Goal: Transaction & Acquisition: Purchase product/service

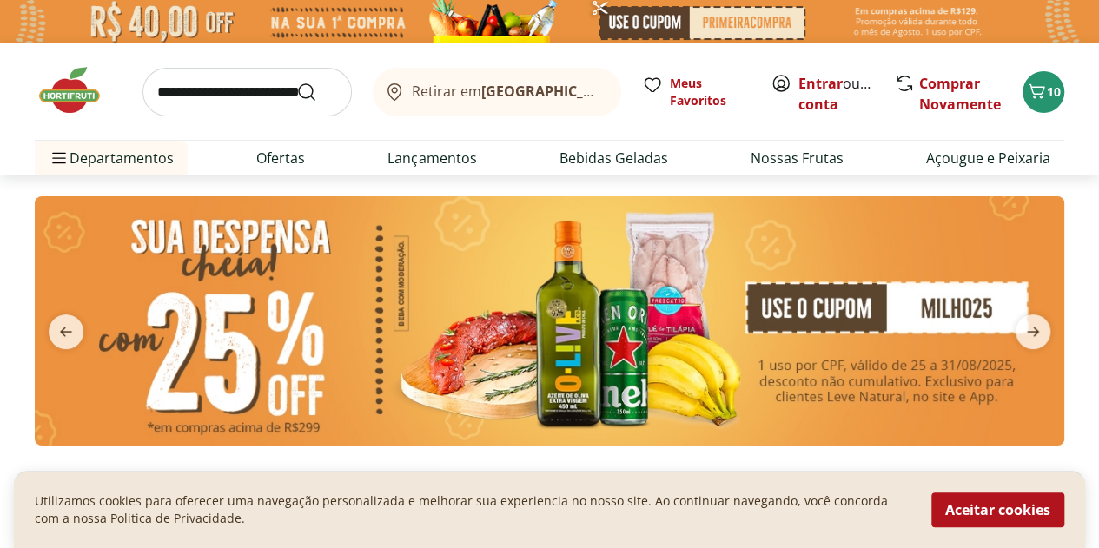
click at [0, 224] on section at bounding box center [549, 339] width 1099 height 326
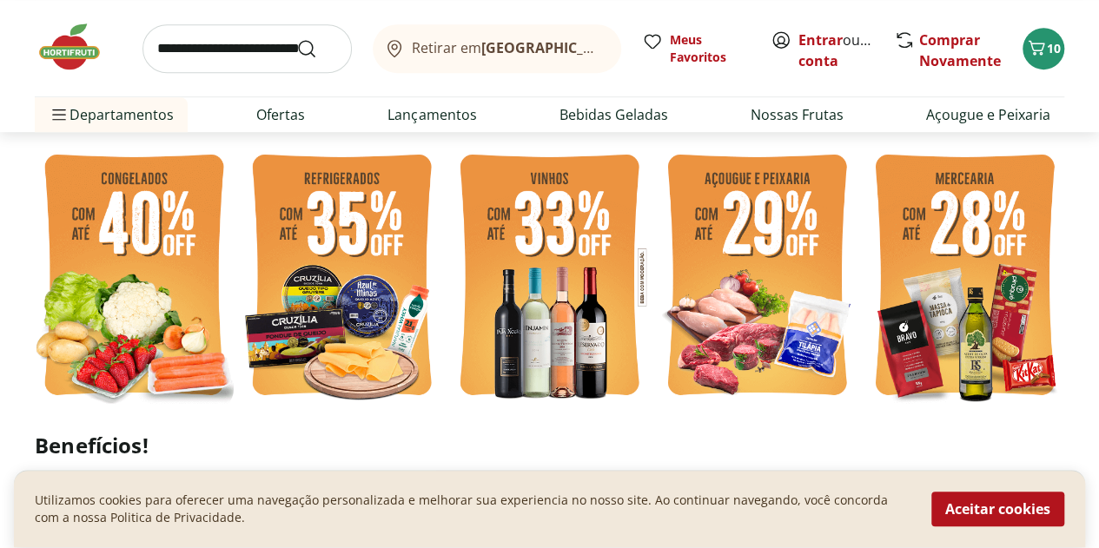
scroll to position [348, 0]
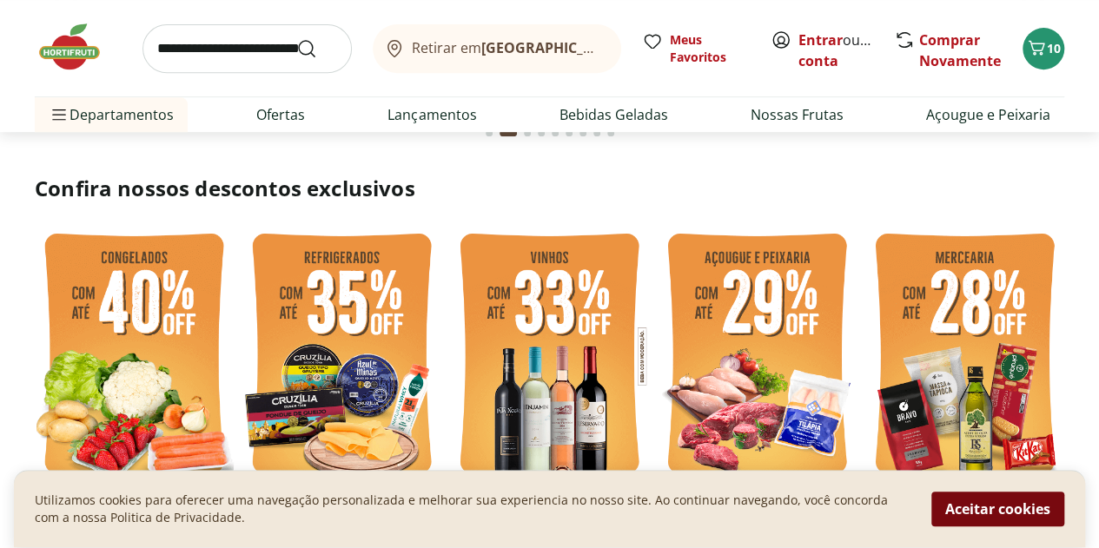
click at [1024, 508] on button "Aceitar cookies" at bounding box center [998, 510] width 133 height 35
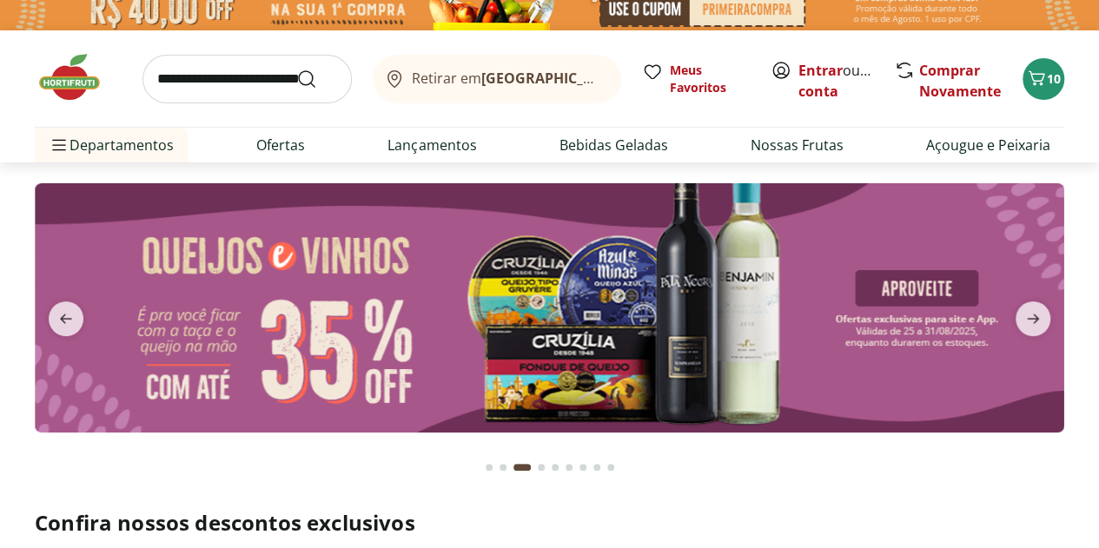
scroll to position [0, 0]
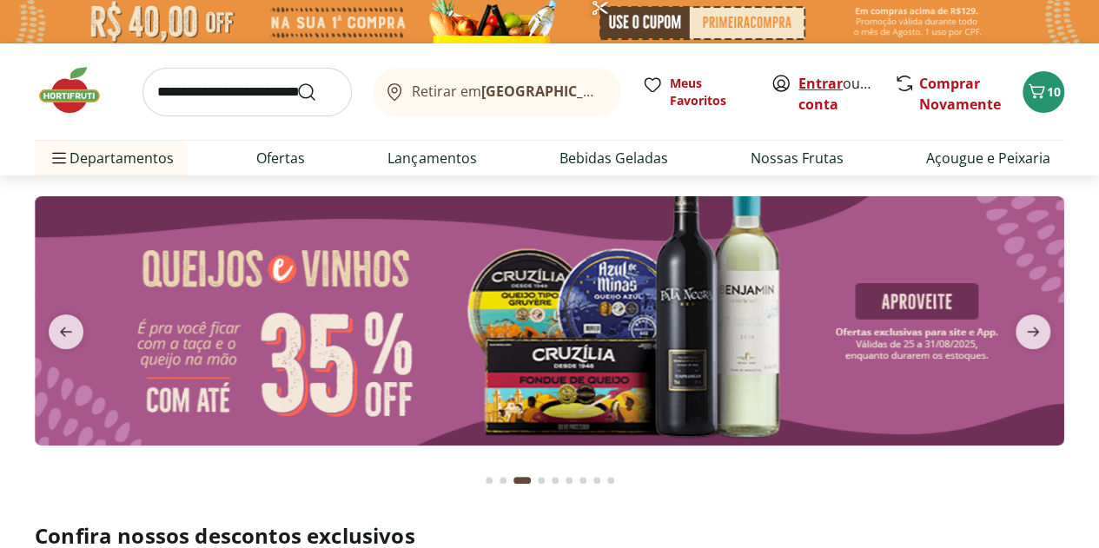
click at [822, 82] on link "Entrar" at bounding box center [821, 83] width 44 height 19
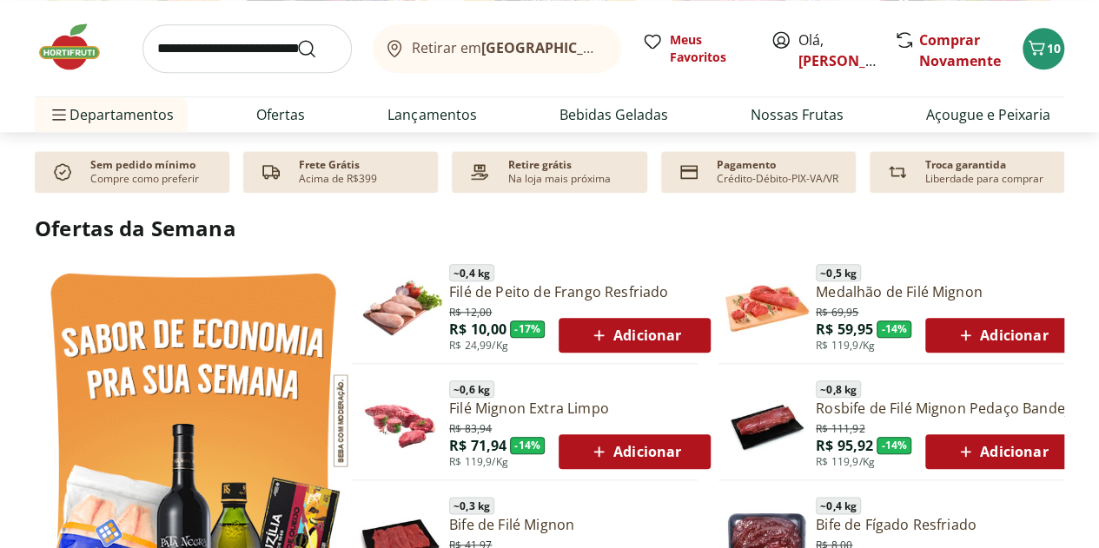
scroll to position [782, 0]
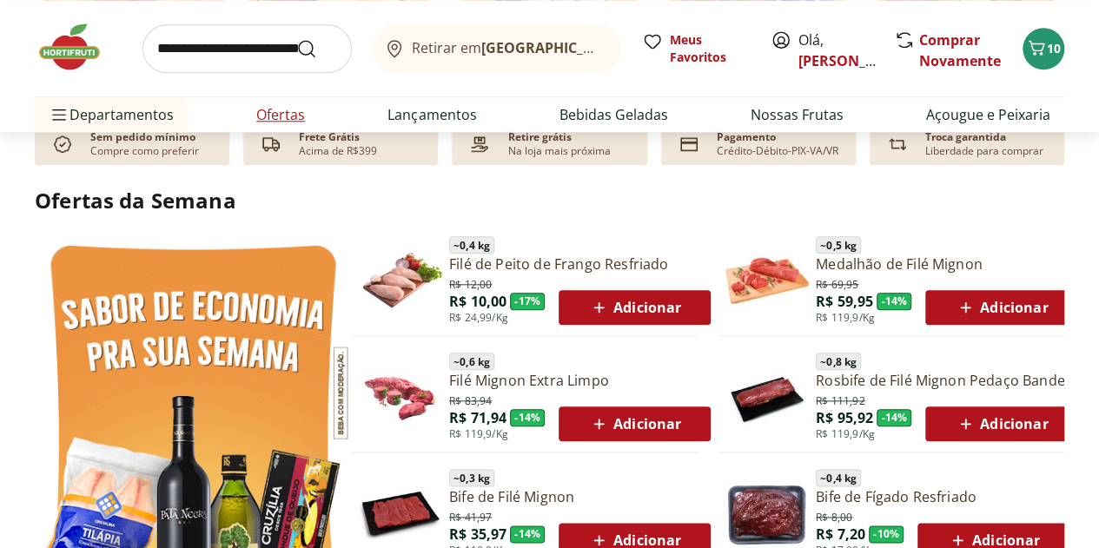
click at [290, 119] on link "Ofertas" at bounding box center [280, 114] width 49 height 21
select select "**********"
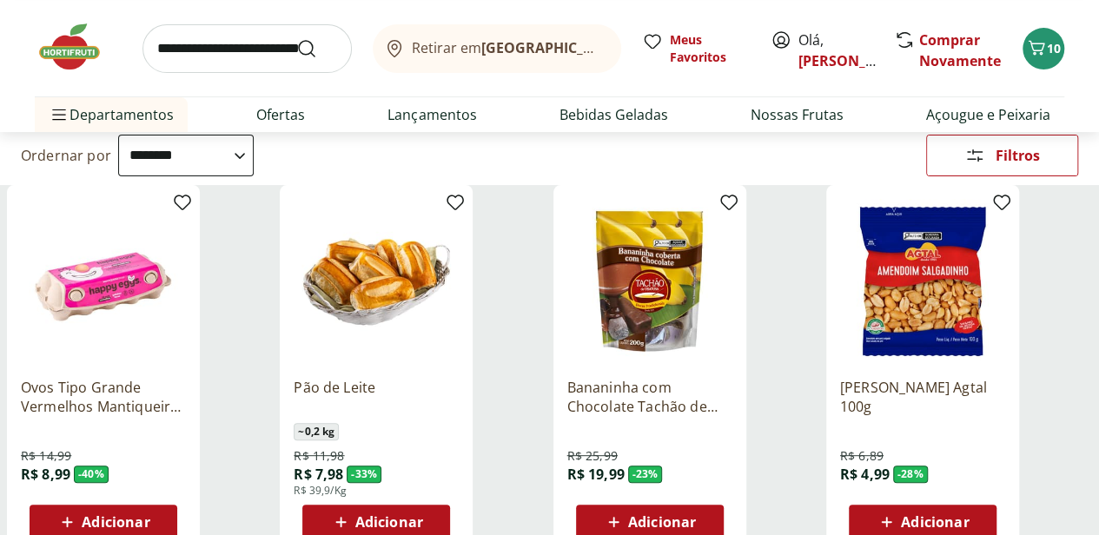
scroll to position [165, 0]
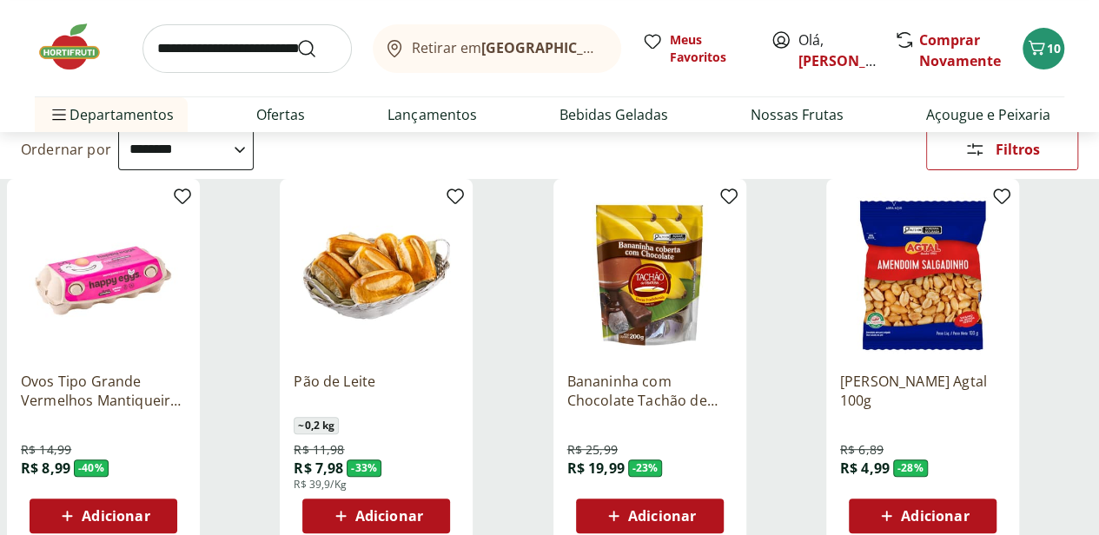
click at [163, 501] on div "Adicionar" at bounding box center [103, 516] width 120 height 31
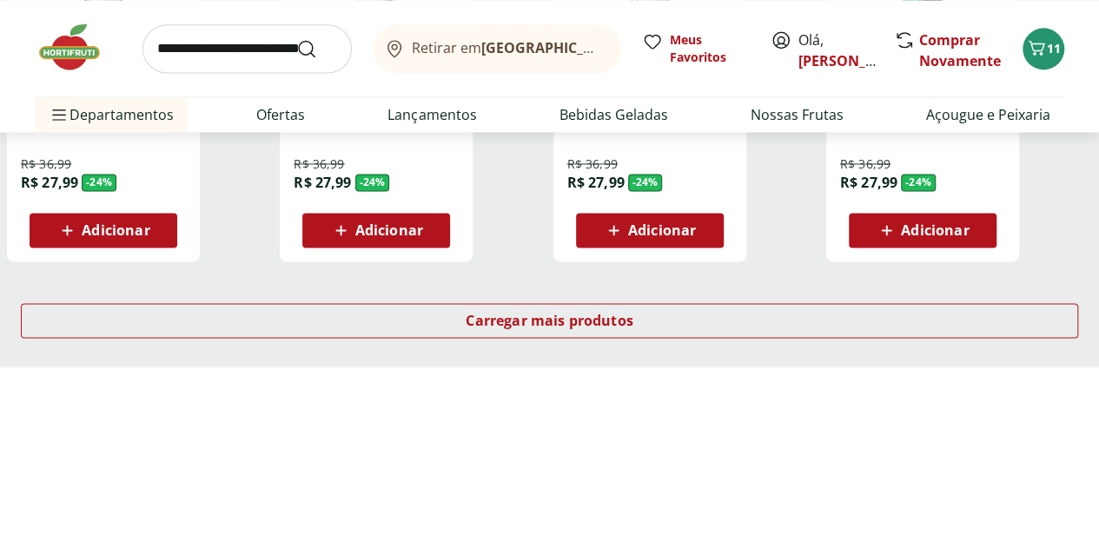
scroll to position [1208, 0]
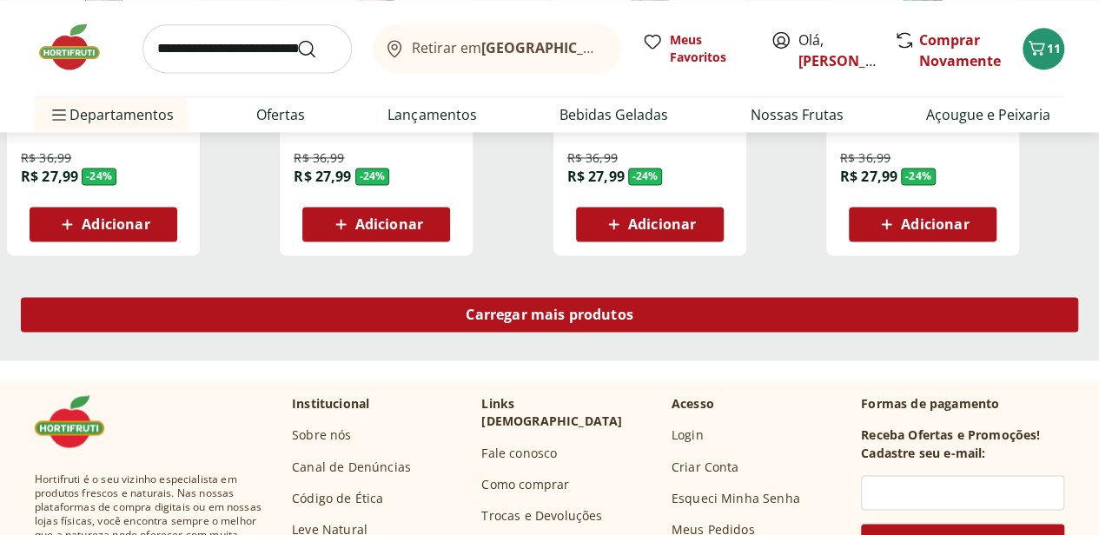
click at [633, 308] on span "Carregar mais produtos" at bounding box center [550, 315] width 168 height 14
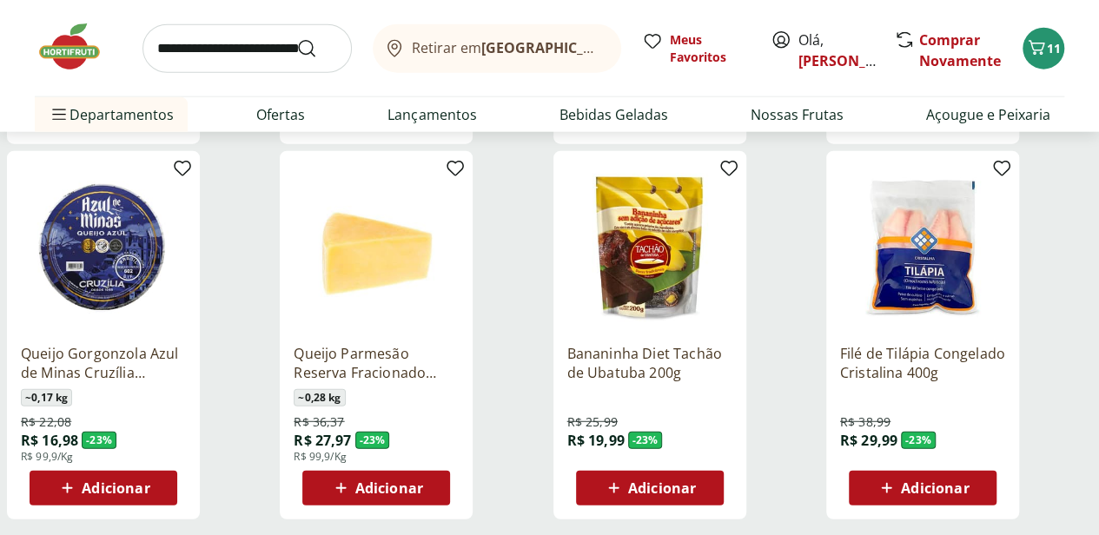
scroll to position [2164, 0]
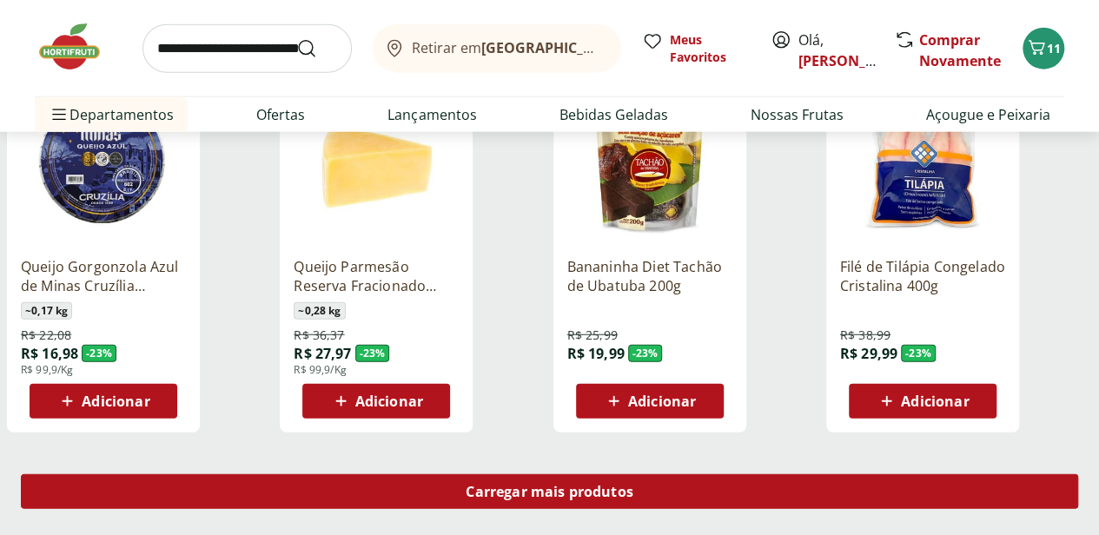
click at [633, 485] on span "Carregar mais produtos" at bounding box center [550, 492] width 168 height 14
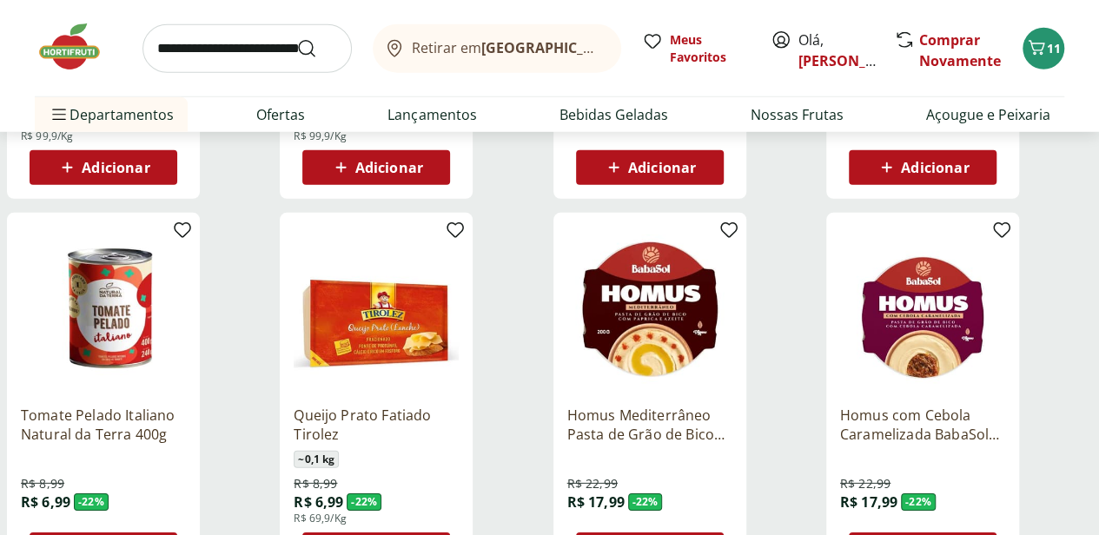
scroll to position [2424, 0]
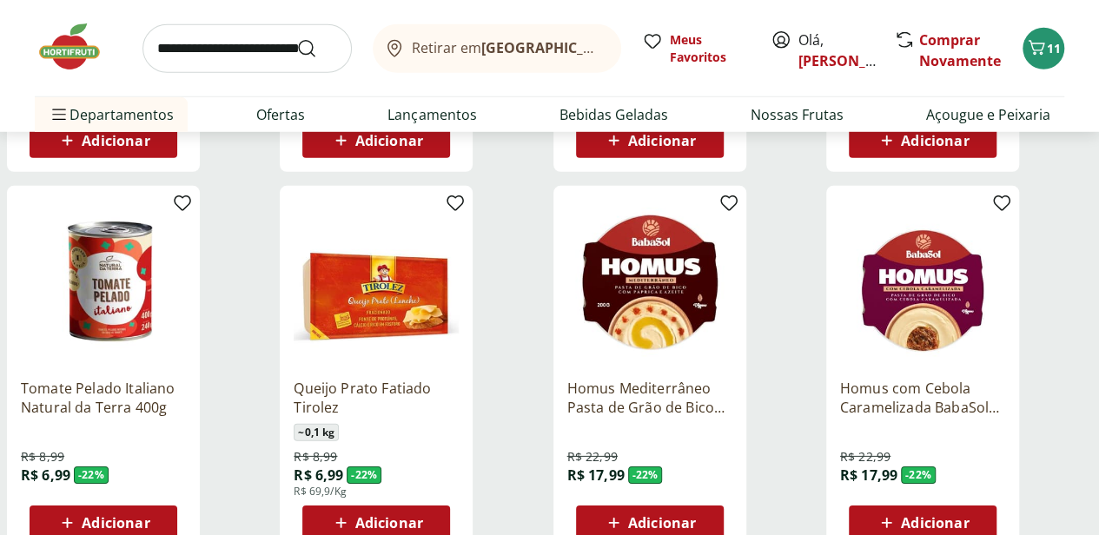
click at [149, 516] on span "Adicionar" at bounding box center [116, 523] width 68 height 14
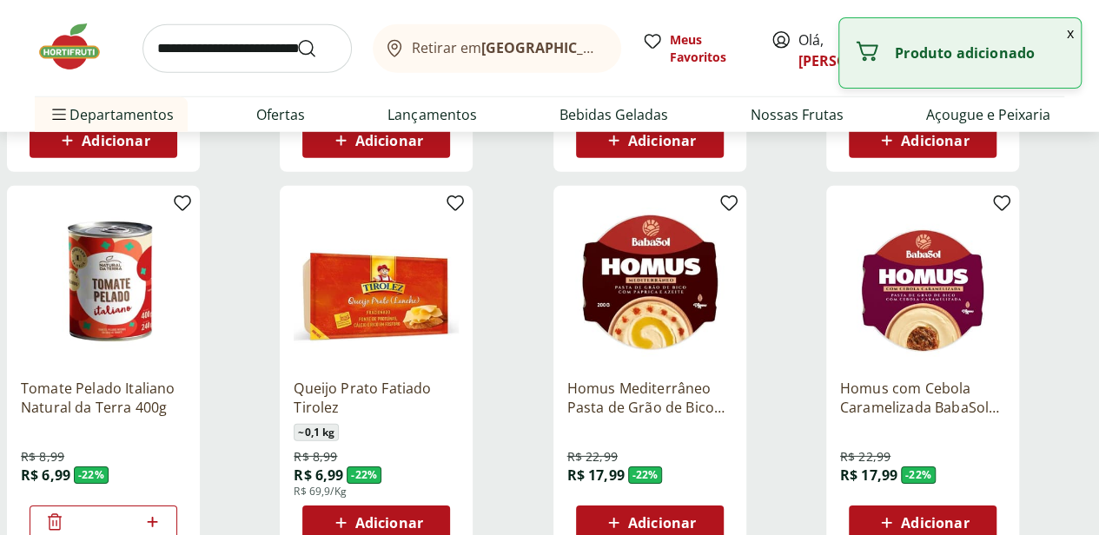
click at [163, 512] on icon at bounding box center [153, 522] width 22 height 21
type input "*"
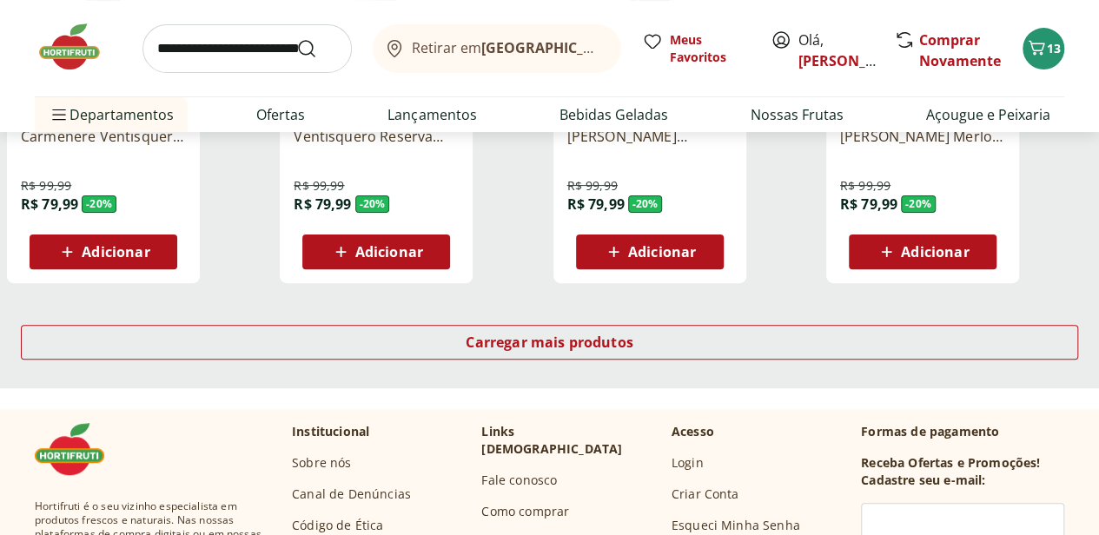
scroll to position [3554, 0]
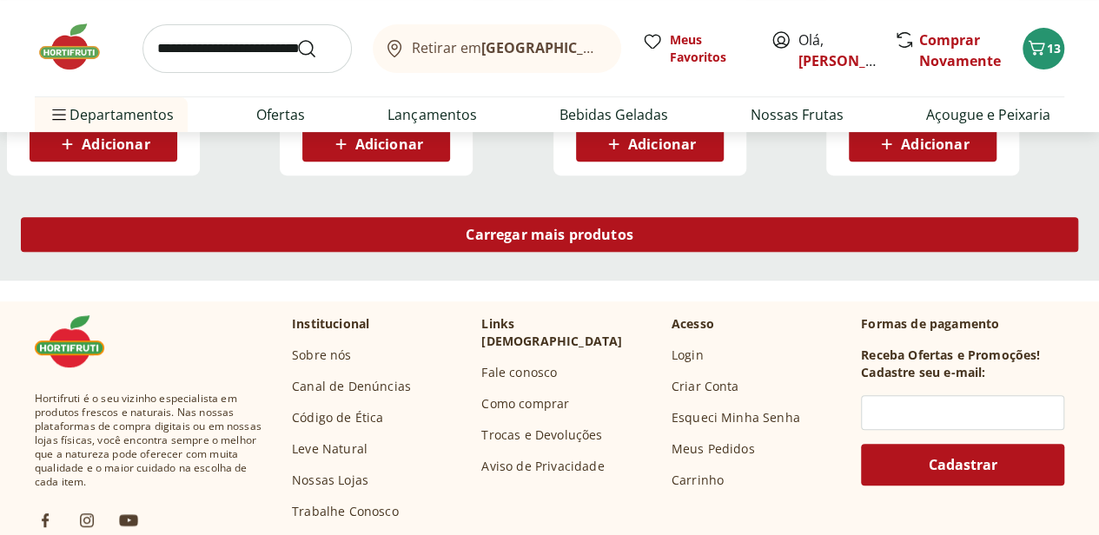
click at [694, 217] on div "Carregar mais produtos" at bounding box center [550, 234] width 1058 height 35
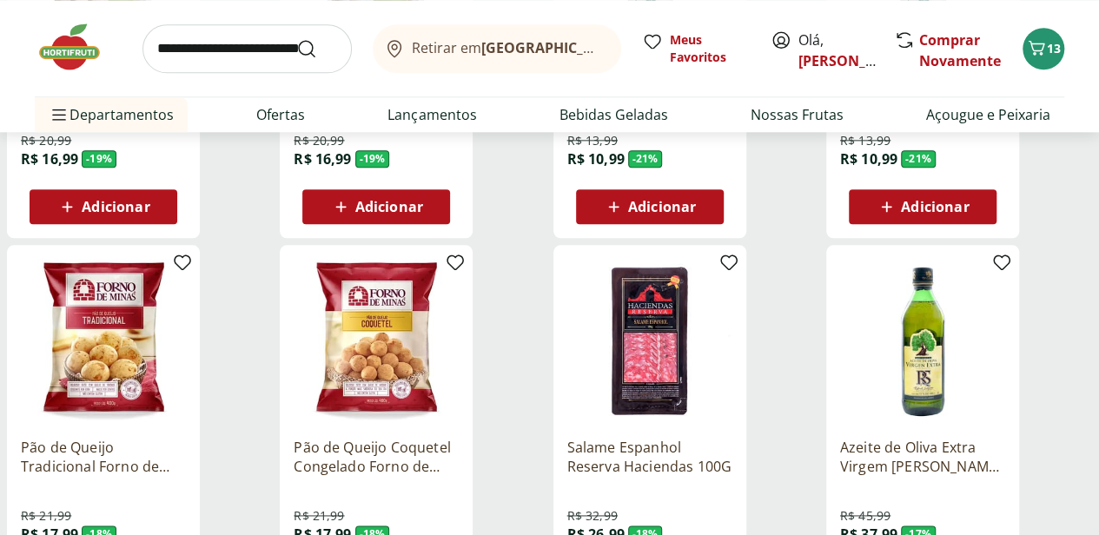
scroll to position [4336, 0]
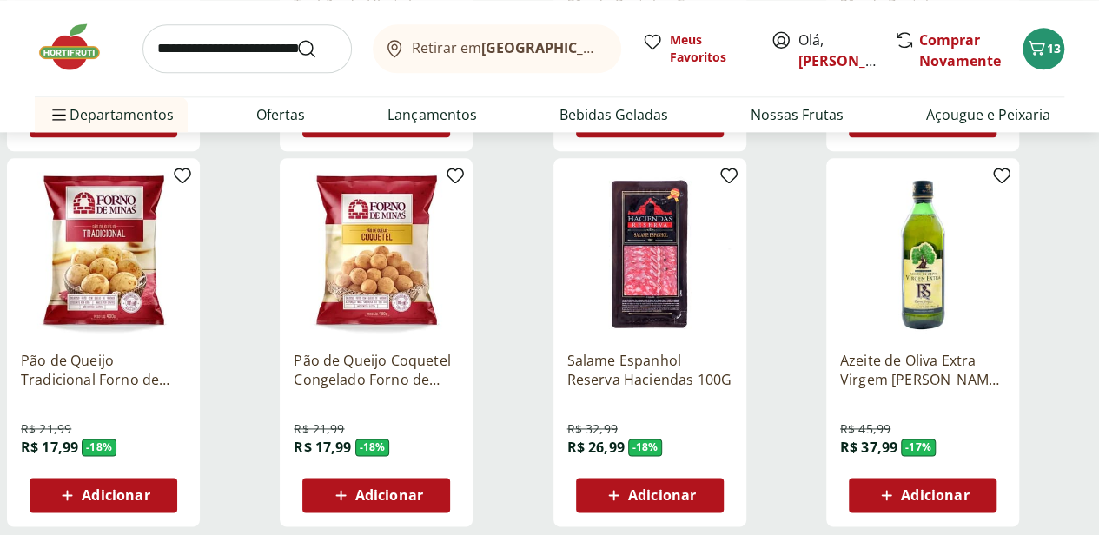
click at [177, 478] on button "Adicionar" at bounding box center [104, 495] width 148 height 35
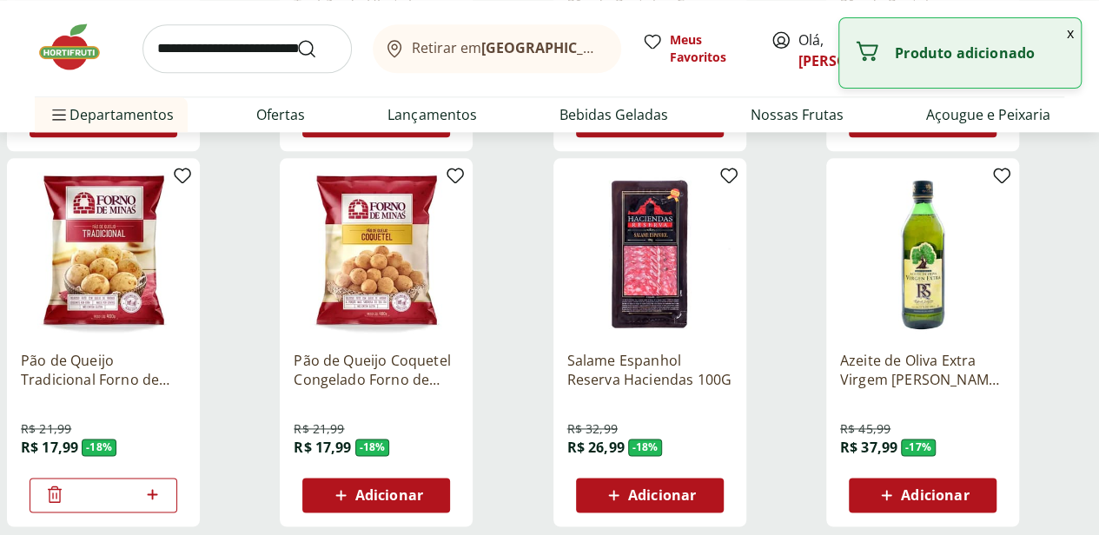
click at [423, 488] on span "Adicionar" at bounding box center [389, 495] width 68 height 14
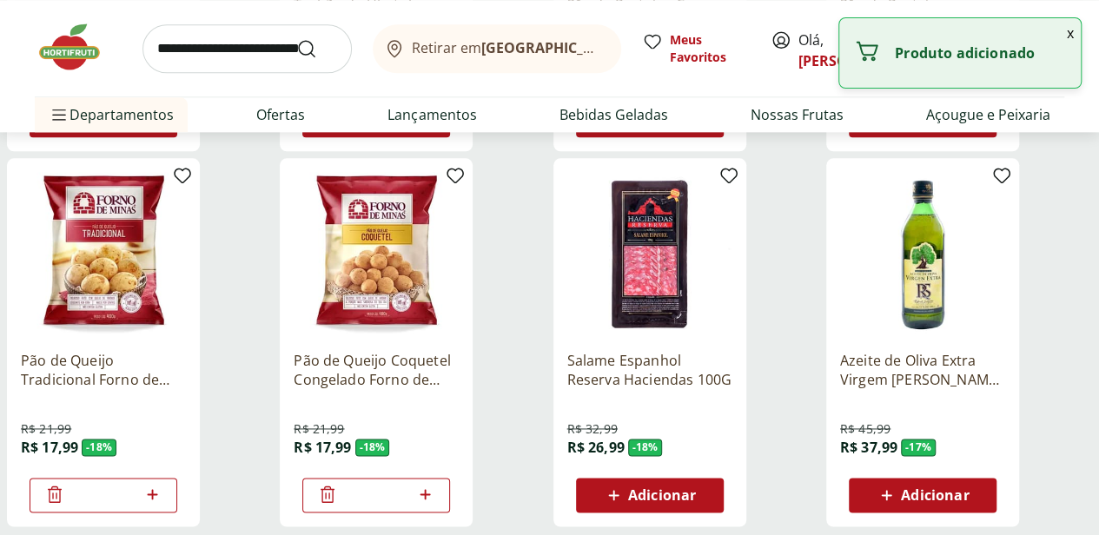
scroll to position [4423, 0]
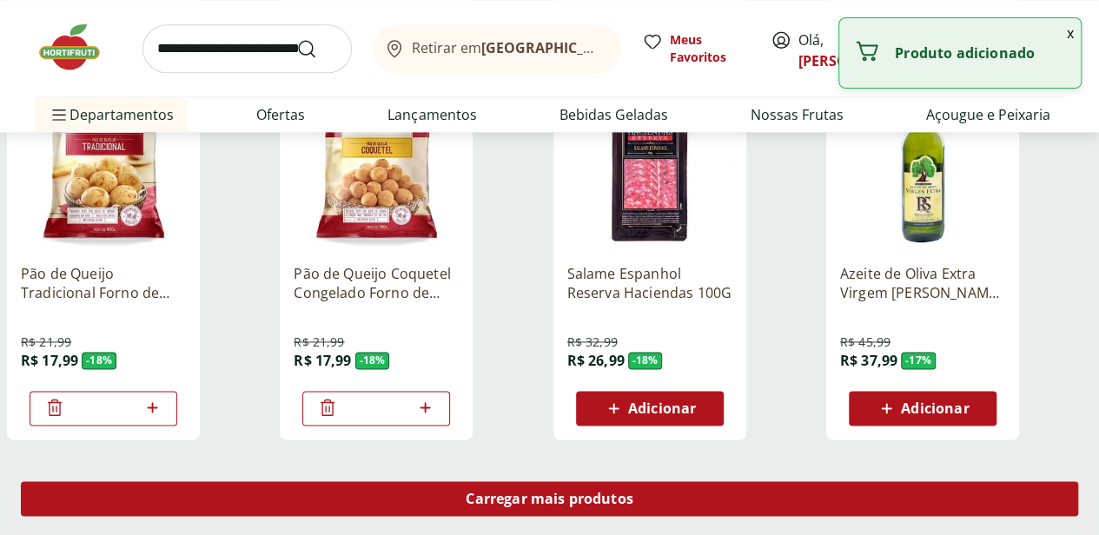
click at [692, 481] on div "Carregar mais produtos" at bounding box center [550, 498] width 1058 height 35
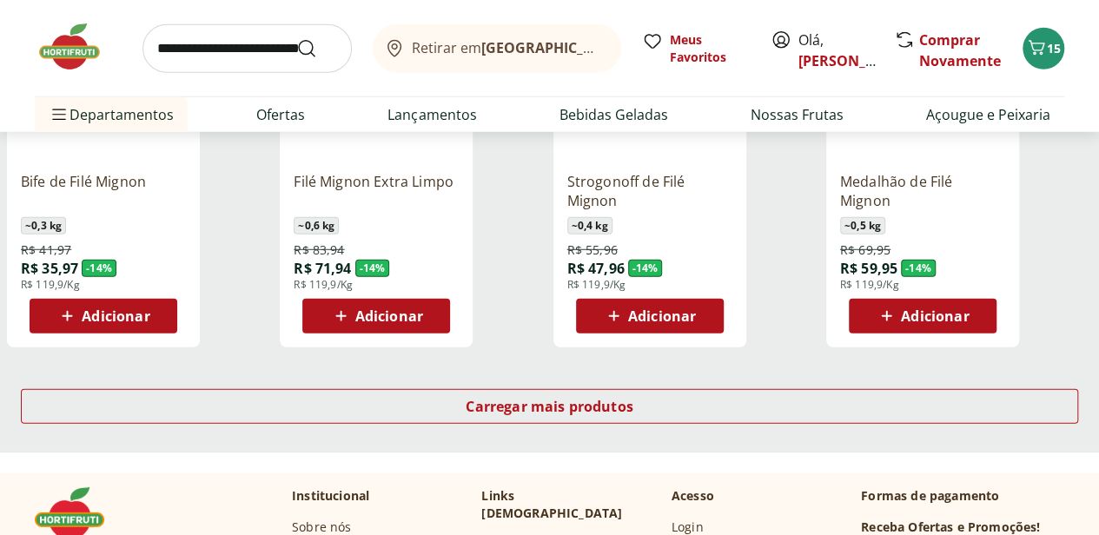
scroll to position [5553, 0]
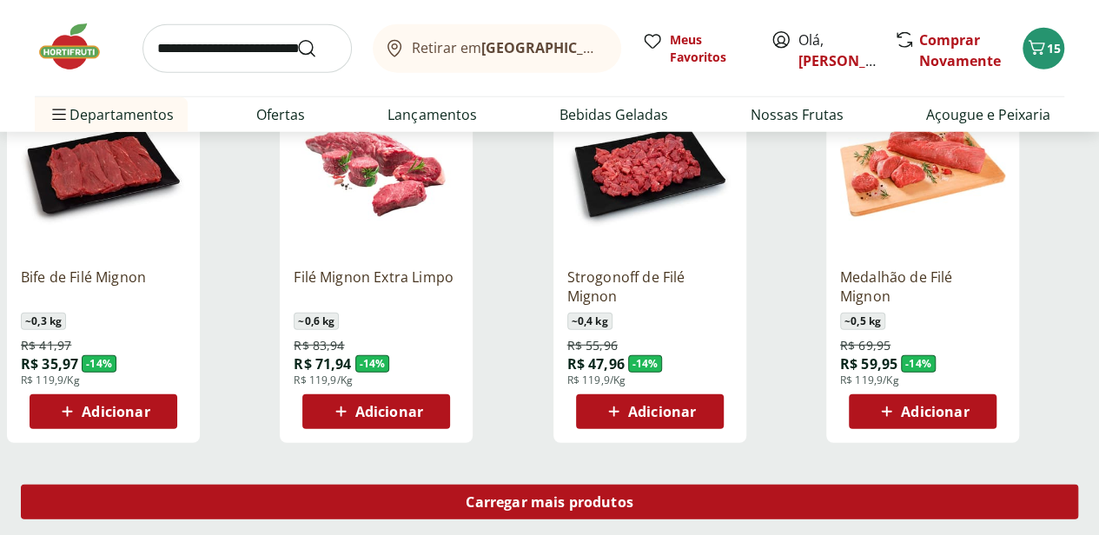
click at [633, 495] on span "Carregar mais produtos" at bounding box center [550, 502] width 168 height 14
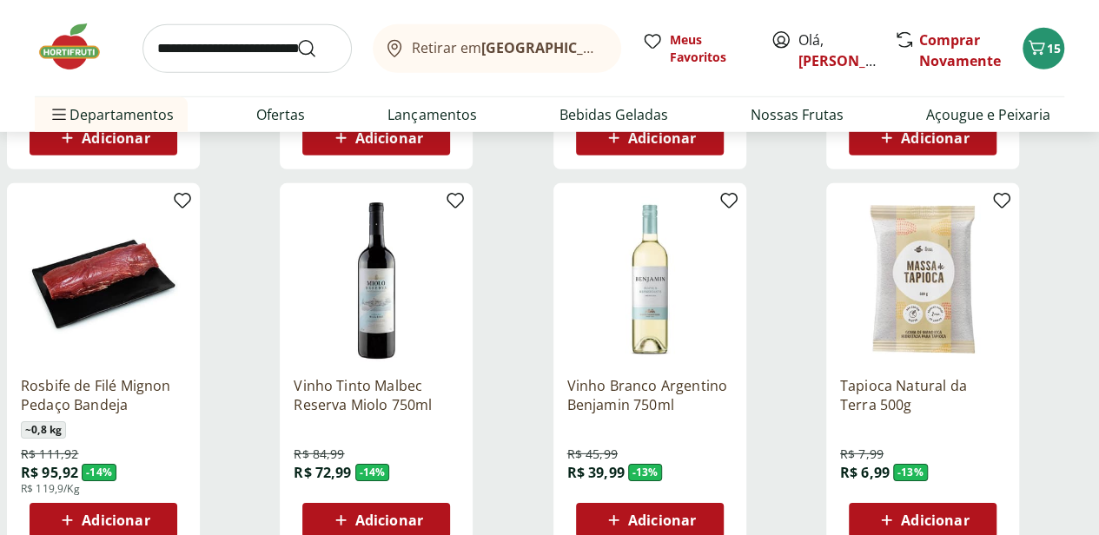
scroll to position [5827, 0]
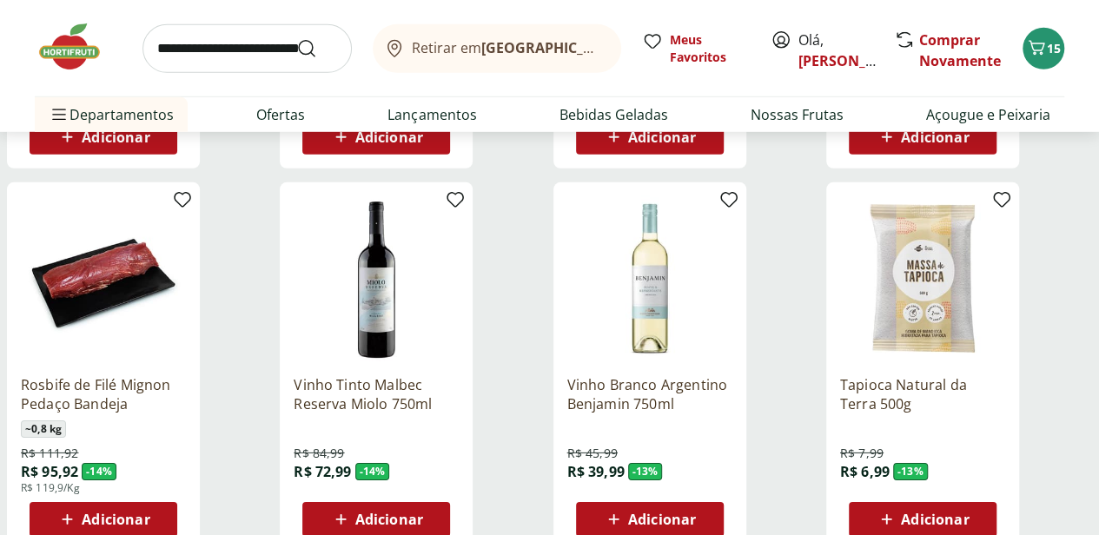
click at [969, 509] on span "Adicionar" at bounding box center [922, 519] width 93 height 21
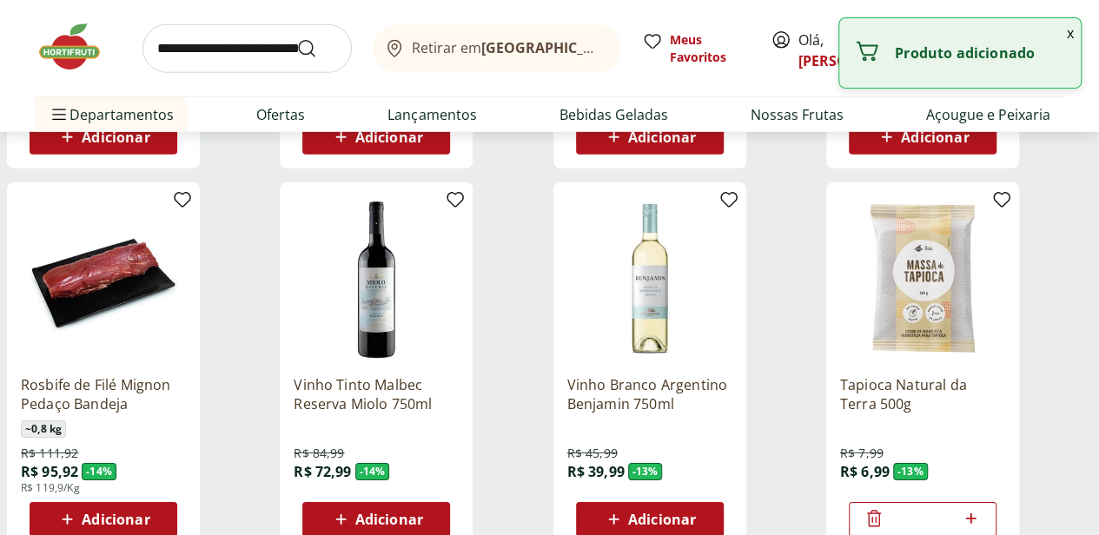
click at [982, 508] on icon at bounding box center [971, 518] width 22 height 21
type input "*"
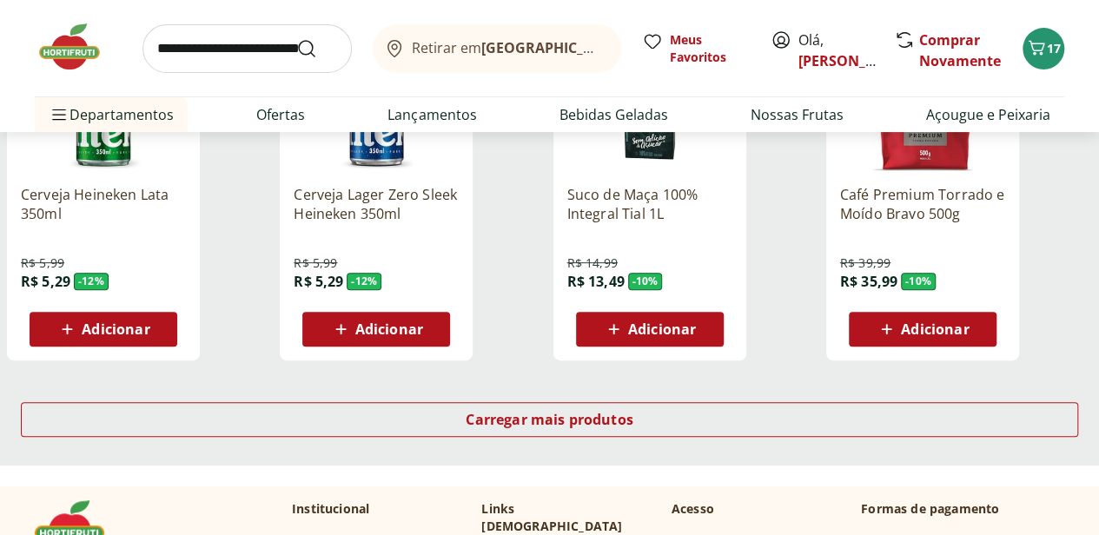
scroll to position [6783, 0]
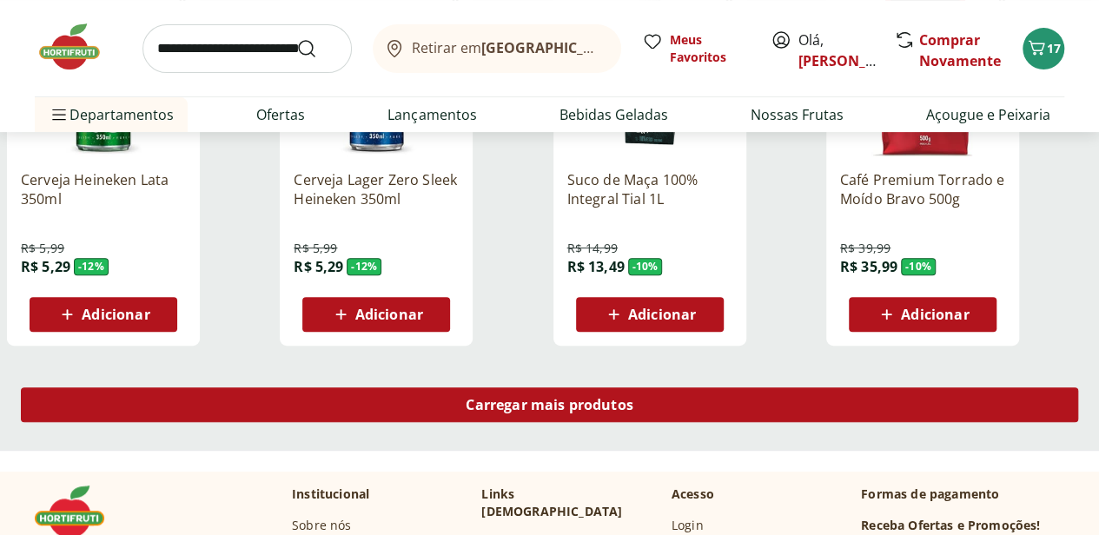
click at [633, 398] on span "Carregar mais produtos" at bounding box center [550, 405] width 168 height 14
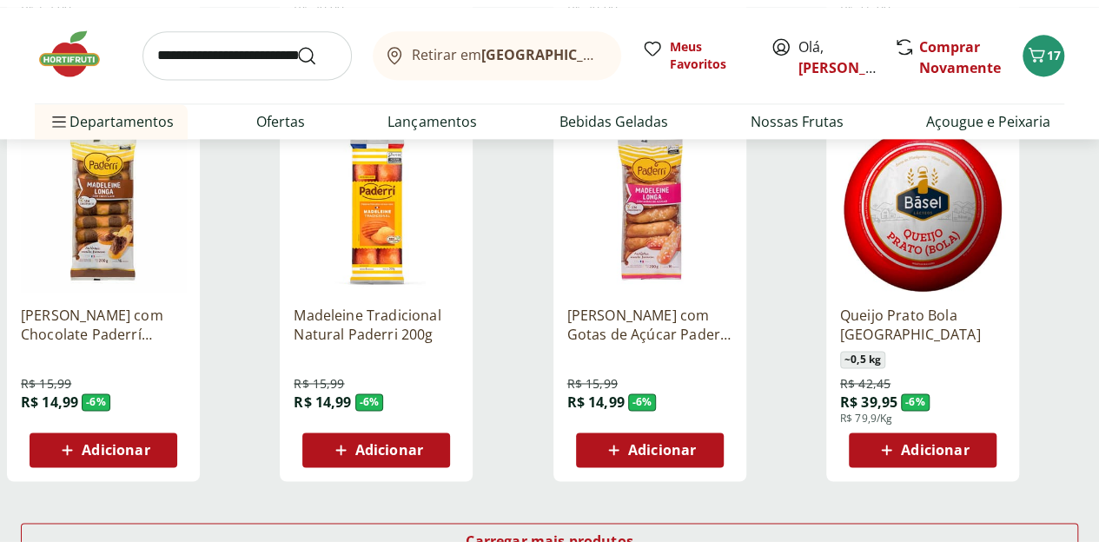
scroll to position [7826, 0]
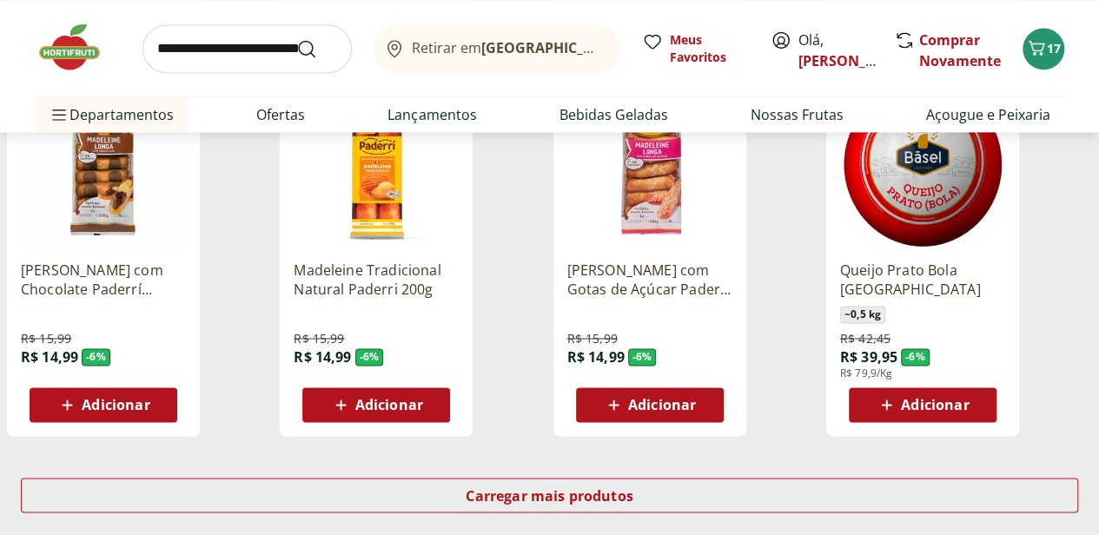
click at [969, 398] on span "Adicionar" at bounding box center [935, 405] width 68 height 14
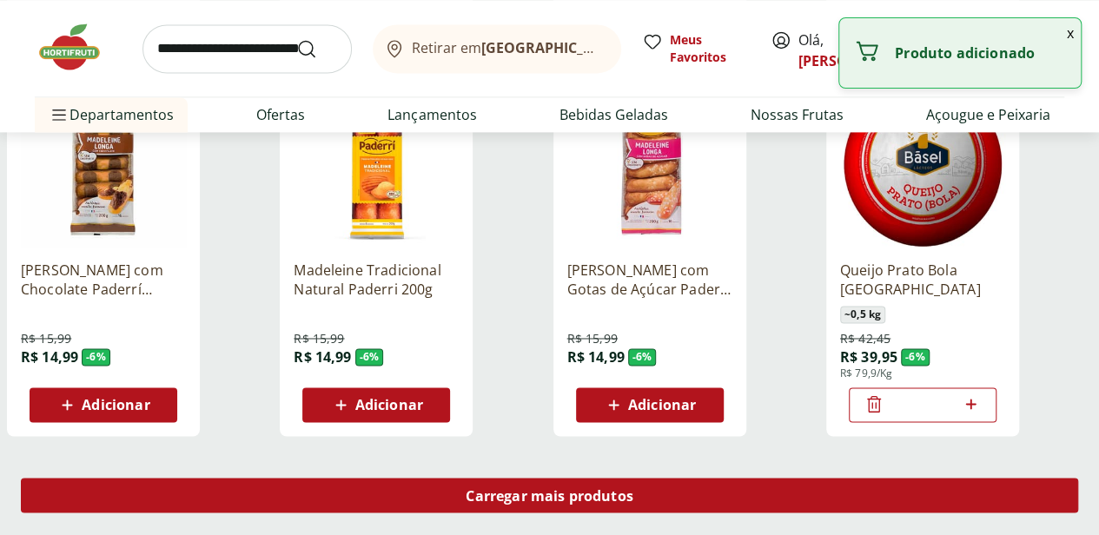
click at [633, 488] on span "Carregar mais produtos" at bounding box center [550, 495] width 168 height 14
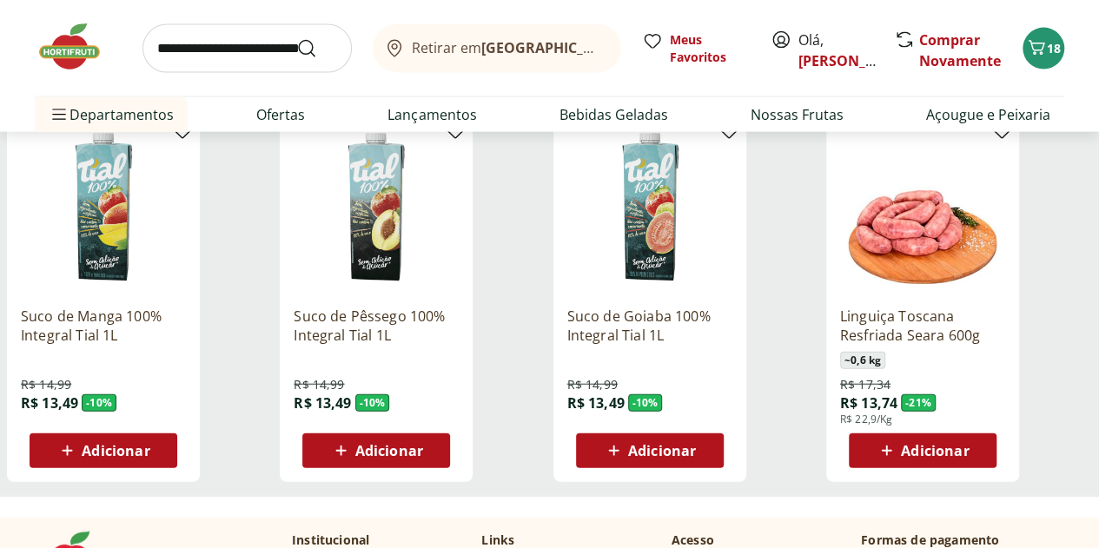
scroll to position [8434, 0]
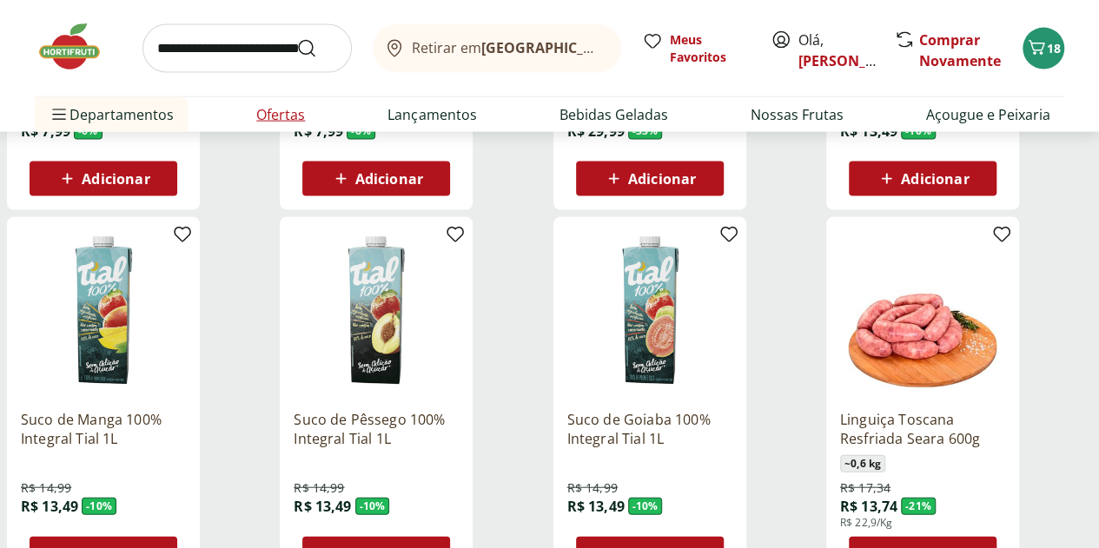
click at [294, 114] on link "Ofertas" at bounding box center [280, 114] width 49 height 21
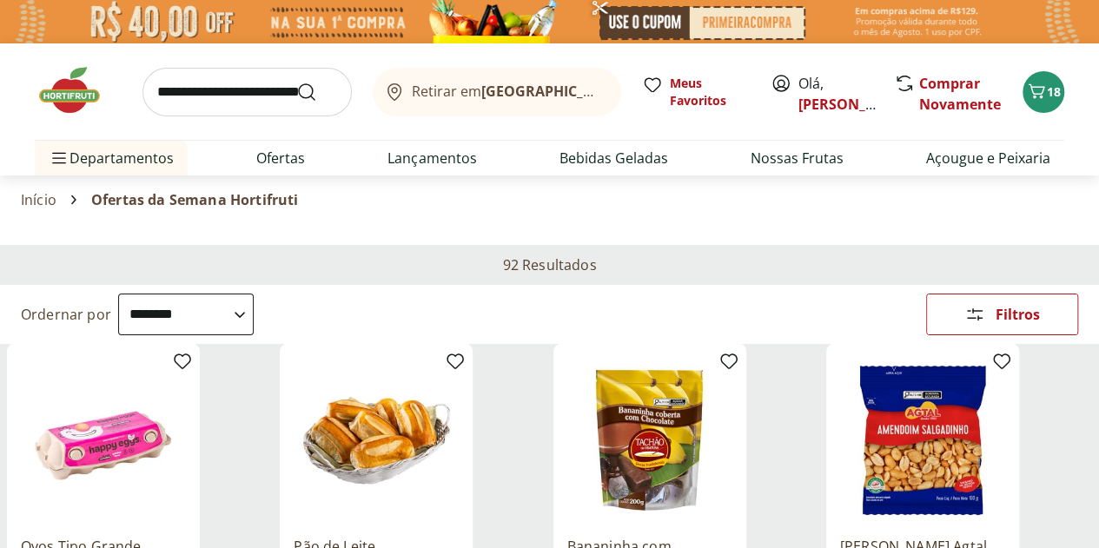
click at [80, 96] on img at bounding box center [78, 90] width 87 height 52
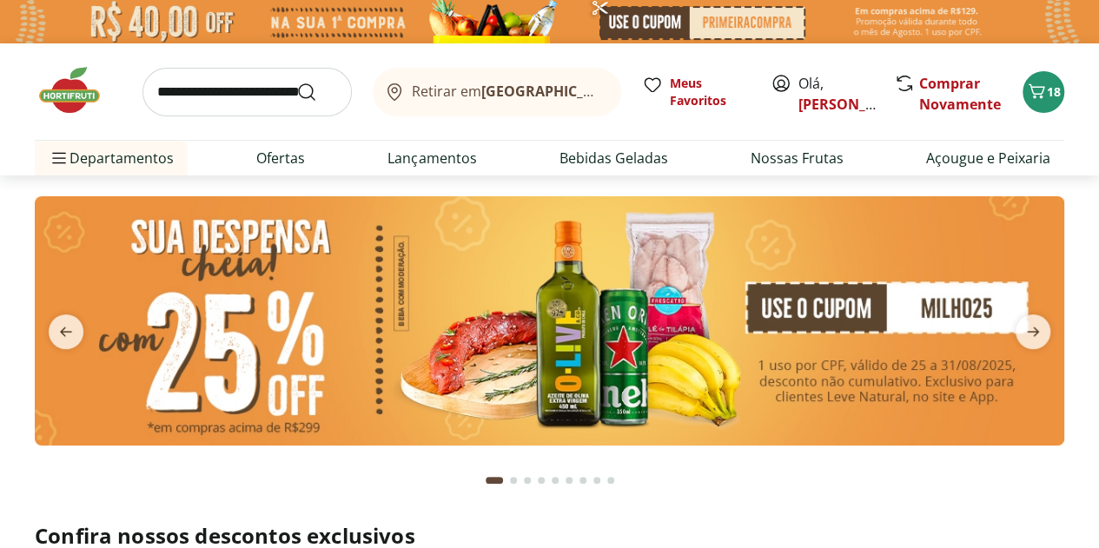
click at [601, 366] on img at bounding box center [550, 320] width 1030 height 249
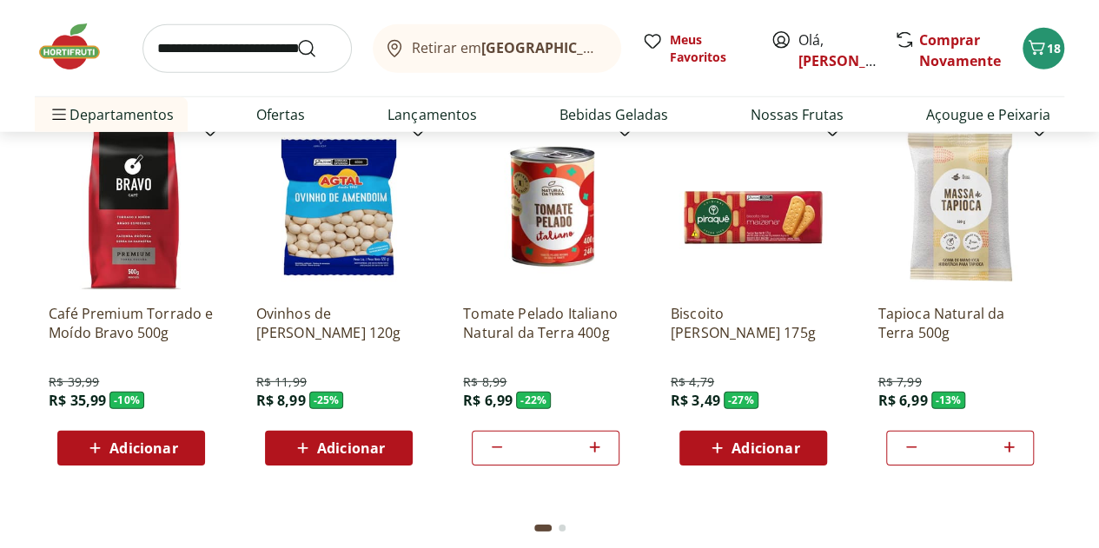
scroll to position [2346, 0]
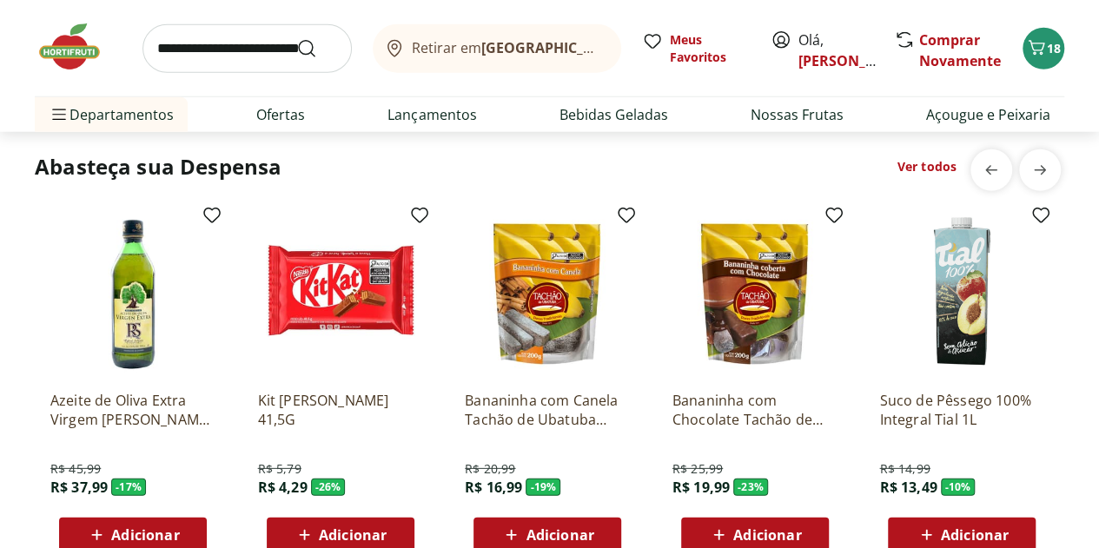
scroll to position [0, 1036]
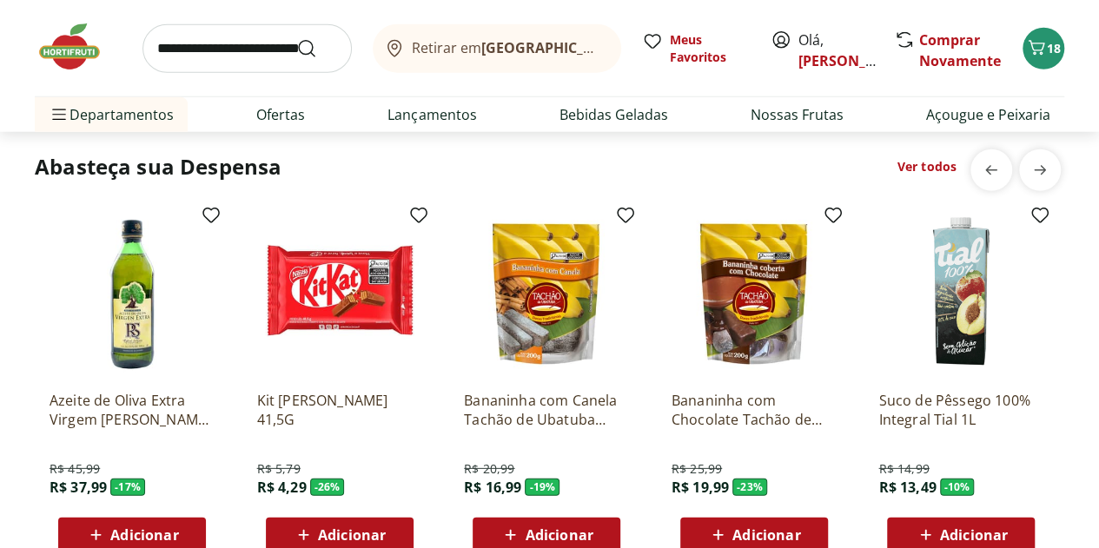
click at [909, 159] on link "Ver todos" at bounding box center [927, 166] width 59 height 17
select select "**********"
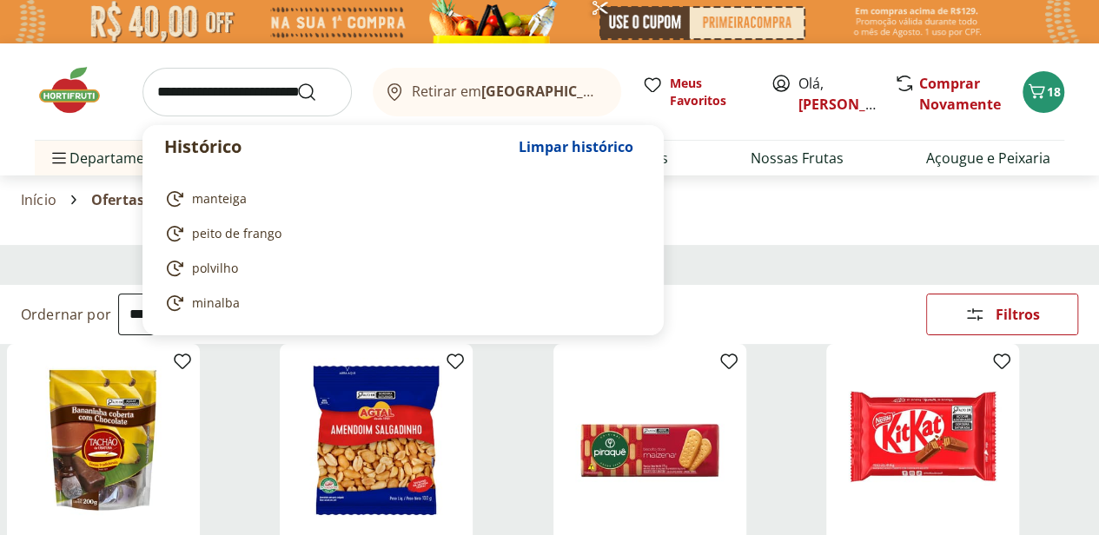
click at [233, 89] on input "search" at bounding box center [247, 92] width 209 height 49
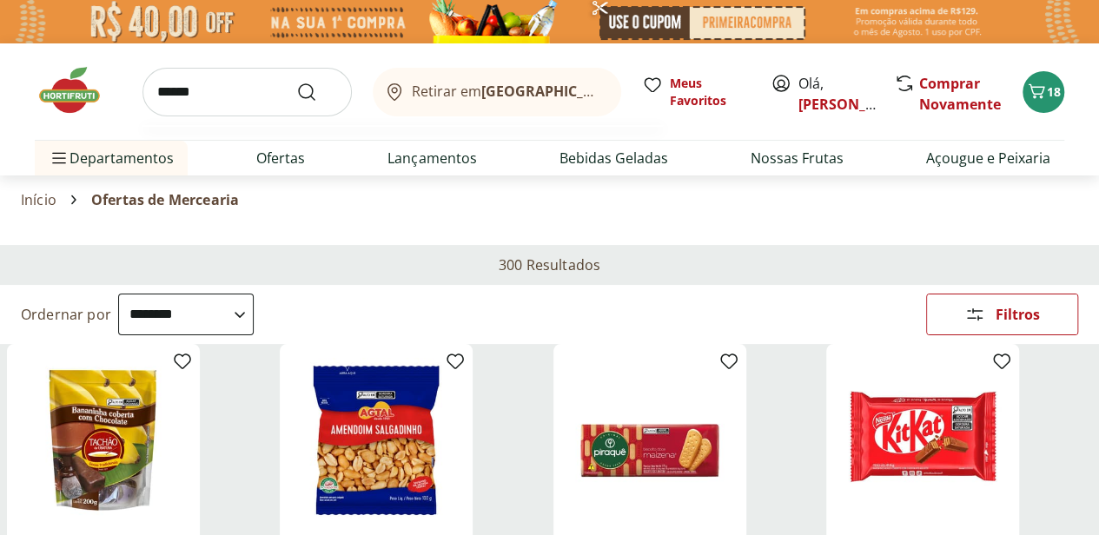
type input "******"
click at [296, 82] on button "Submit Search" at bounding box center [317, 92] width 42 height 21
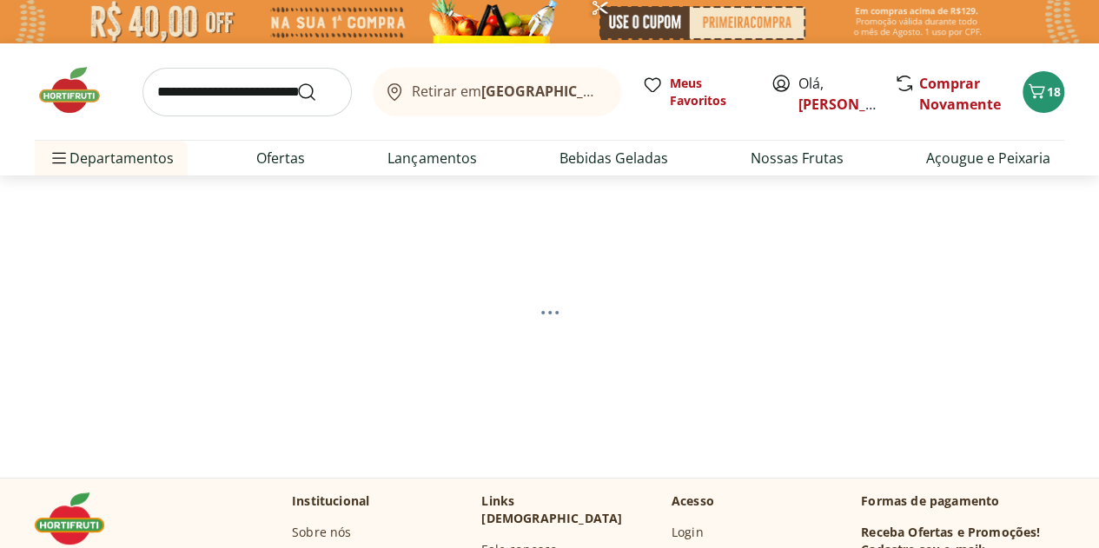
select select "**********"
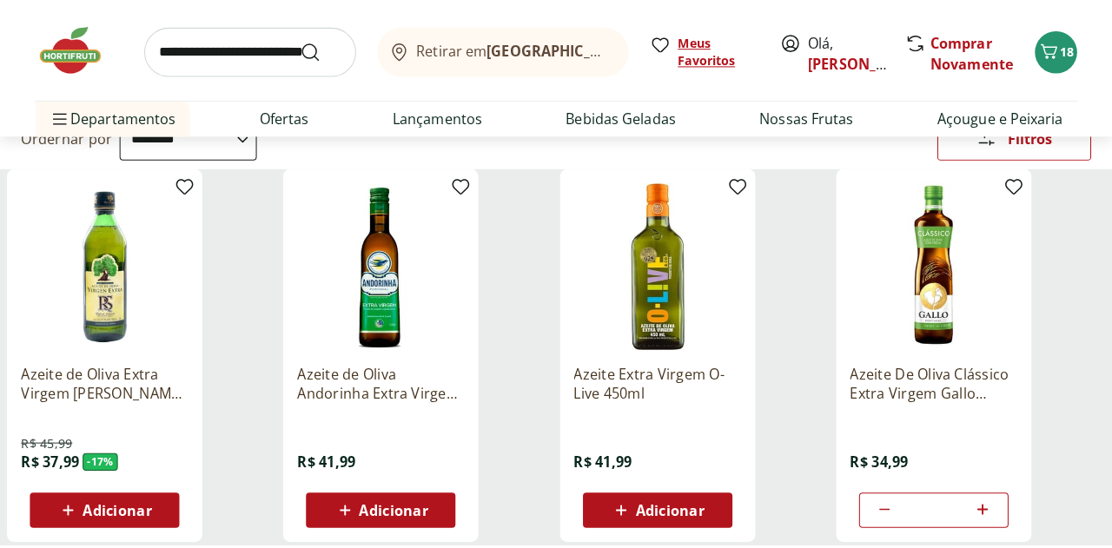
scroll to position [442, 0]
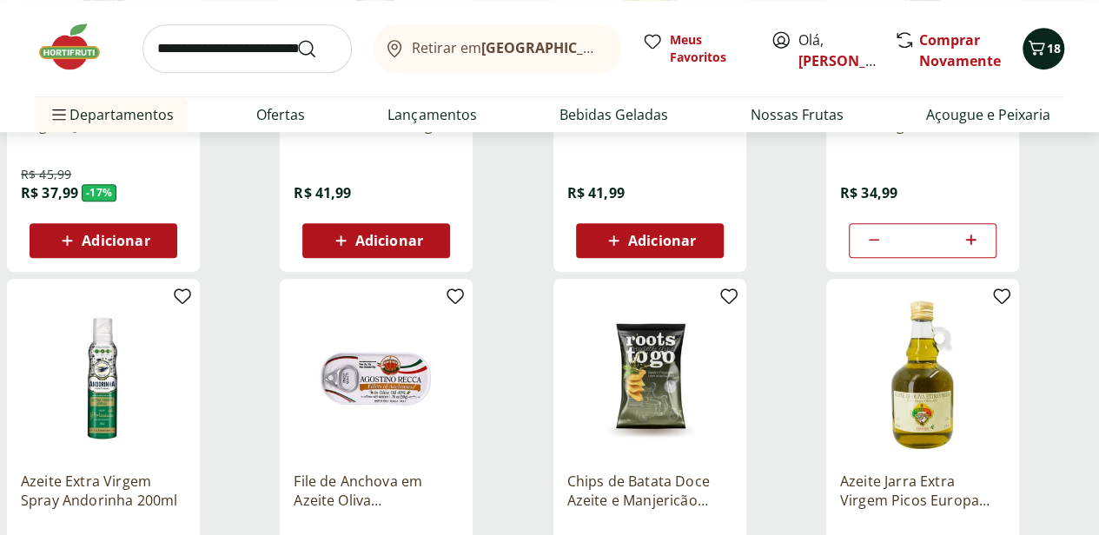
click at [1039, 45] on icon "Carrinho" at bounding box center [1036, 47] width 21 height 21
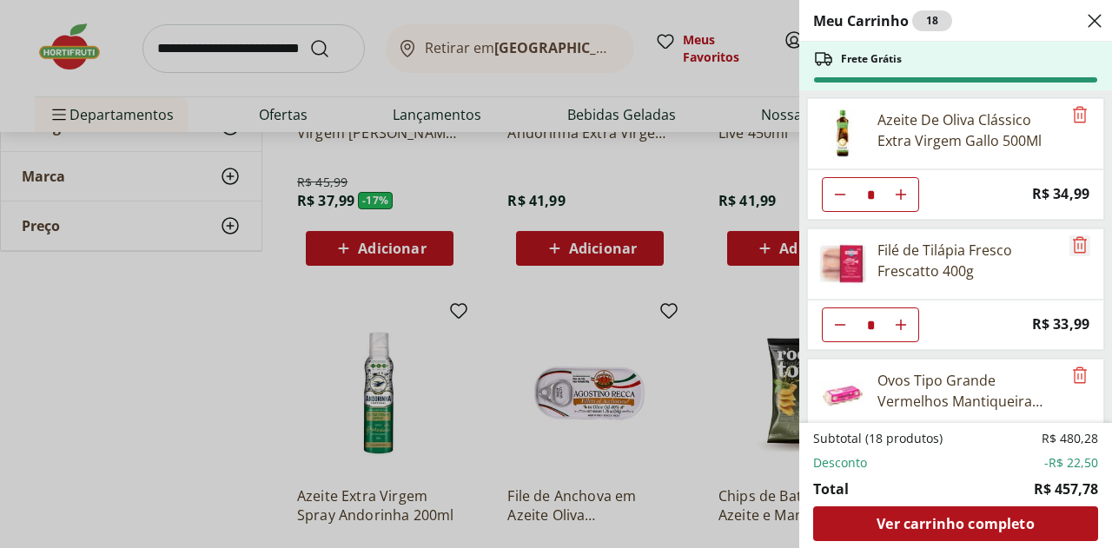
click at [1070, 248] on icon "Remove" at bounding box center [1080, 245] width 21 height 21
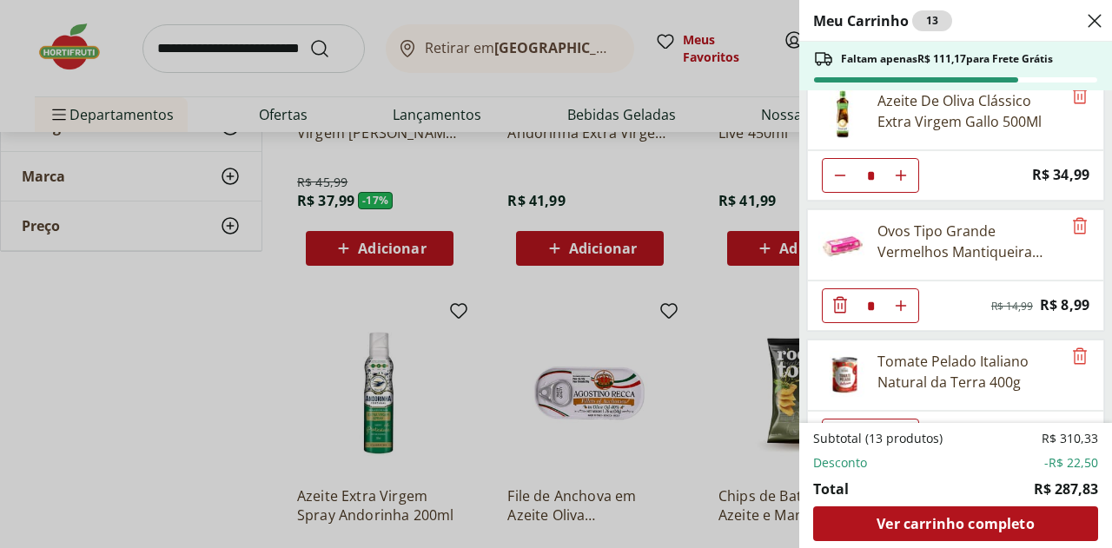
scroll to position [0, 0]
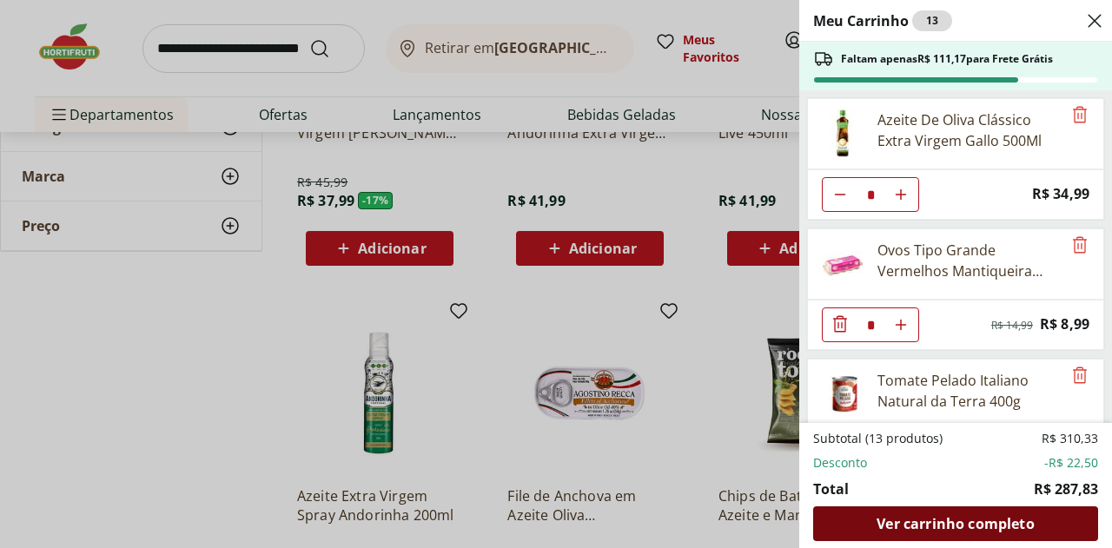
click at [926, 529] on span "Ver carrinho completo" at bounding box center [955, 524] width 157 height 14
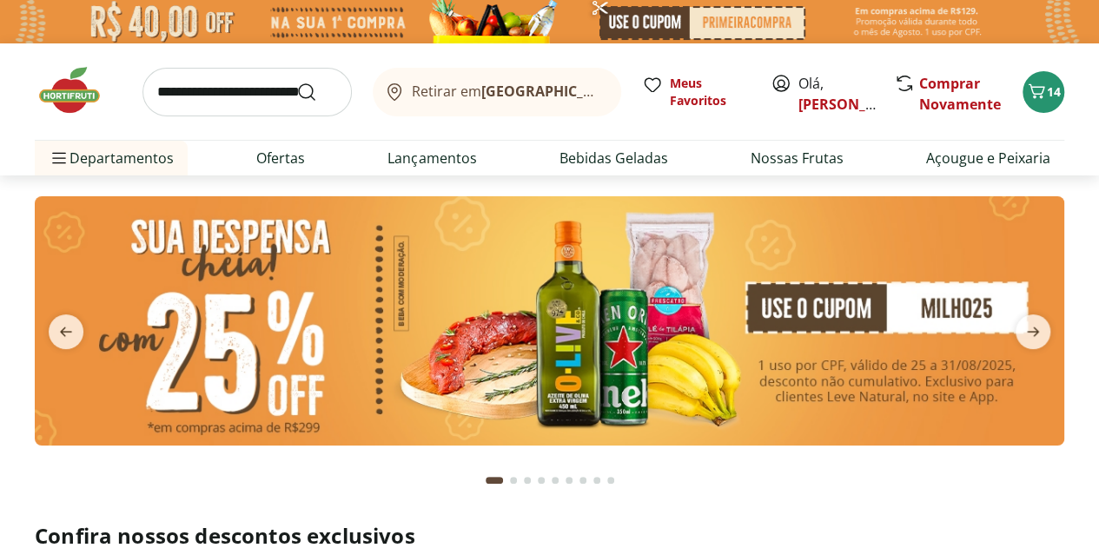
click at [223, 91] on input "search" at bounding box center [247, 92] width 209 height 49
type input "****"
click at [296, 82] on button "Submit Search" at bounding box center [317, 92] width 42 height 21
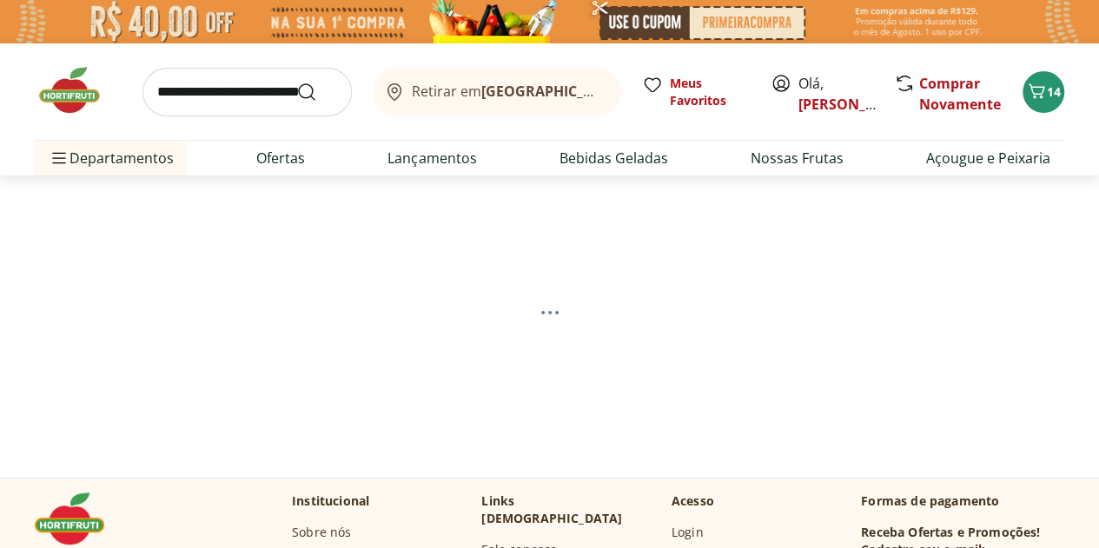
select select "**********"
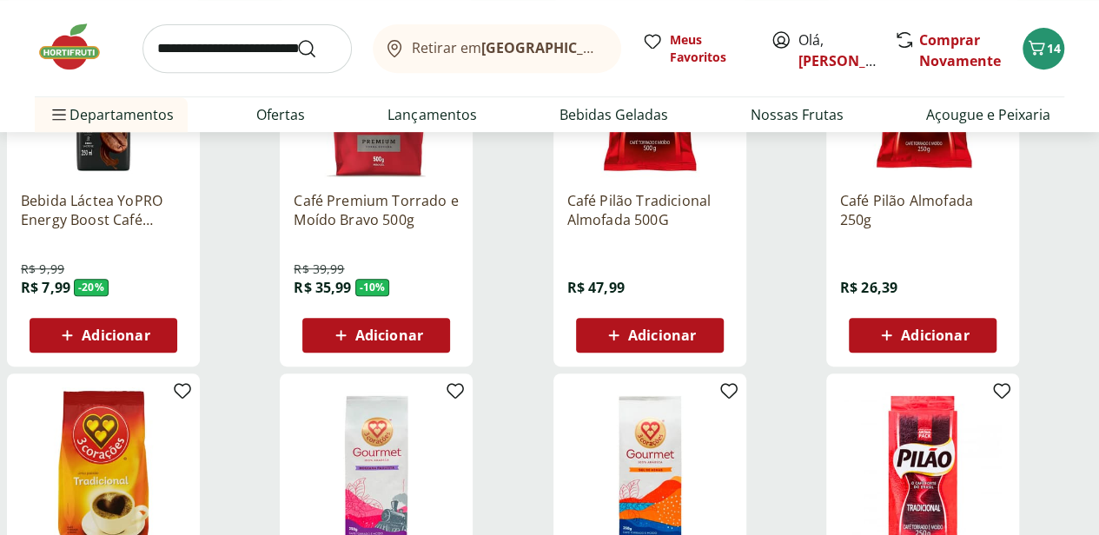
scroll to position [261, 0]
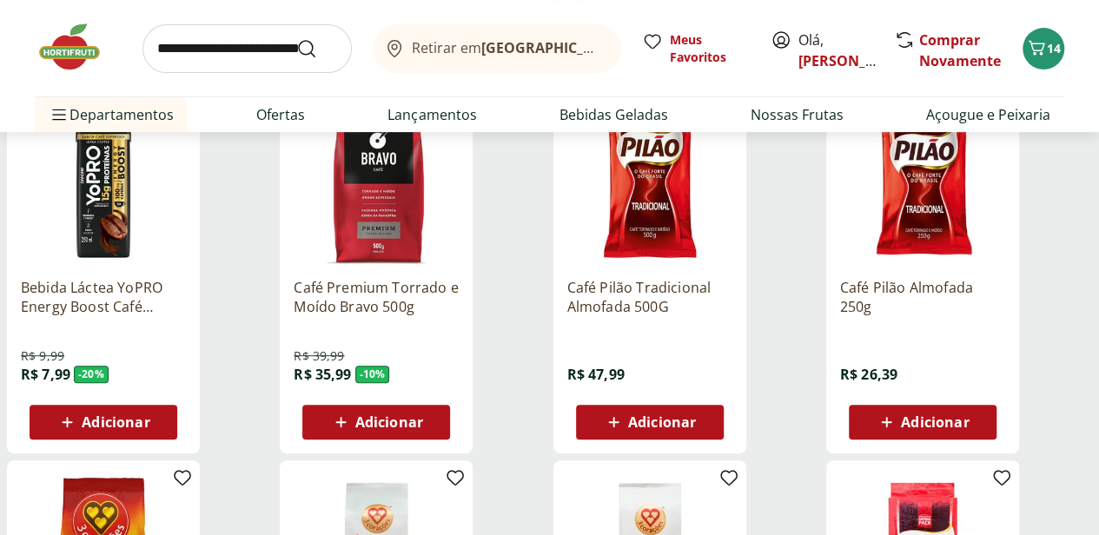
click at [423, 429] on span "Adicionar" at bounding box center [389, 422] width 68 height 14
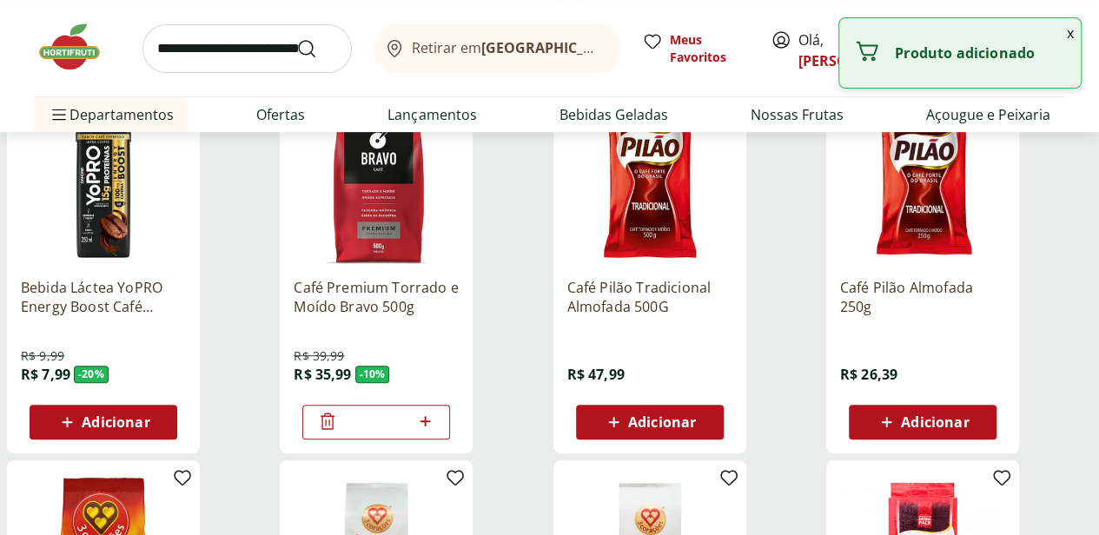
click at [430, 427] on icon at bounding box center [425, 421] width 10 height 10
type input "*"
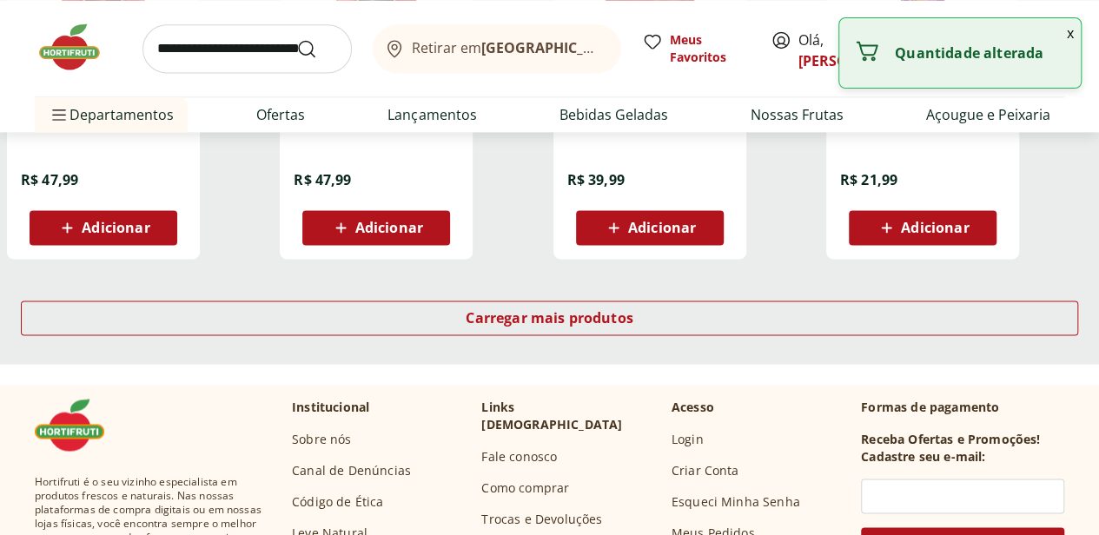
scroll to position [1217, 0]
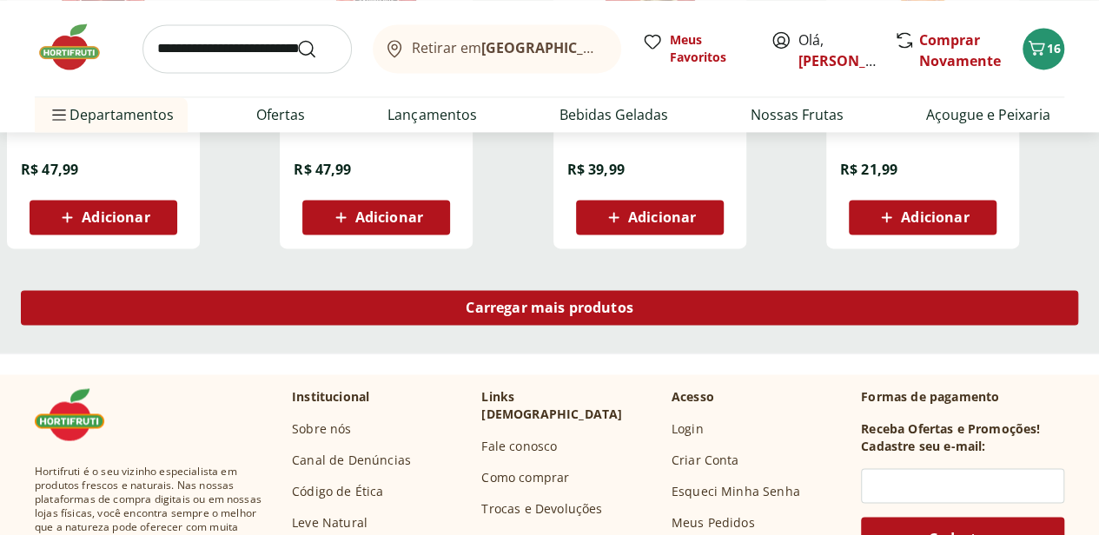
click at [633, 315] on span "Carregar mais produtos" at bounding box center [550, 308] width 168 height 14
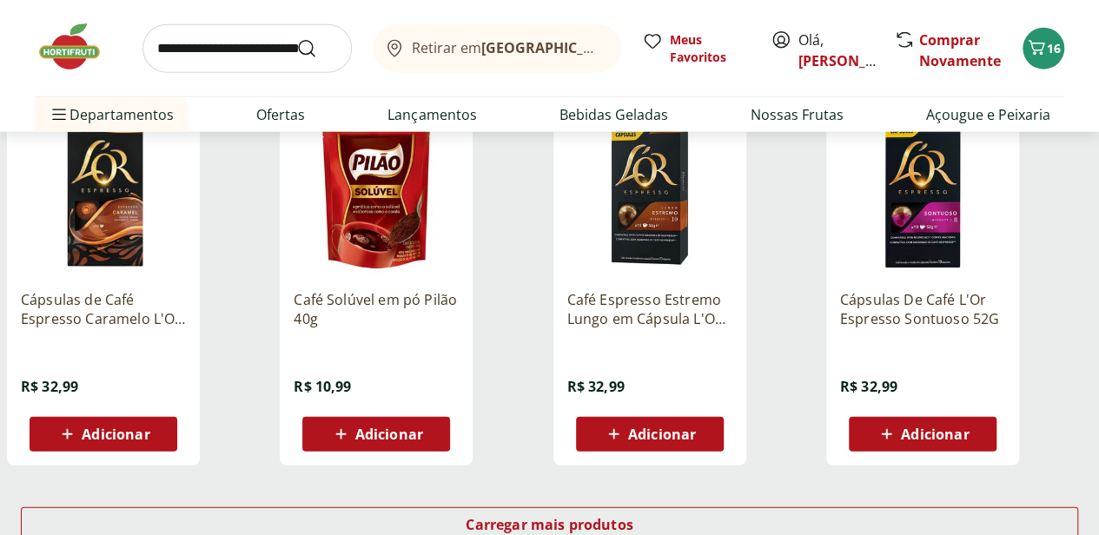
scroll to position [2259, 0]
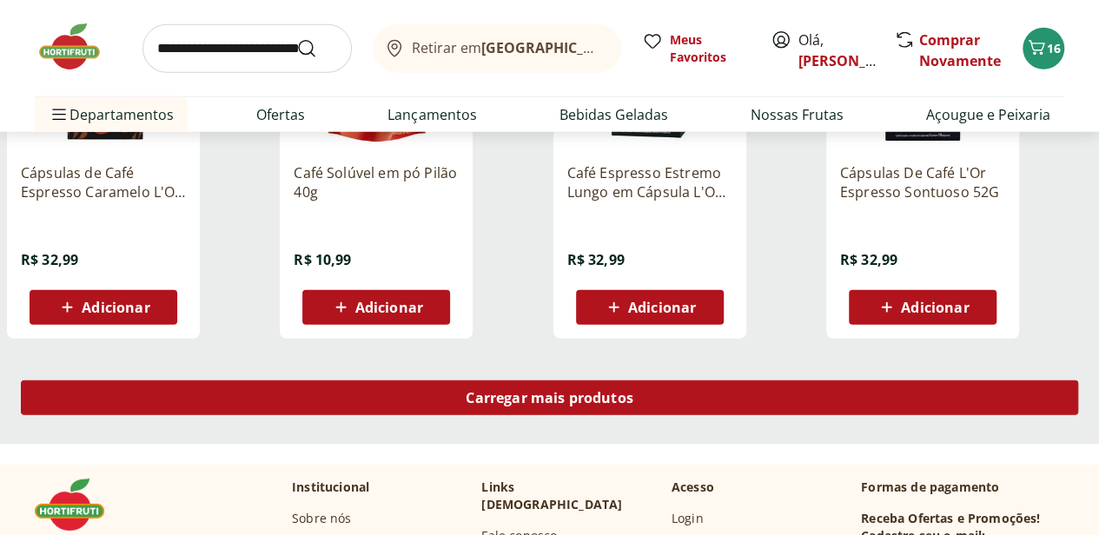
click at [633, 401] on span "Carregar mais produtos" at bounding box center [550, 398] width 168 height 14
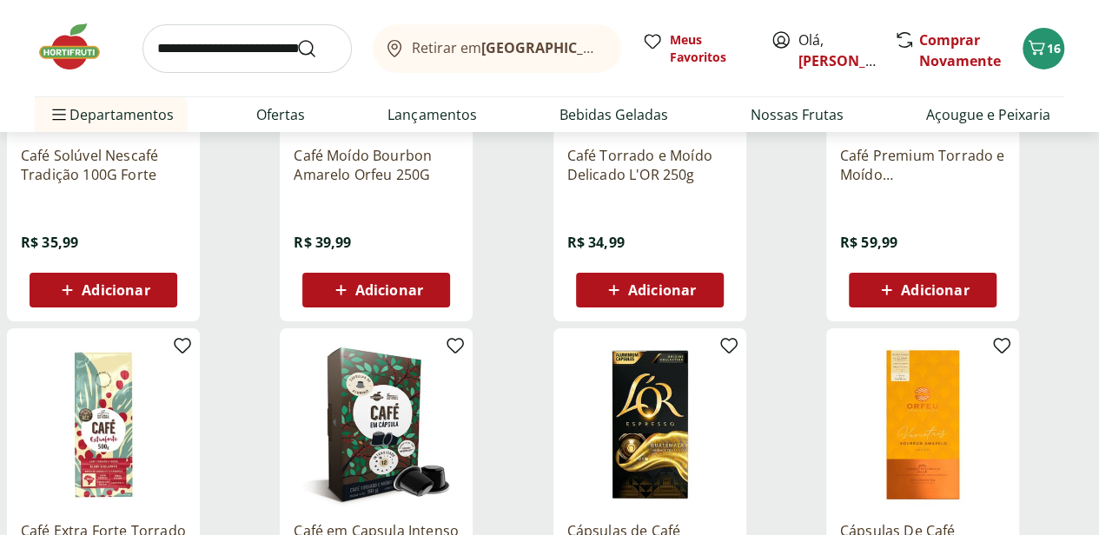
scroll to position [3215, 0]
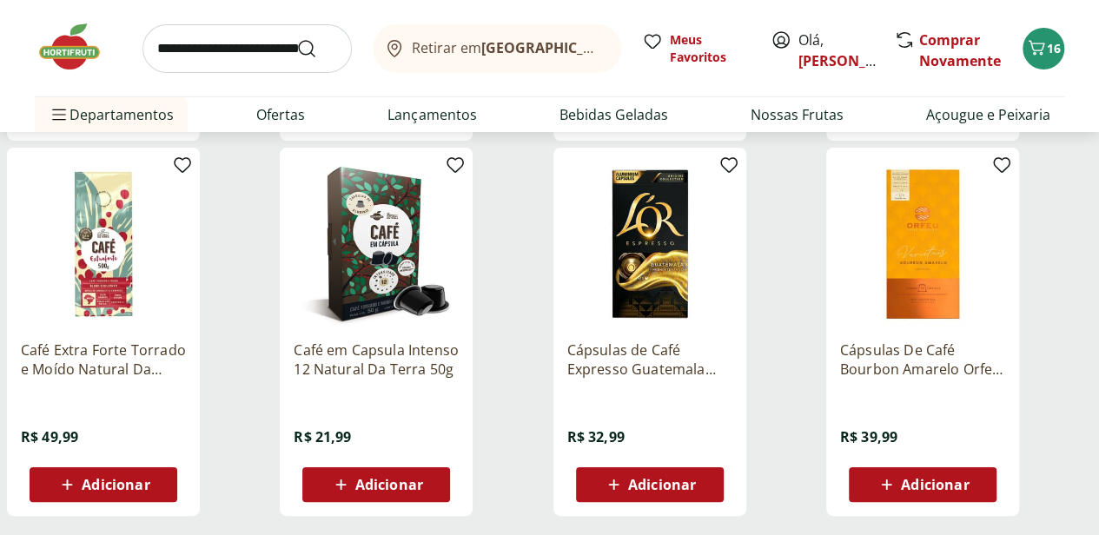
click at [222, 47] on input "search" at bounding box center [247, 48] width 209 height 49
type input "*********"
click at [296, 38] on button "Submit Search" at bounding box center [317, 48] width 42 height 21
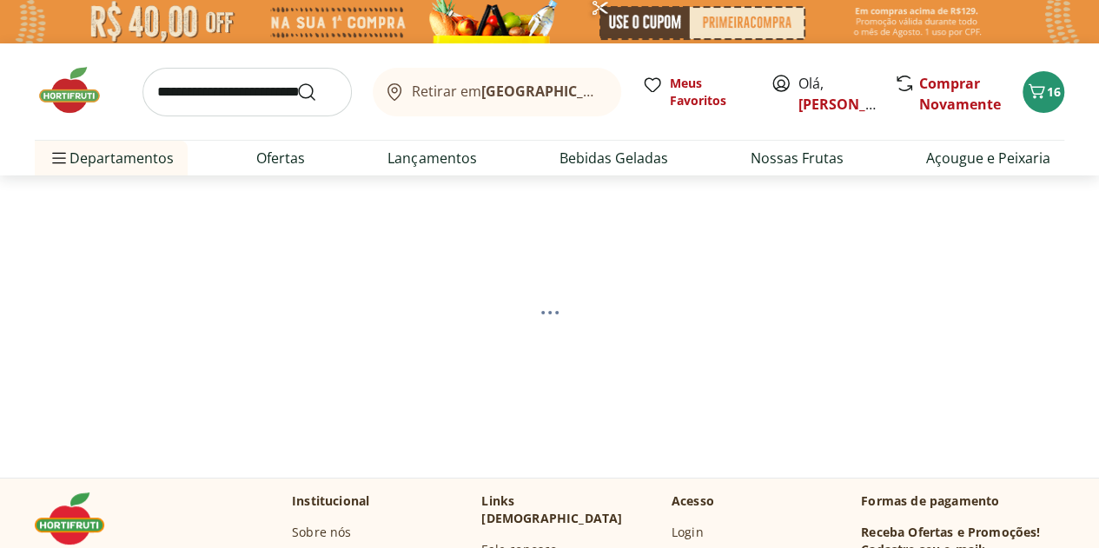
select select "**********"
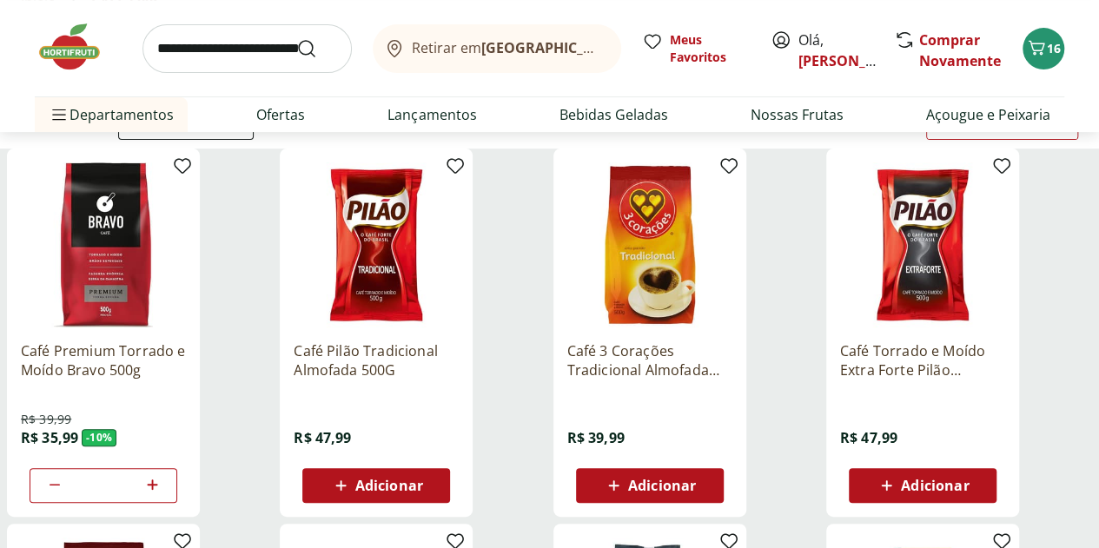
scroll to position [261, 0]
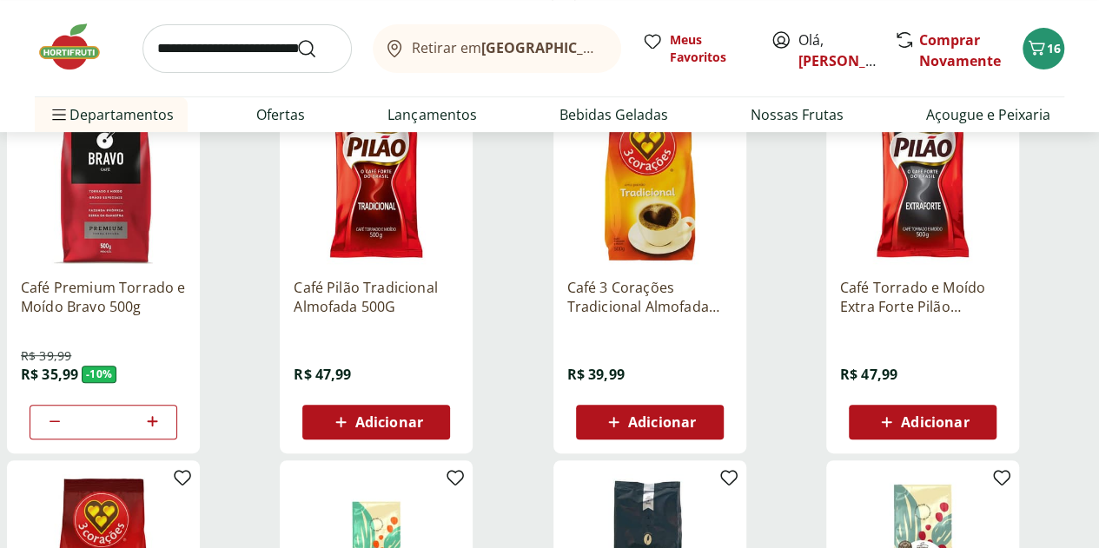
click at [163, 427] on icon at bounding box center [153, 421] width 22 height 21
type input "*"
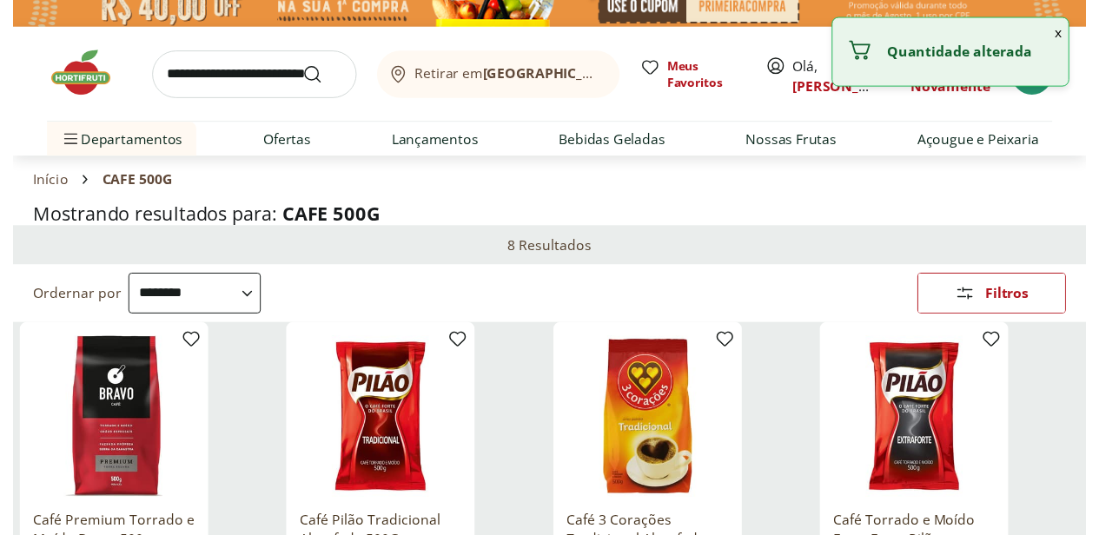
scroll to position [0, 0]
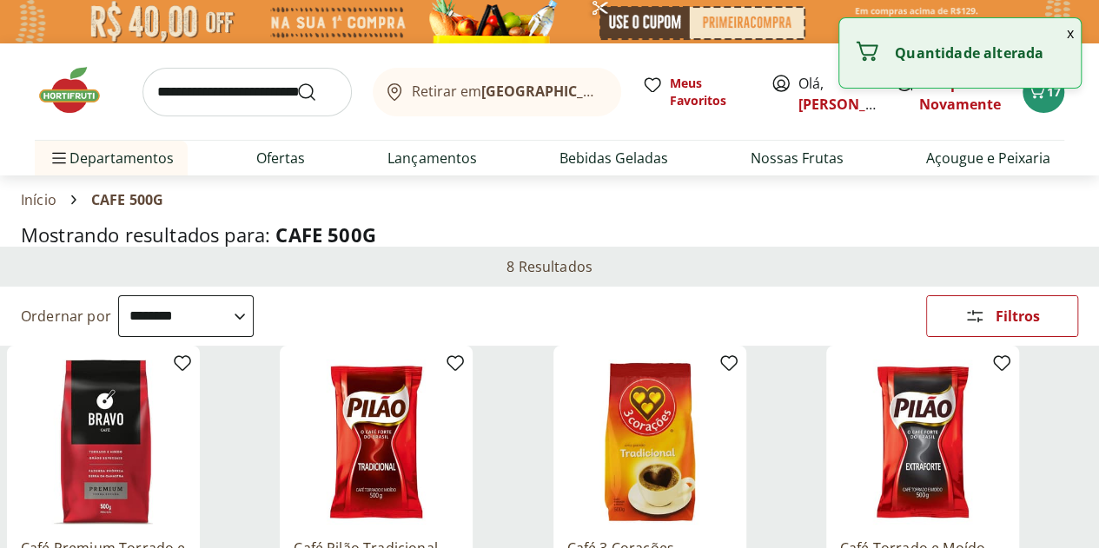
click at [221, 86] on input "search" at bounding box center [247, 92] width 209 height 49
type input "*****"
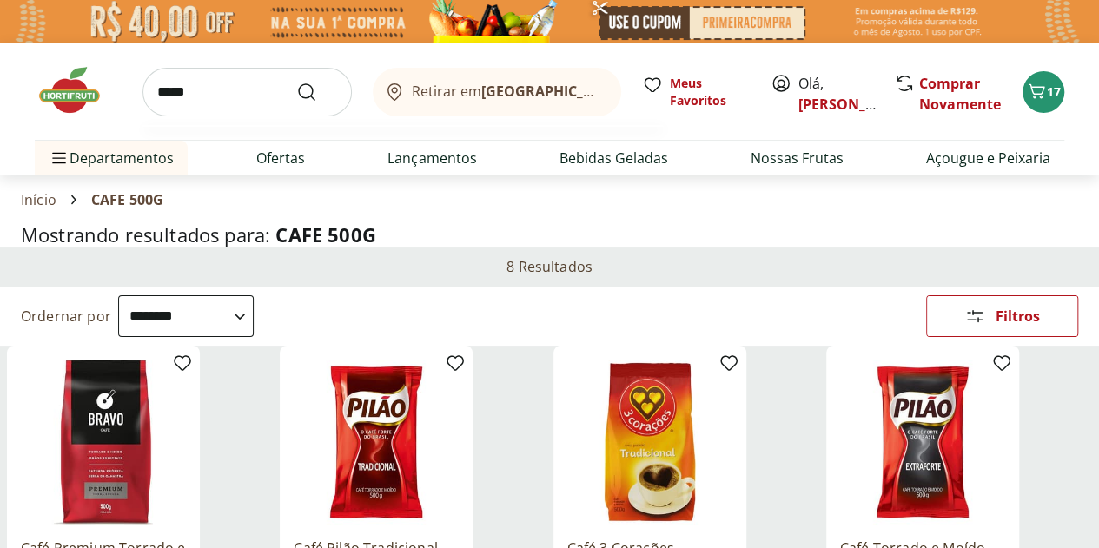
click button "Submit Search" at bounding box center [317, 92] width 42 height 21
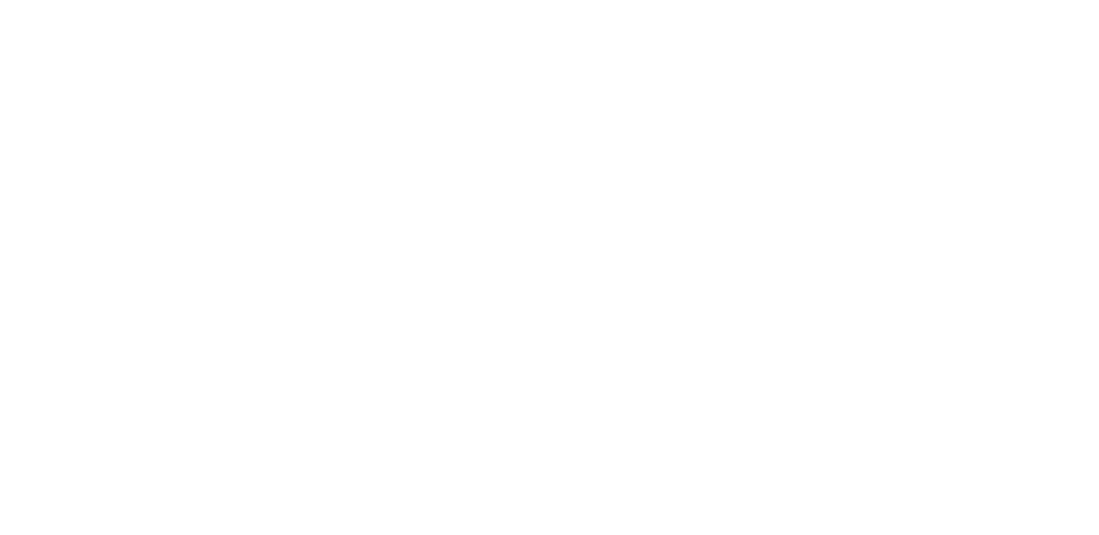
select select "**********"
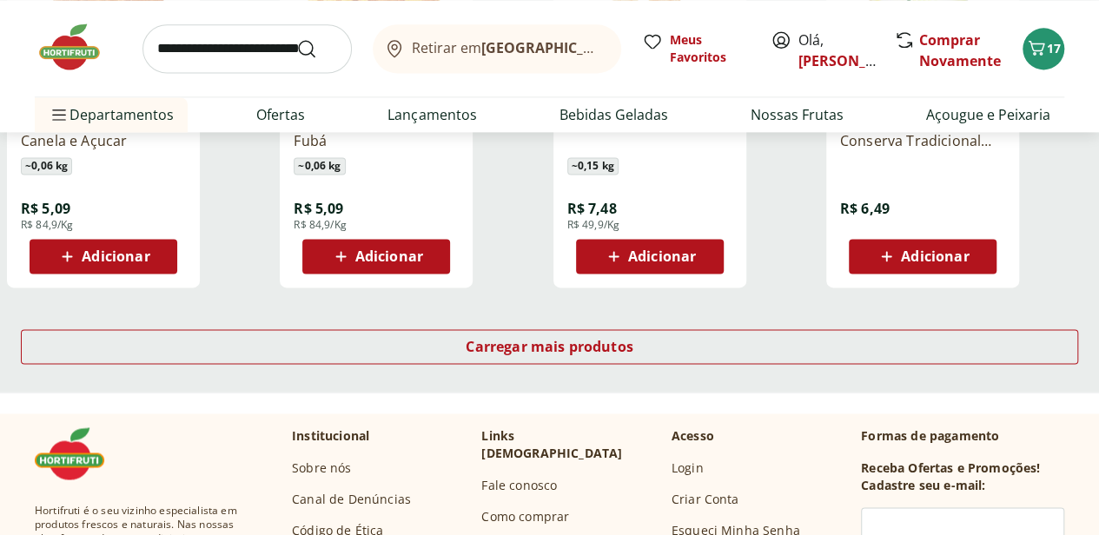
scroll to position [1303, 0]
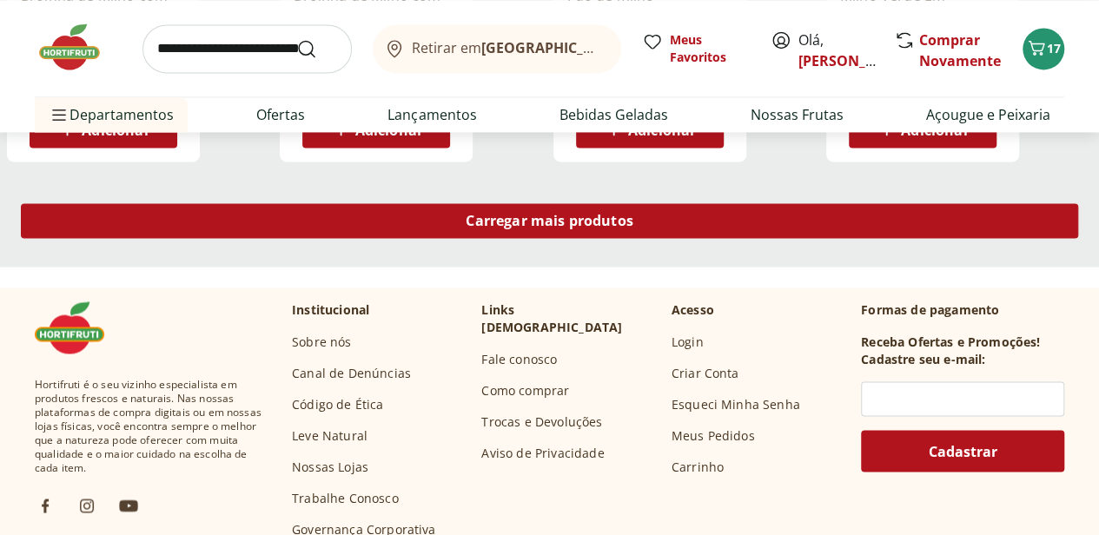
click at [633, 227] on span "Carregar mais produtos" at bounding box center [550, 221] width 168 height 14
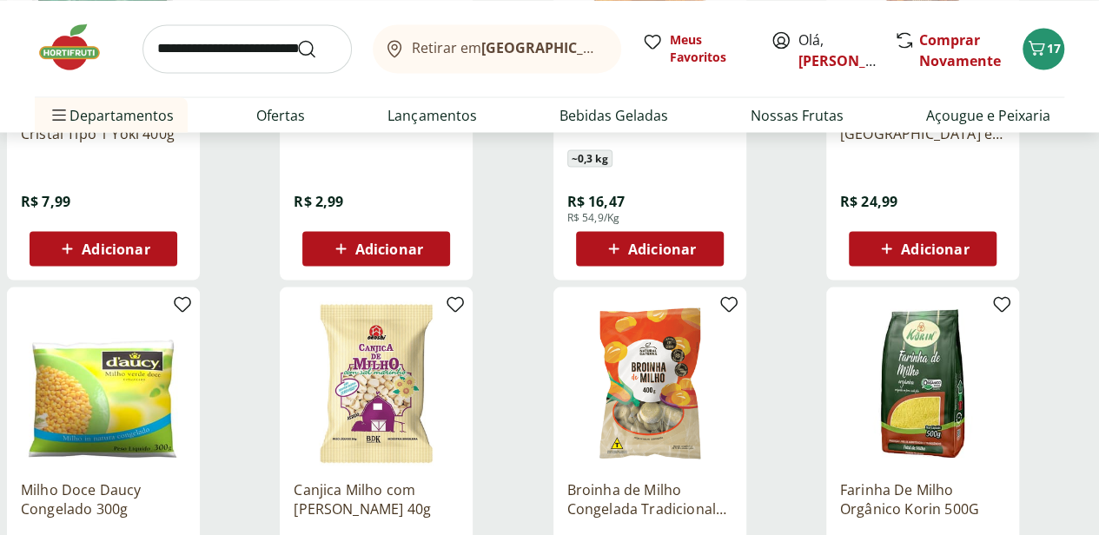
scroll to position [1738, 0]
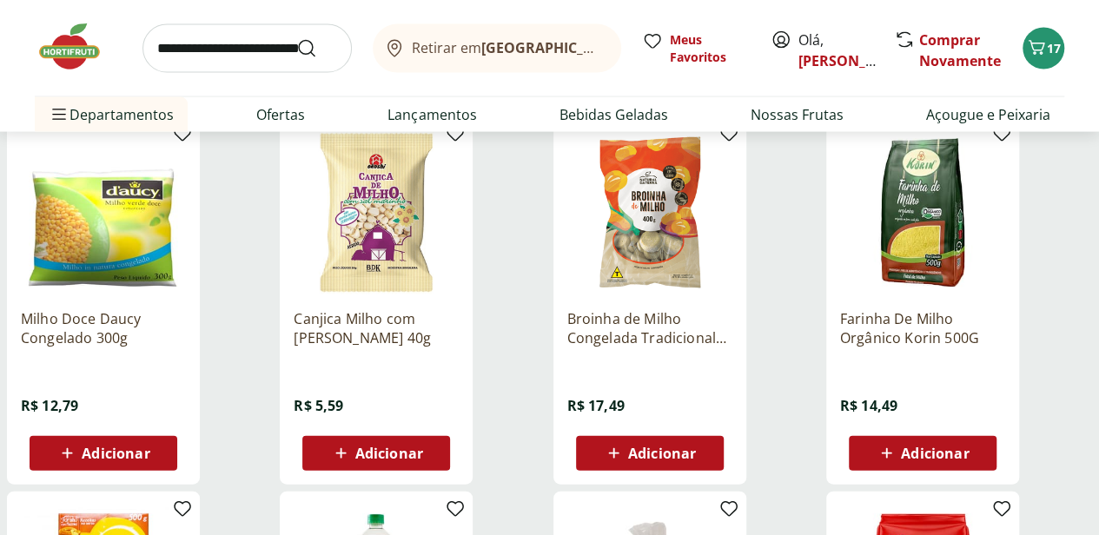
click at [696, 461] on span "Adicionar" at bounding box center [662, 454] width 68 height 14
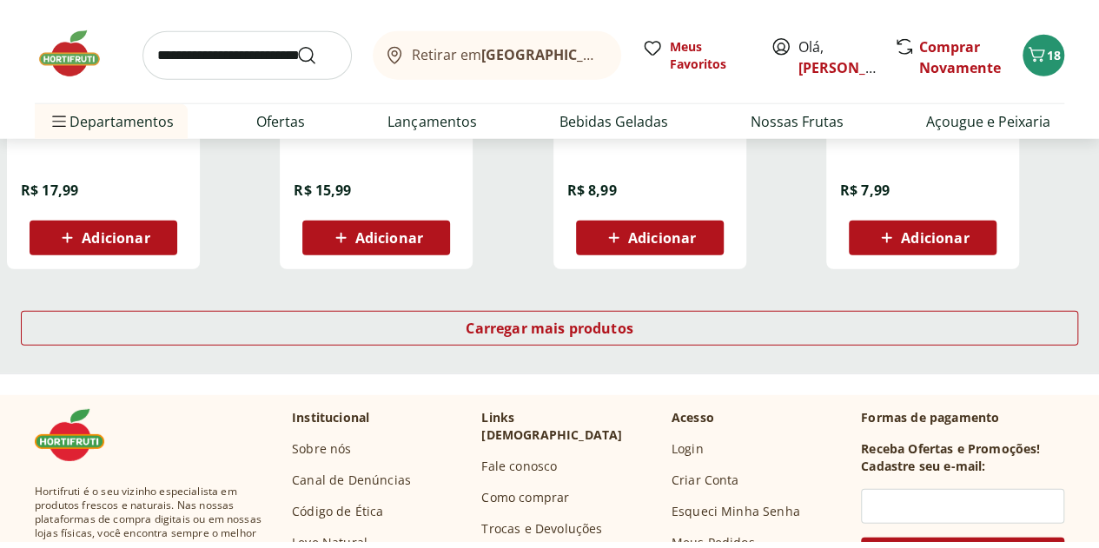
scroll to position [2259, 0]
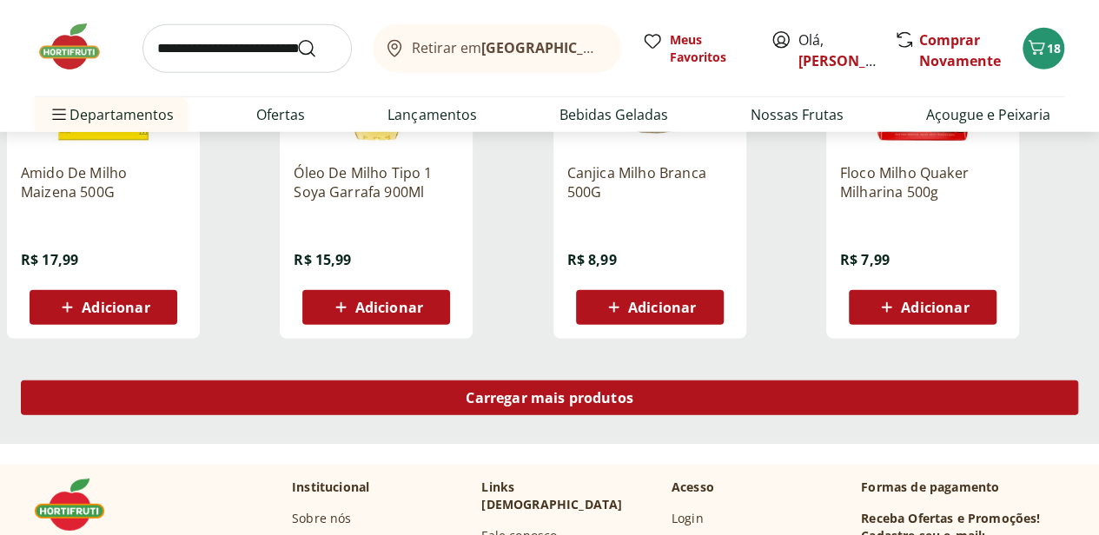
click at [633, 405] on span "Carregar mais produtos" at bounding box center [550, 398] width 168 height 14
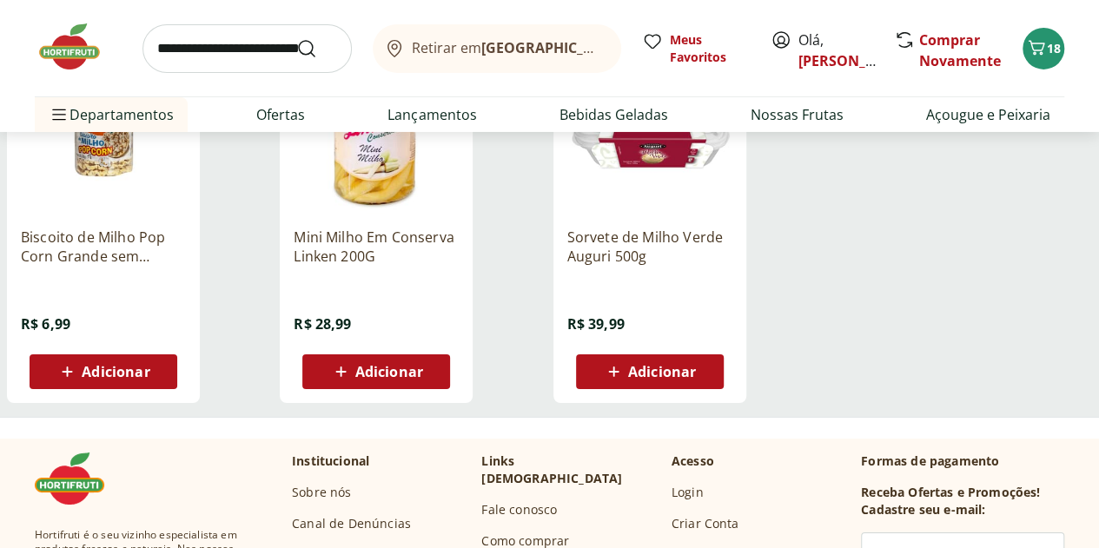
scroll to position [2954, 0]
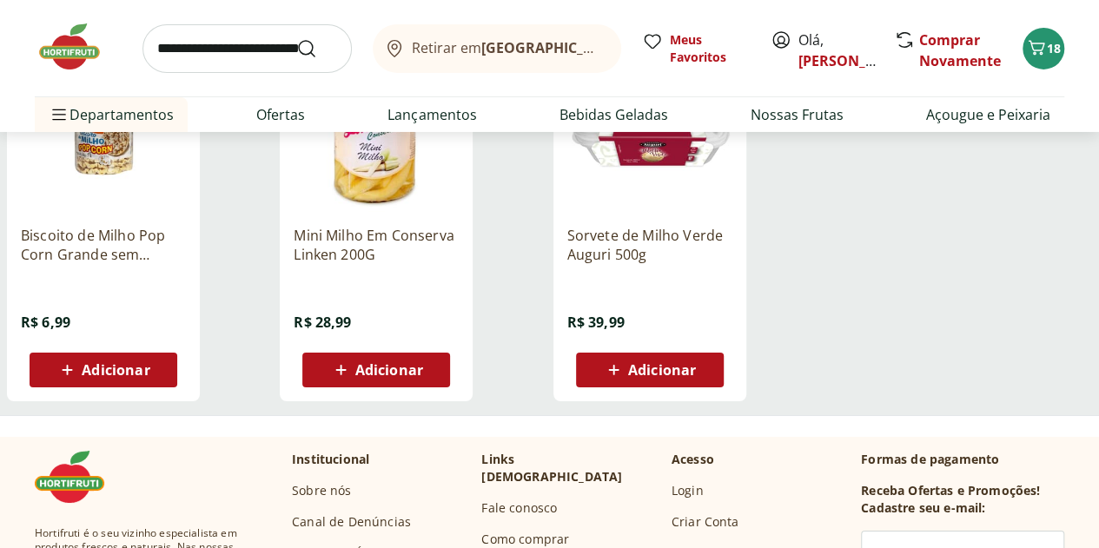
click at [230, 50] on input "search" at bounding box center [247, 48] width 209 height 49
type input "**********"
click at [296, 38] on button "Submit Search" at bounding box center [317, 48] width 42 height 21
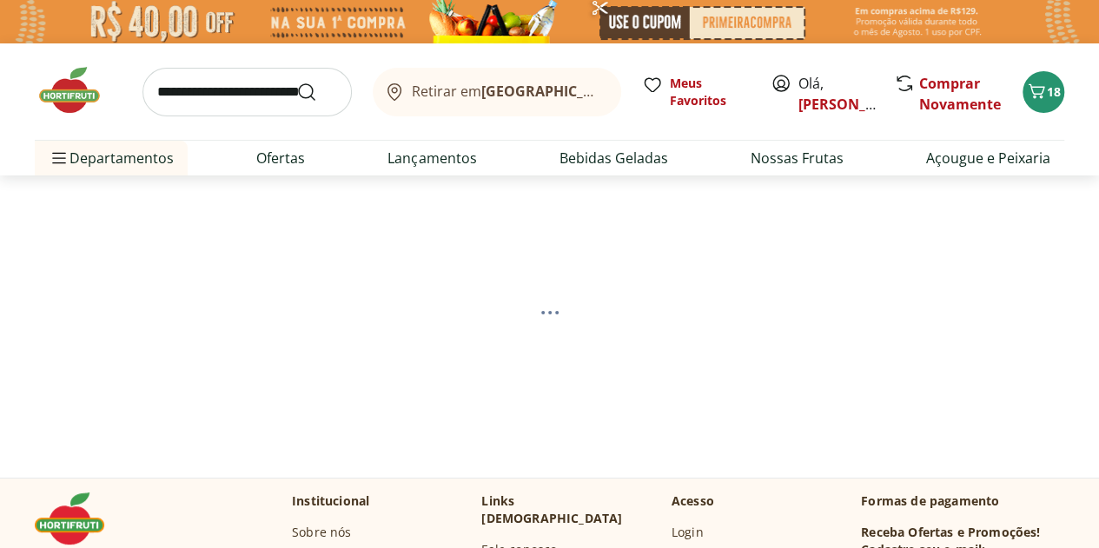
select select "**********"
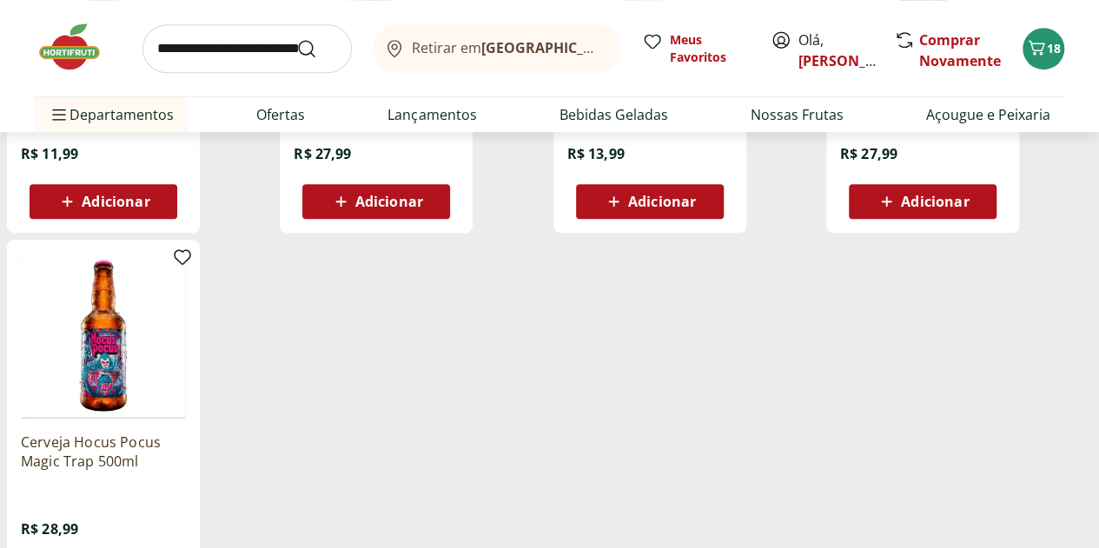
scroll to position [521, 0]
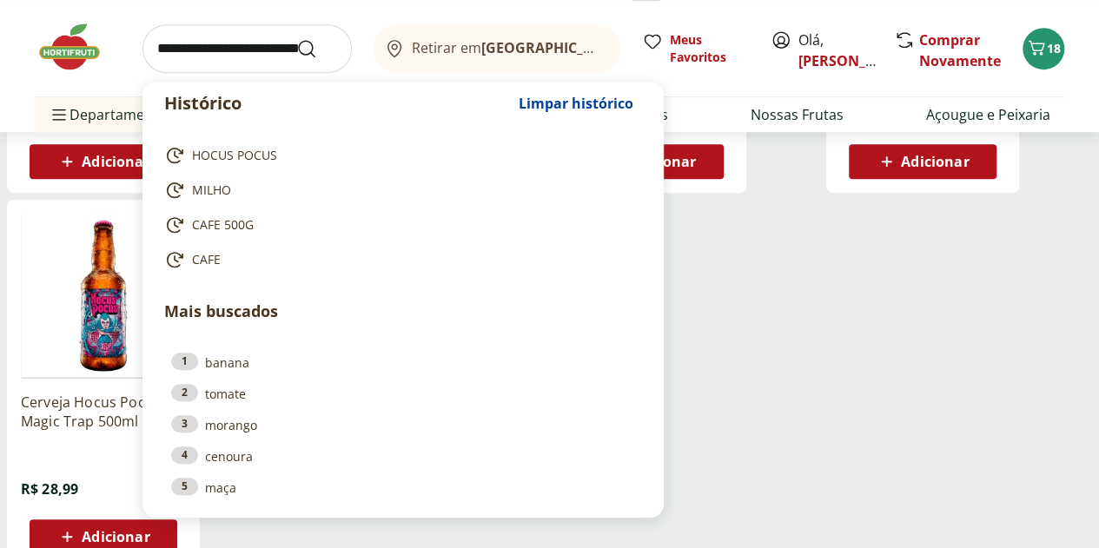
click at [200, 47] on input "search" at bounding box center [247, 48] width 209 height 49
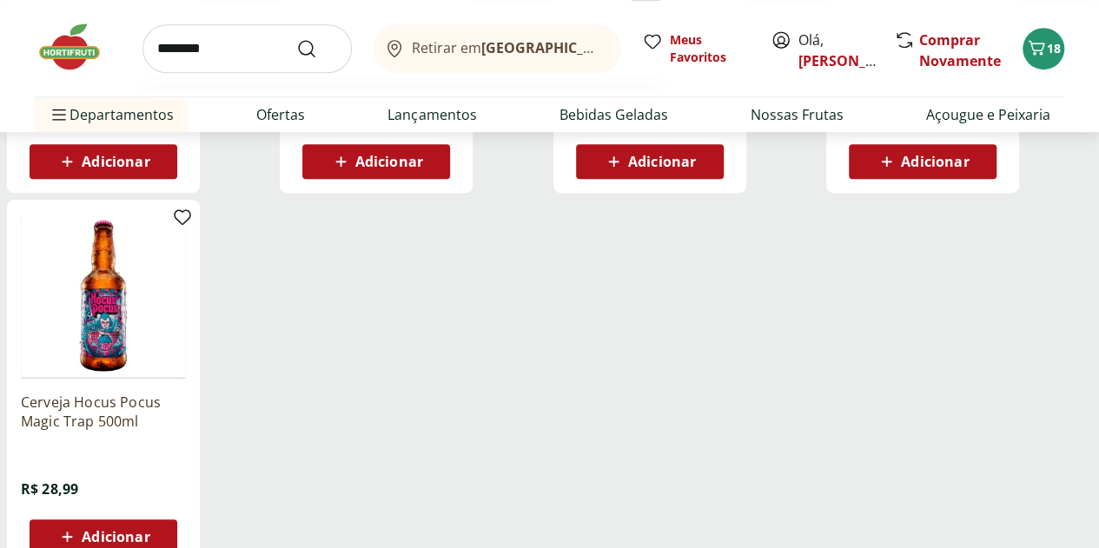
type input "********"
click at [296, 38] on button "Submit Search" at bounding box center [317, 48] width 42 height 21
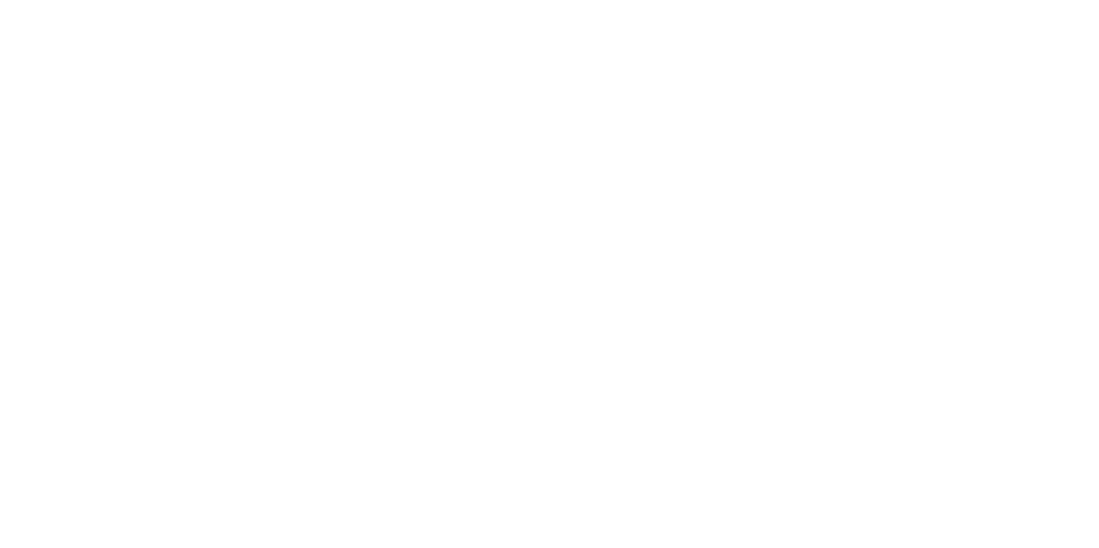
select select "**********"
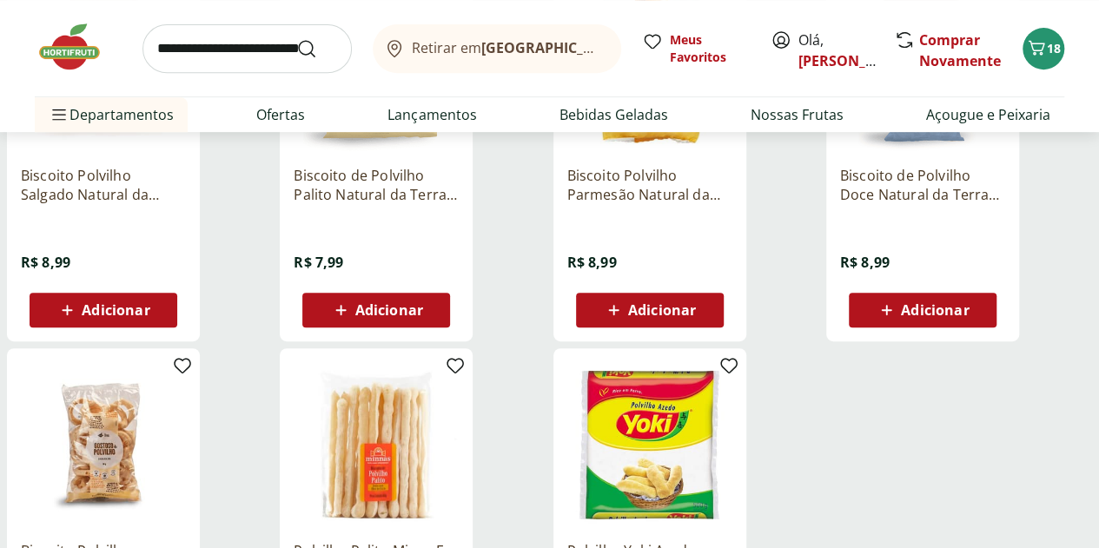
scroll to position [348, 0]
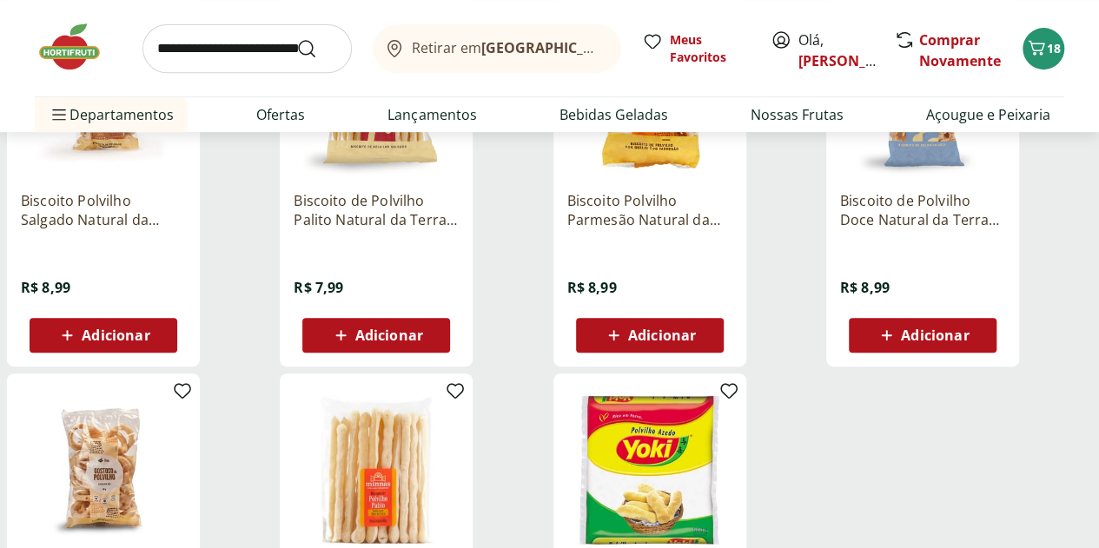
click at [149, 342] on span "Adicionar" at bounding box center [116, 335] width 68 height 14
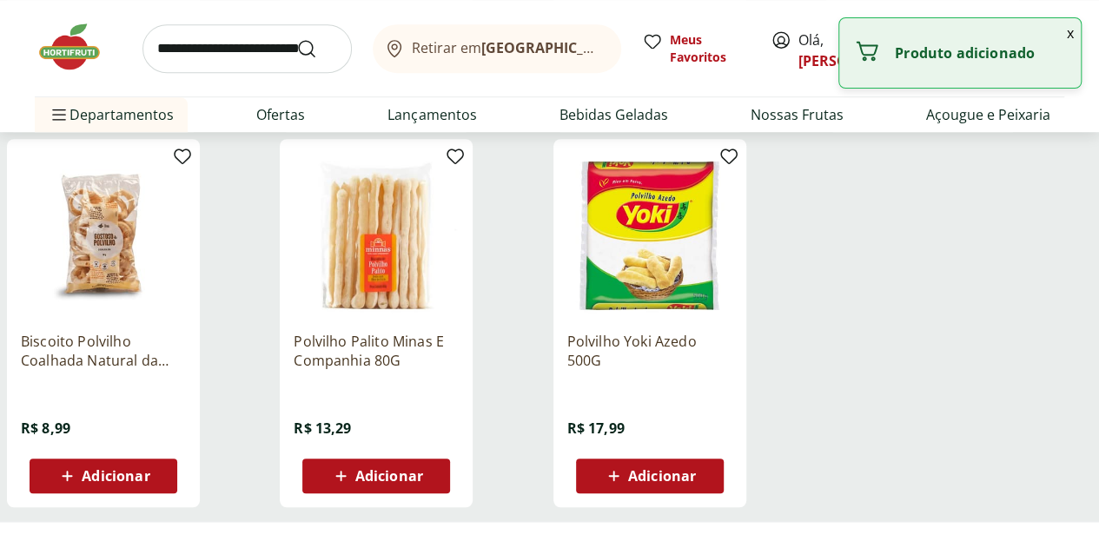
scroll to position [608, 0]
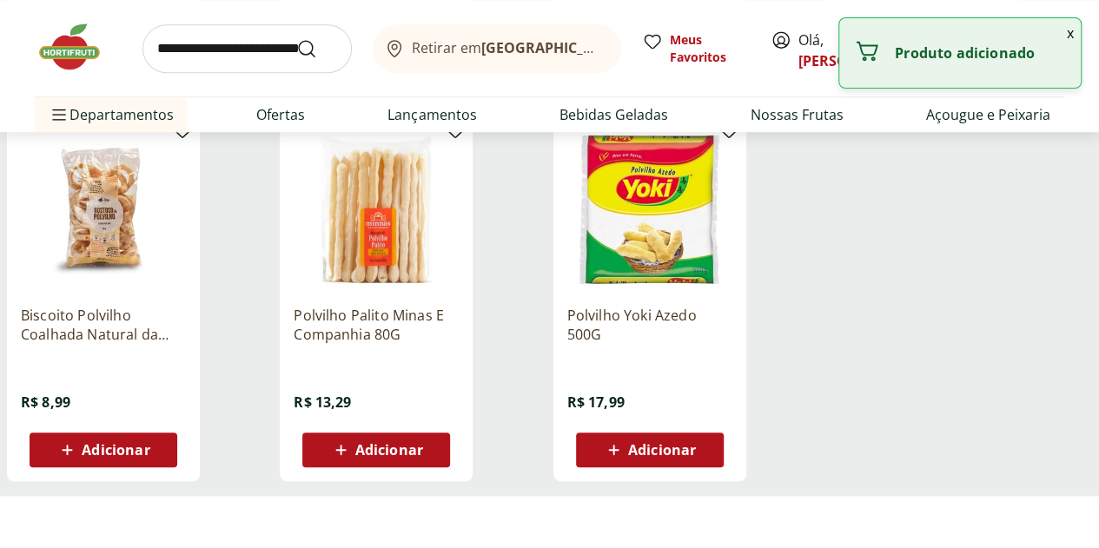
click at [149, 457] on span "Adicionar" at bounding box center [116, 450] width 68 height 14
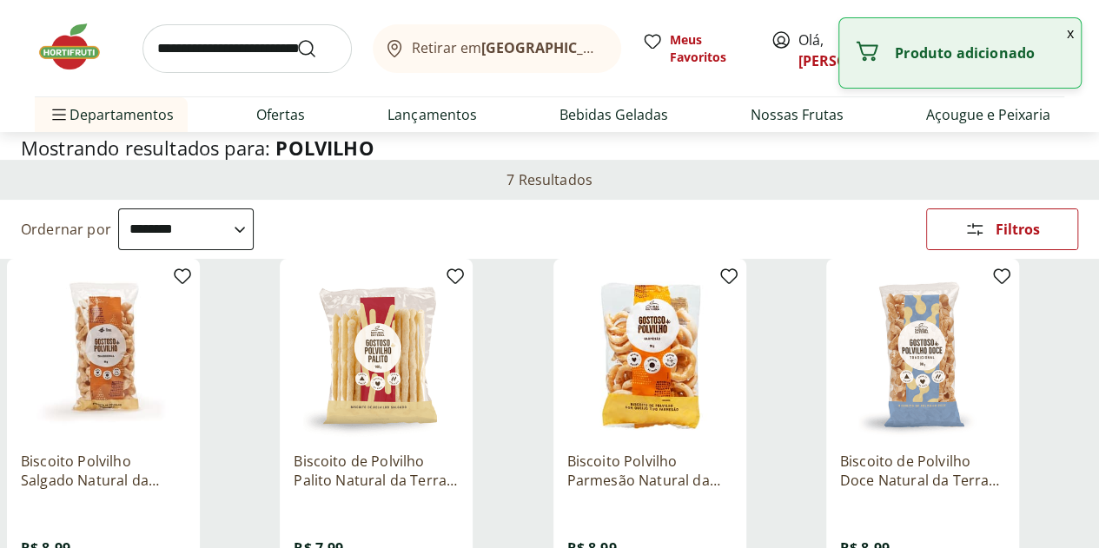
scroll to position [87, 0]
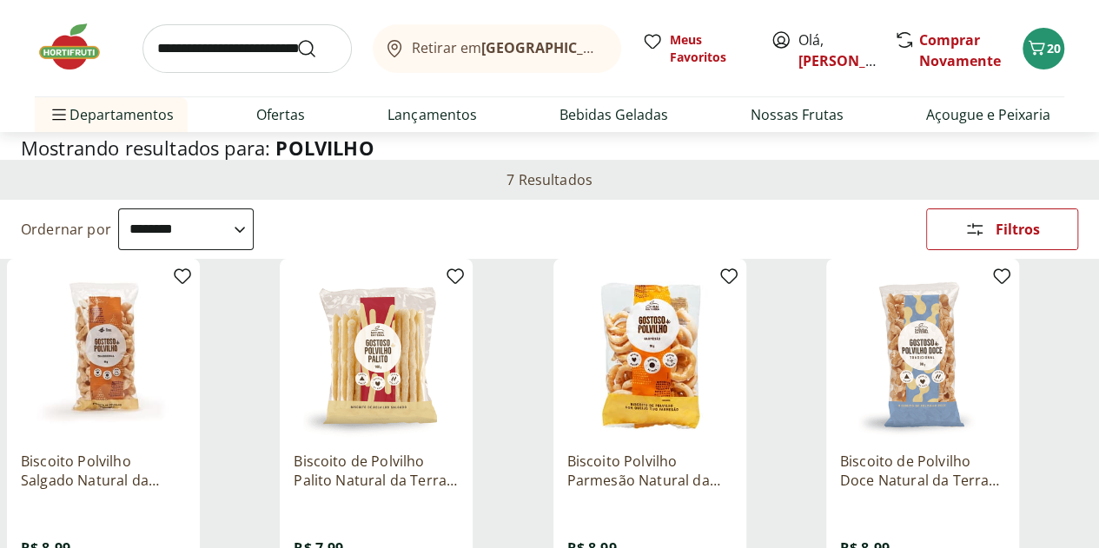
click at [63, 44] on img at bounding box center [78, 47] width 87 height 52
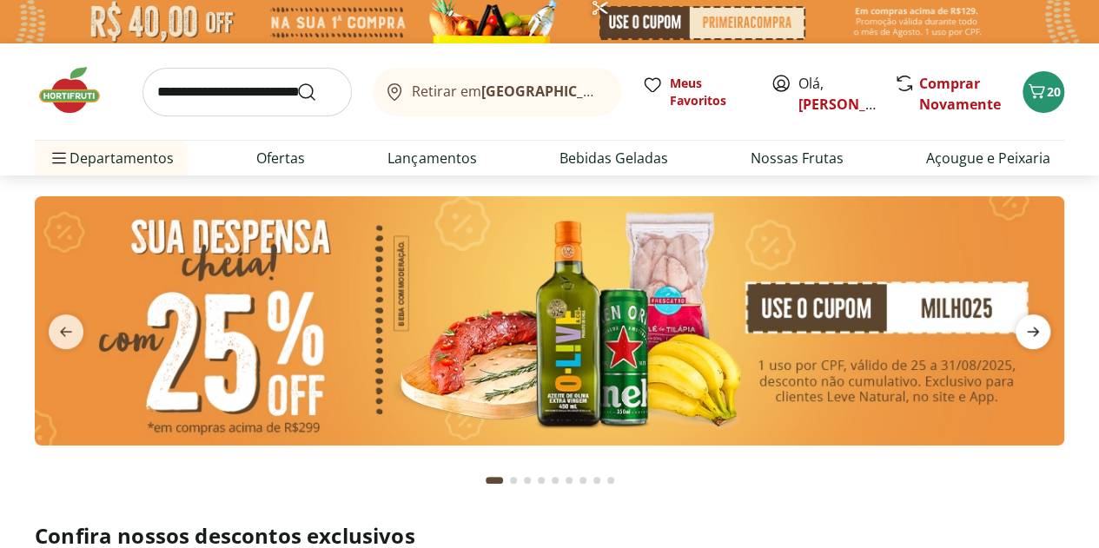
click at [1033, 341] on icon "next" at bounding box center [1033, 332] width 21 height 21
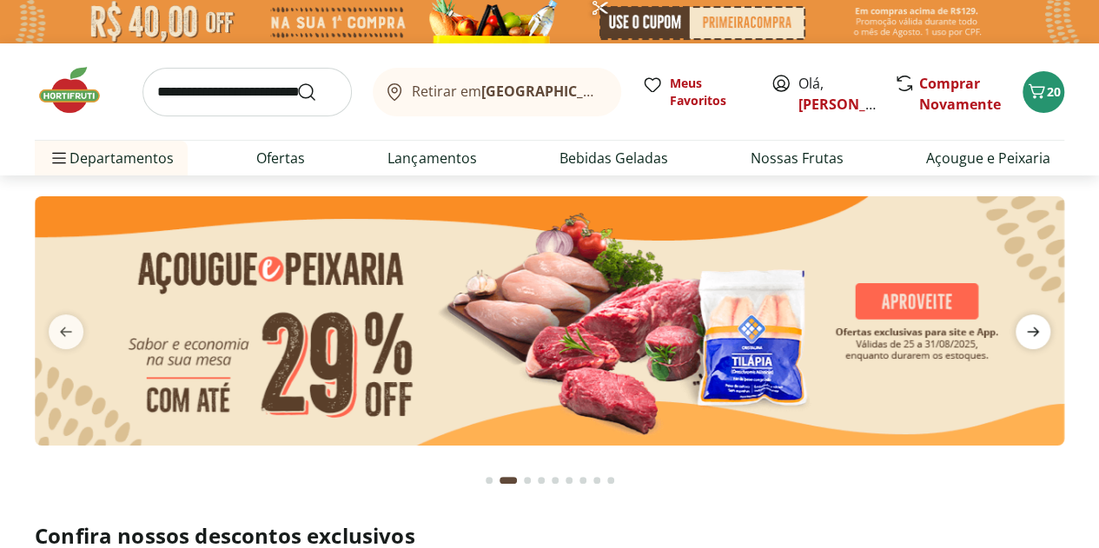
click at [1033, 341] on icon "next" at bounding box center [1033, 332] width 21 height 21
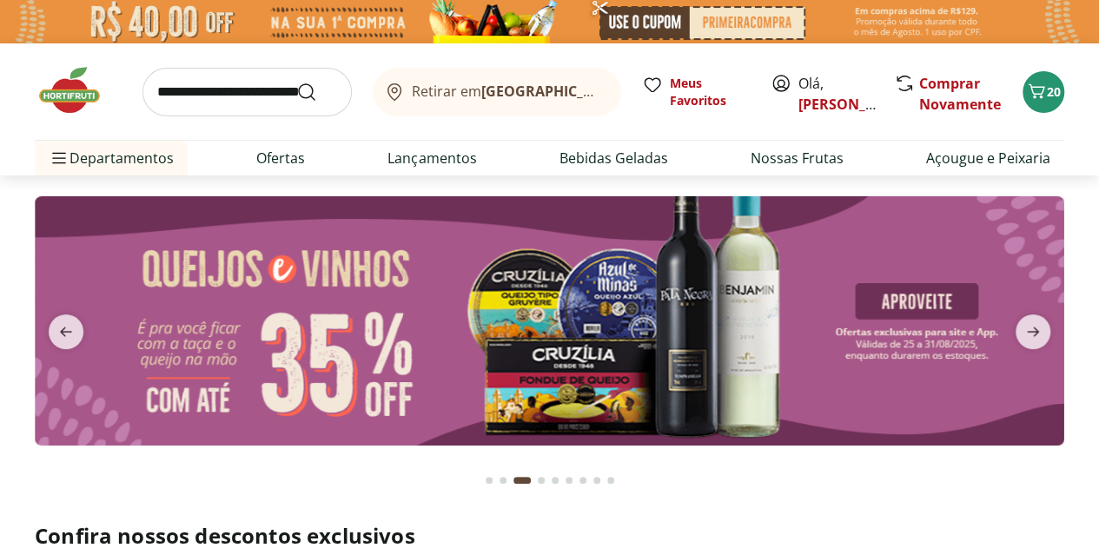
click at [632, 335] on img at bounding box center [550, 320] width 1030 height 249
select select "**********"
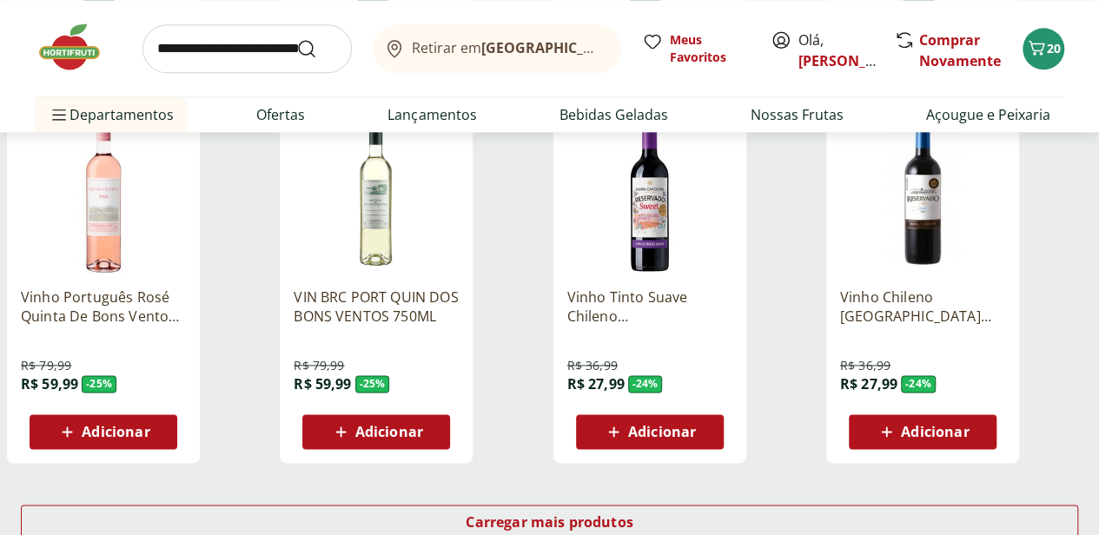
scroll to position [1303, 0]
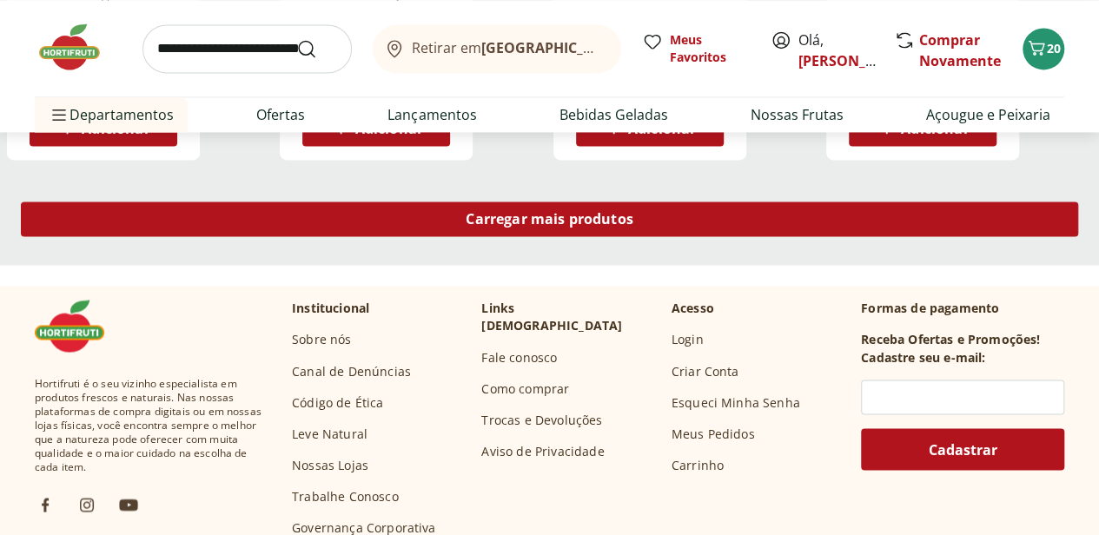
click at [633, 212] on span "Carregar mais produtos" at bounding box center [550, 219] width 168 height 14
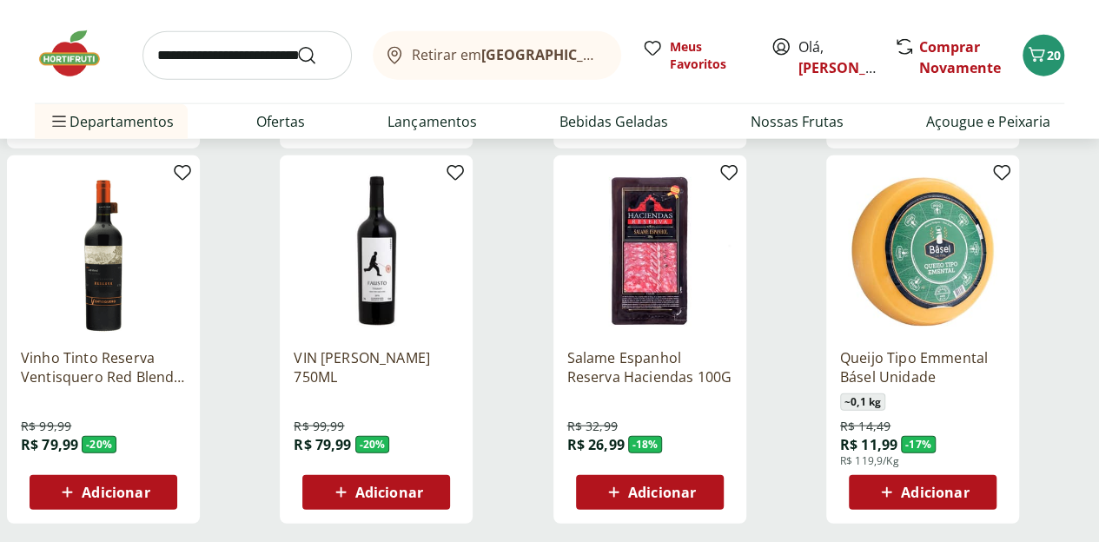
scroll to position [2172, 0]
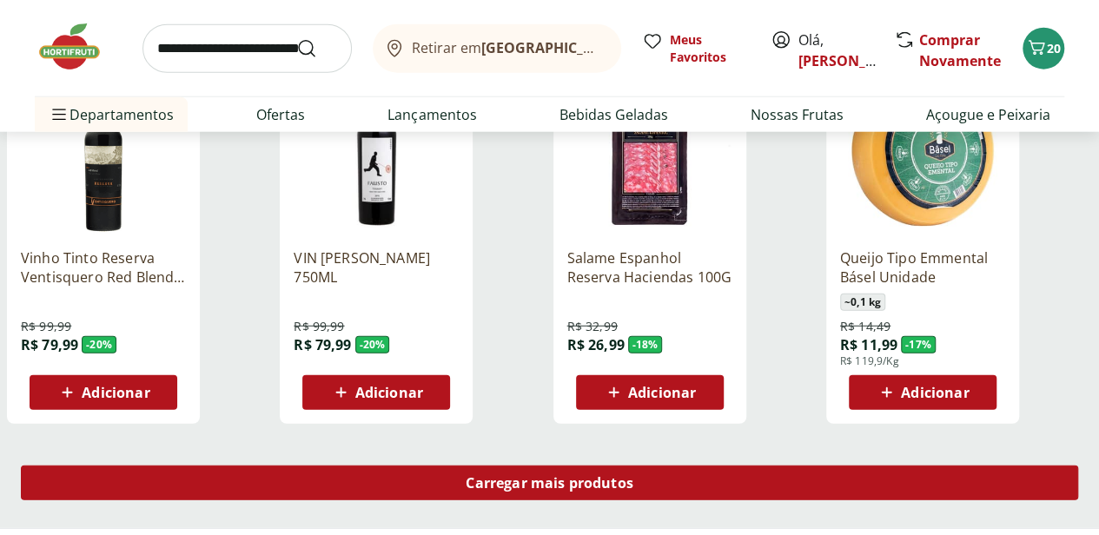
click at [633, 476] on span "Carregar mais produtos" at bounding box center [550, 483] width 168 height 14
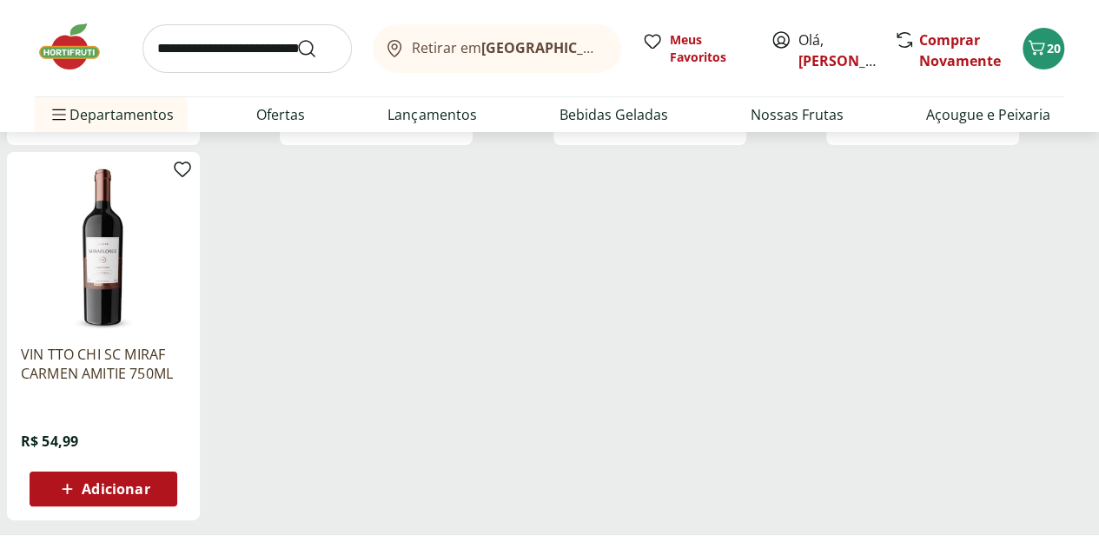
scroll to position [3215, 0]
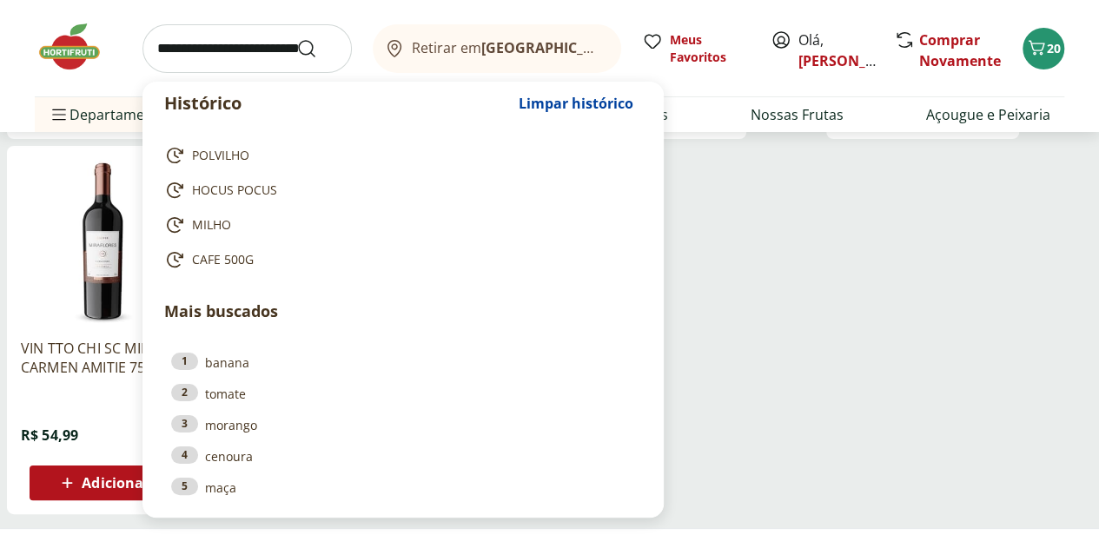
click at [222, 49] on input "search" at bounding box center [247, 48] width 209 height 49
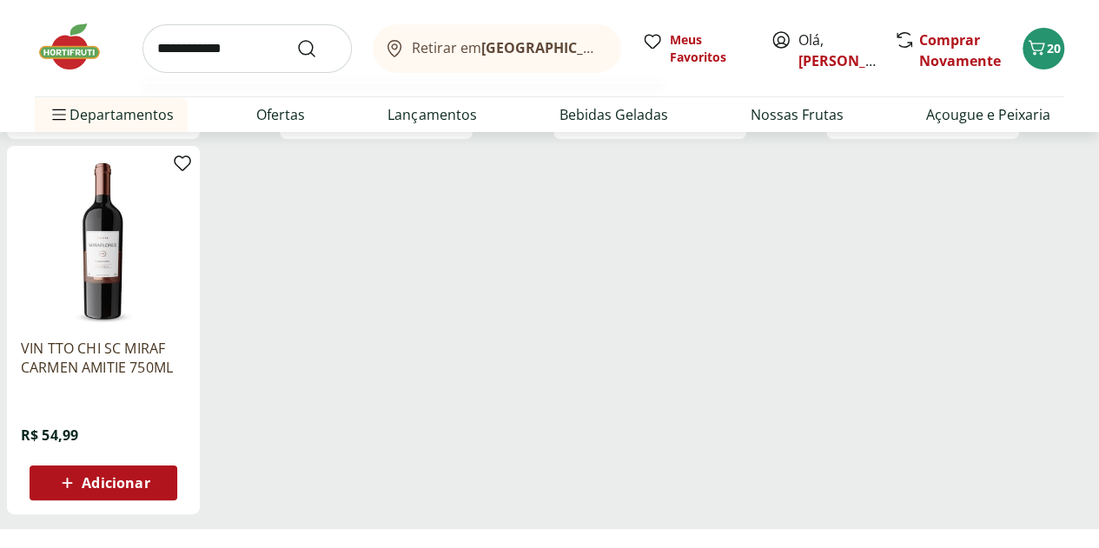
type input "**********"
click at [296, 38] on button "Submit Search" at bounding box center [317, 48] width 42 height 21
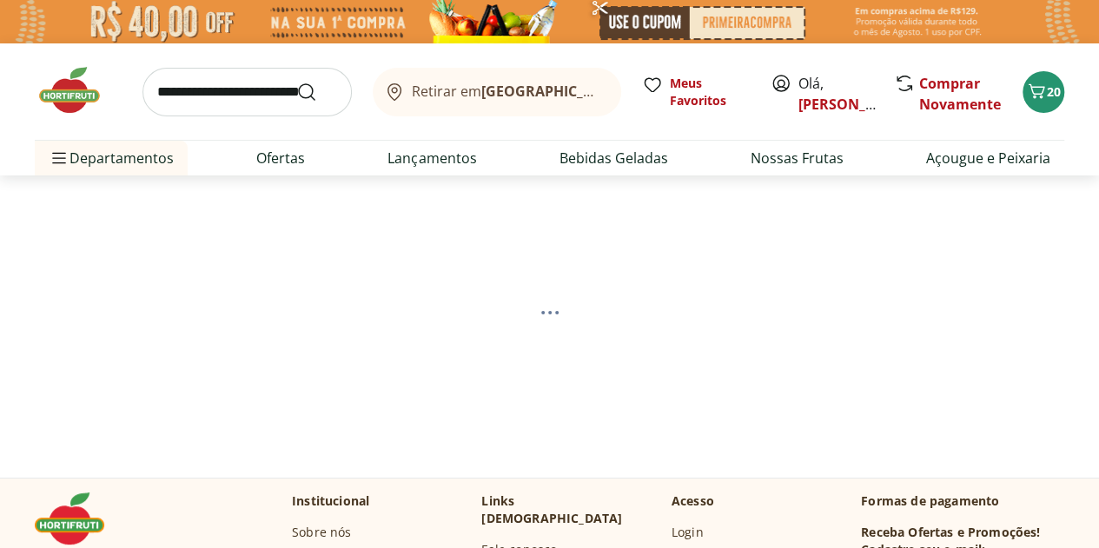
select select "**********"
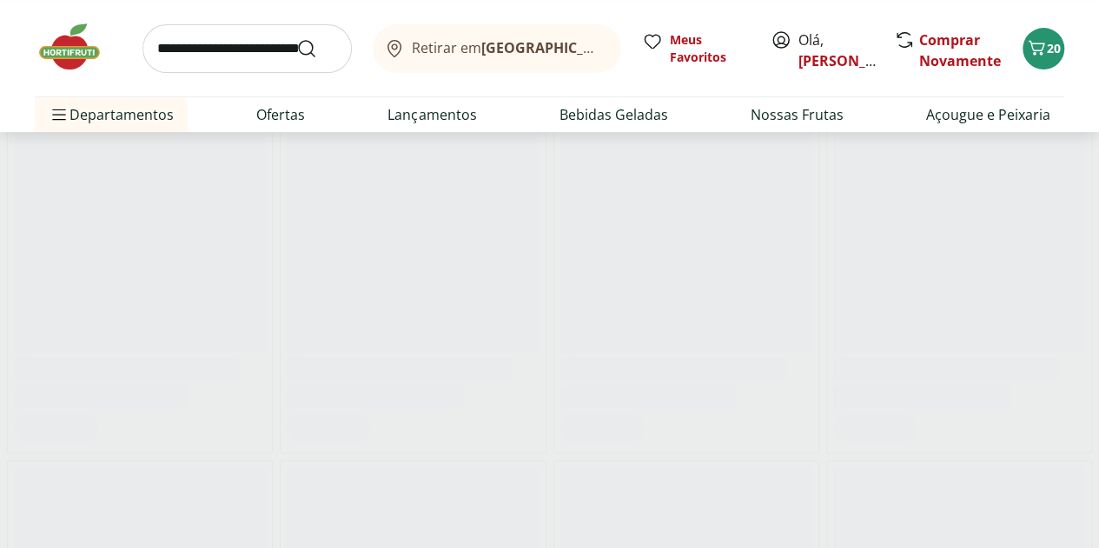
scroll to position [261, 0]
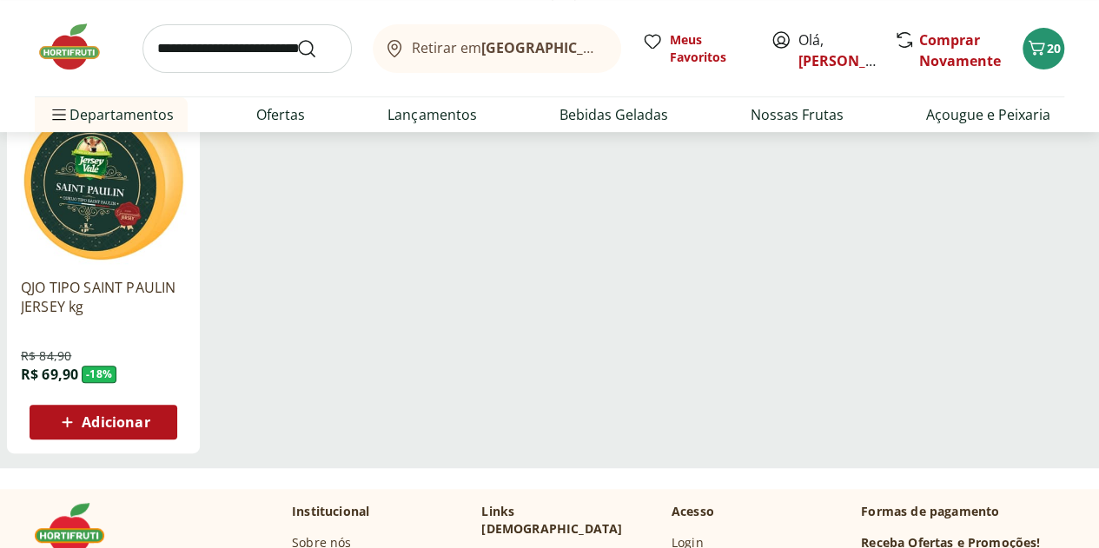
click at [149, 429] on span "Adicionar" at bounding box center [116, 422] width 68 height 14
click at [186, 215] on img at bounding box center [103, 181] width 165 height 165
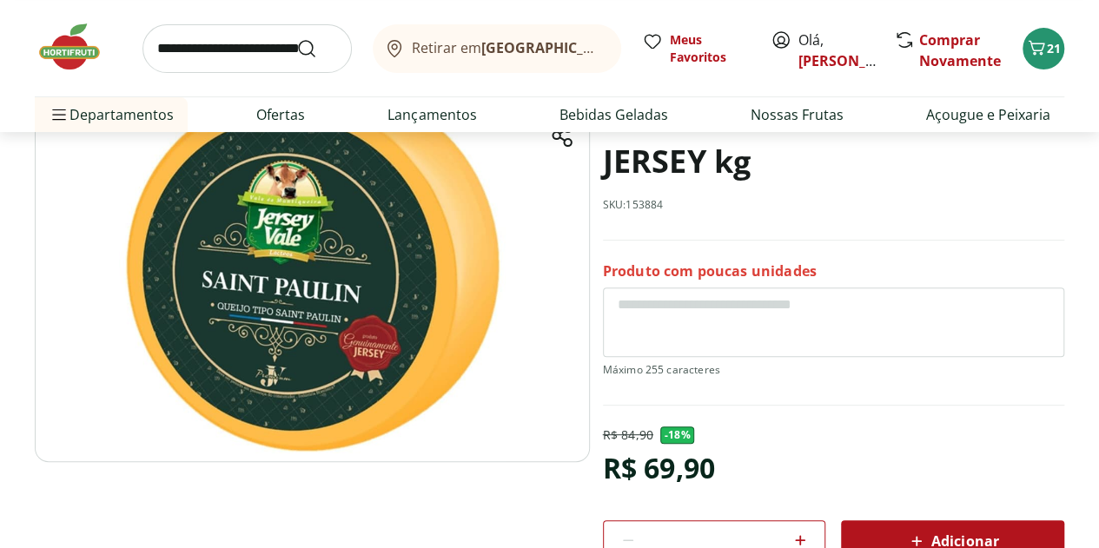
scroll to position [174, 0]
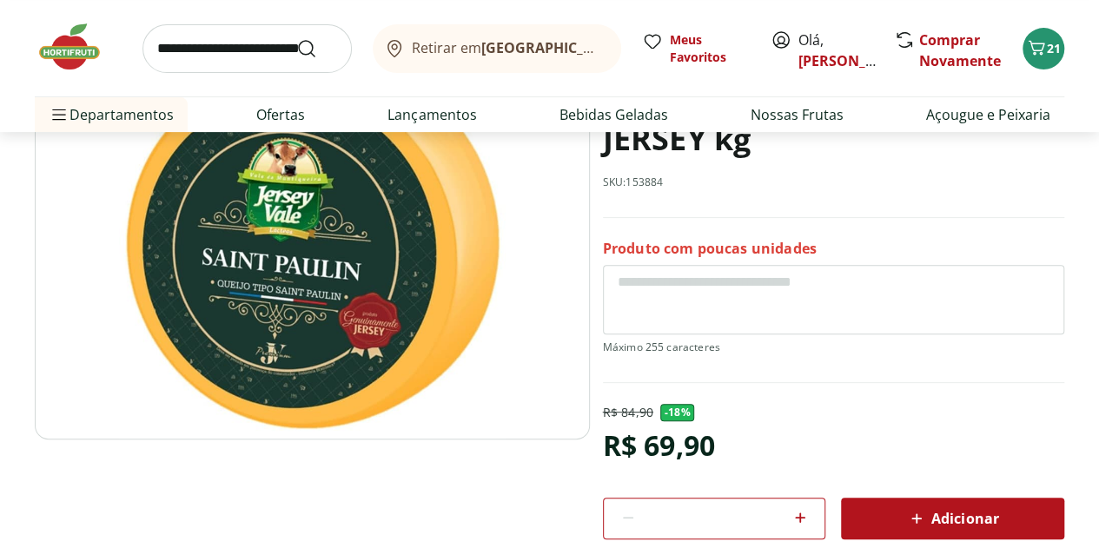
click at [227, 60] on input "search" at bounding box center [247, 48] width 209 height 49
type input "********"
click at [296, 38] on button "Submit Search" at bounding box center [317, 48] width 42 height 21
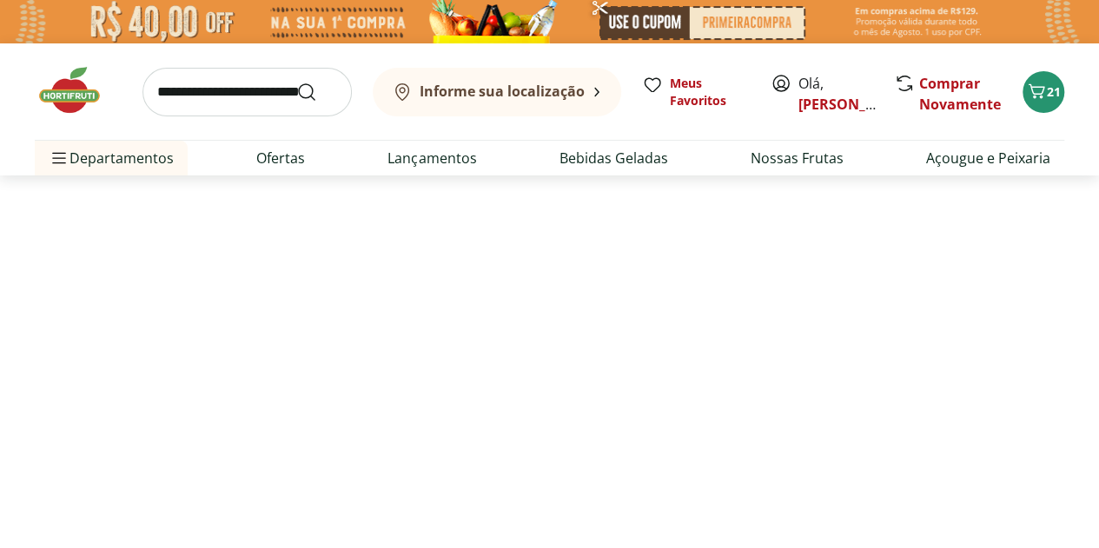
select select "**********"
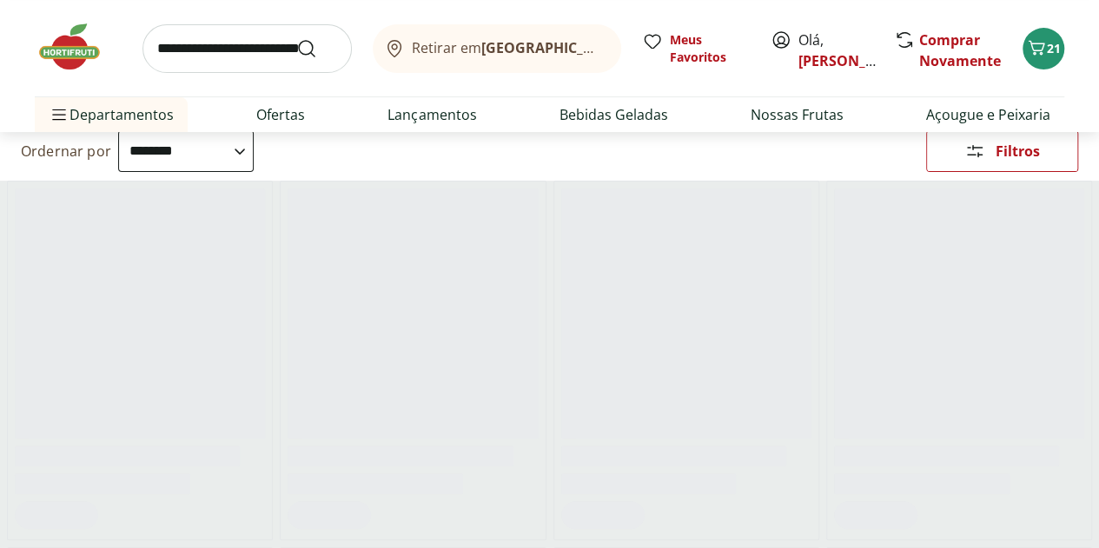
scroll to position [174, 0]
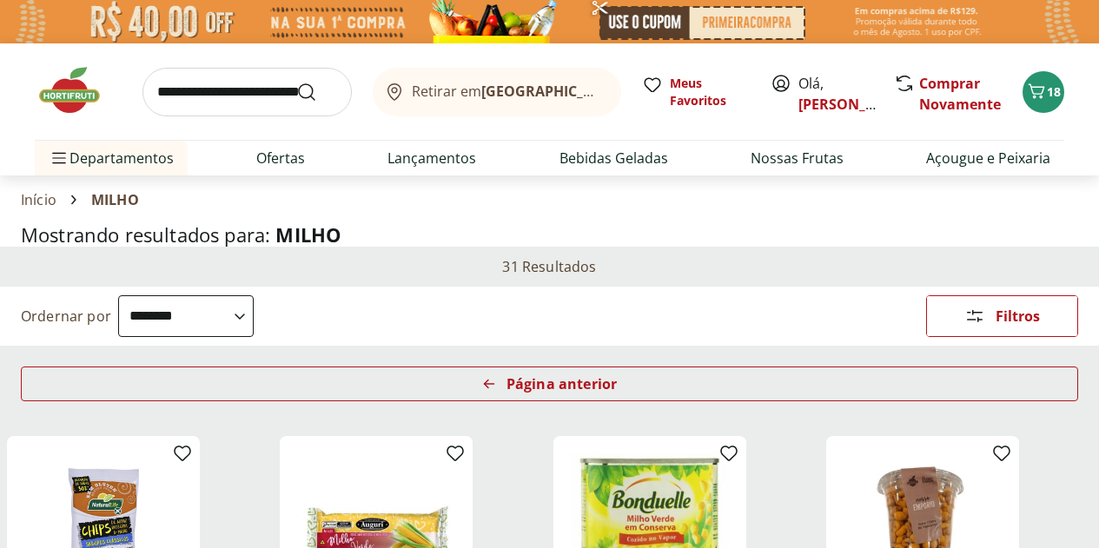
select select "**********"
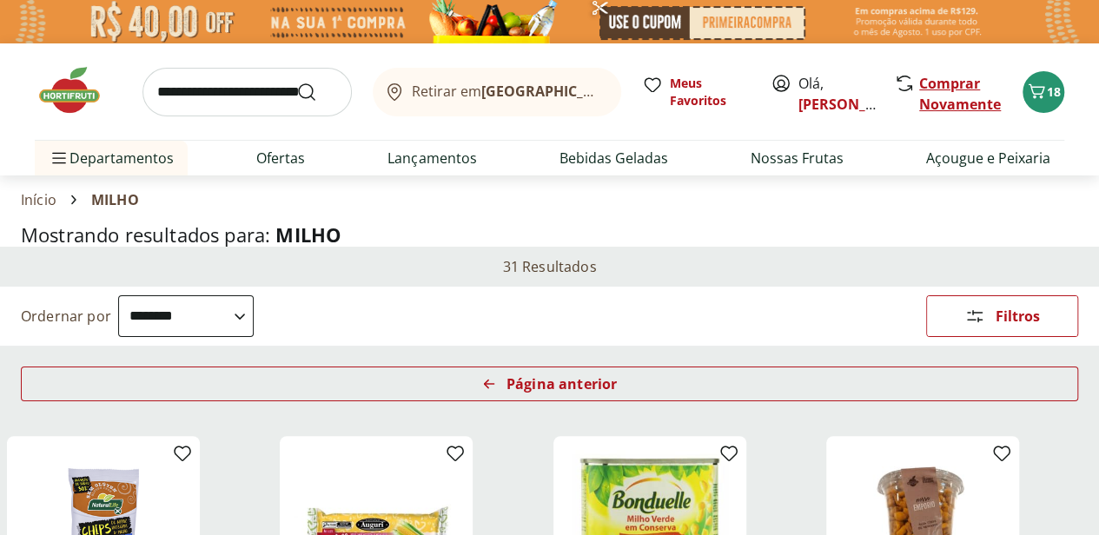
click at [935, 84] on link "Comprar Novamente" at bounding box center [960, 94] width 82 height 40
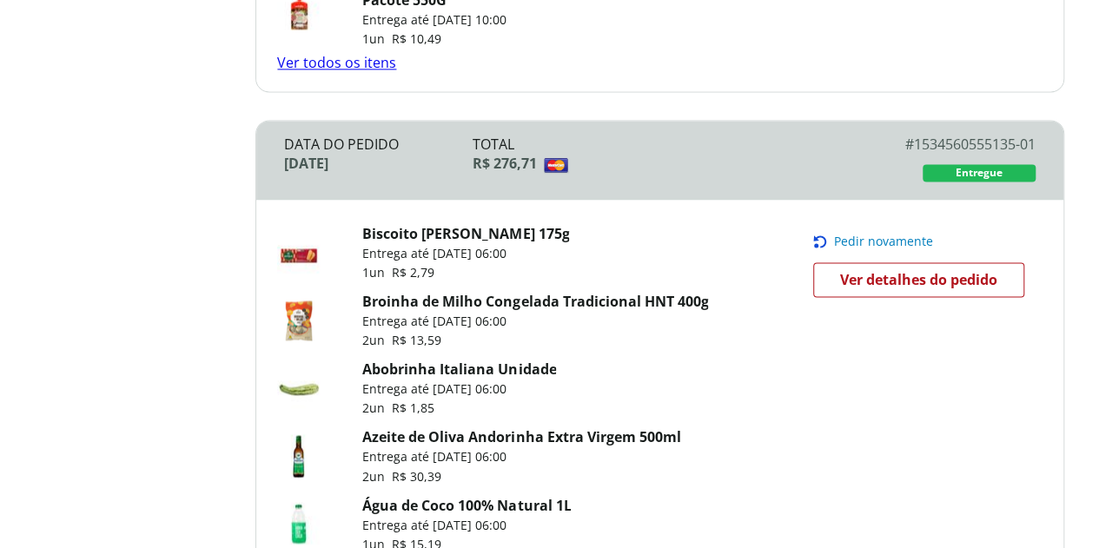
scroll to position [1257, 0]
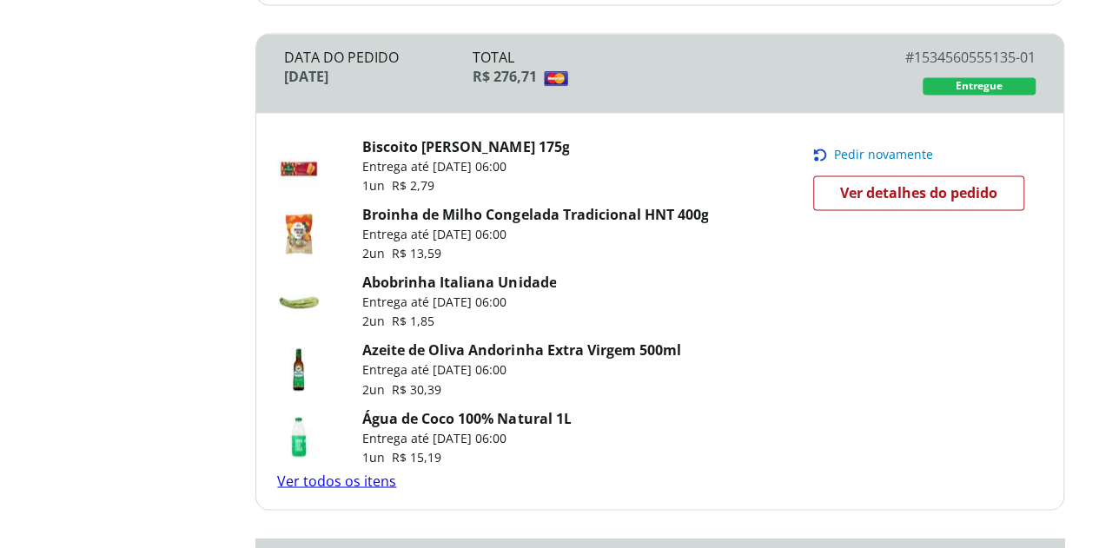
click at [346, 471] on link "Ver todos os itens" at bounding box center [336, 480] width 119 height 19
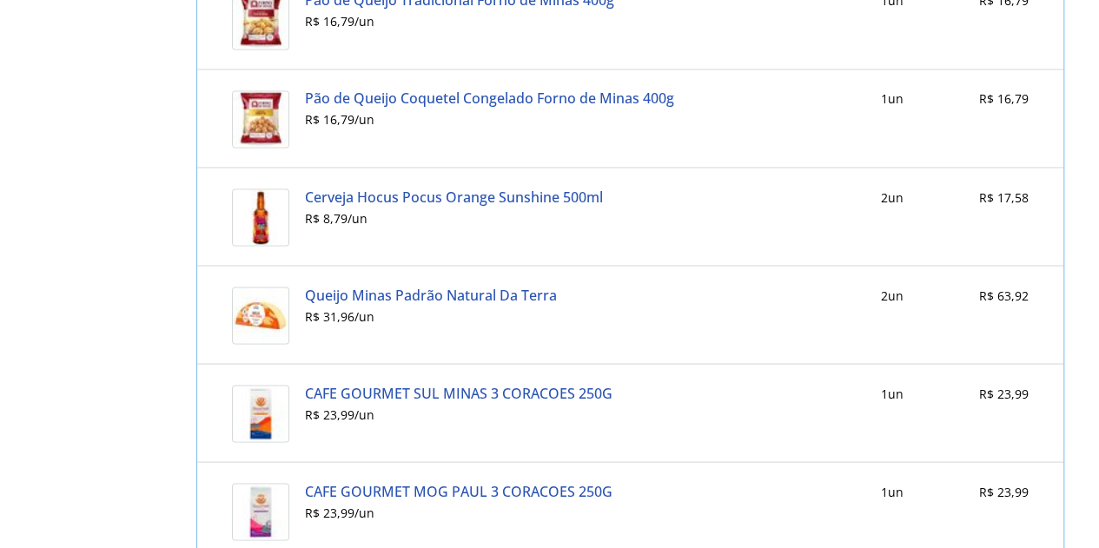
scroll to position [1441, 0]
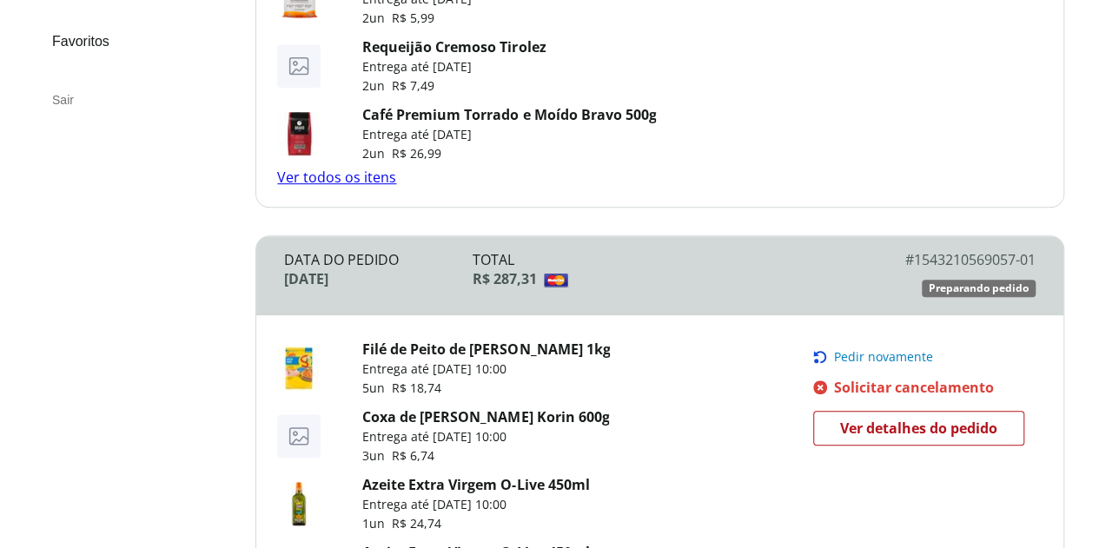
scroll to position [735, 0]
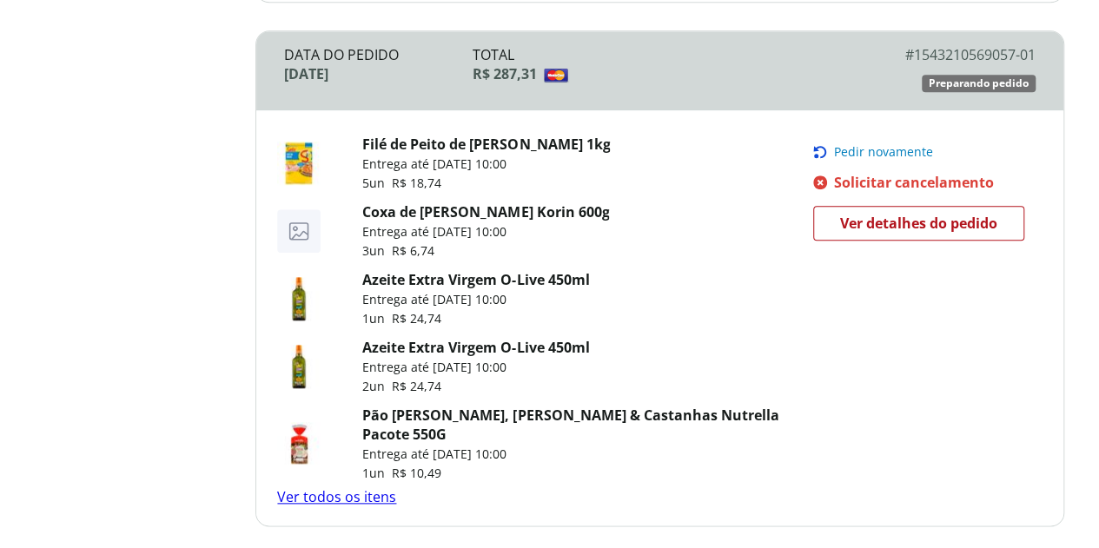
click at [343, 487] on link "Ver todos os itens" at bounding box center [336, 496] width 119 height 19
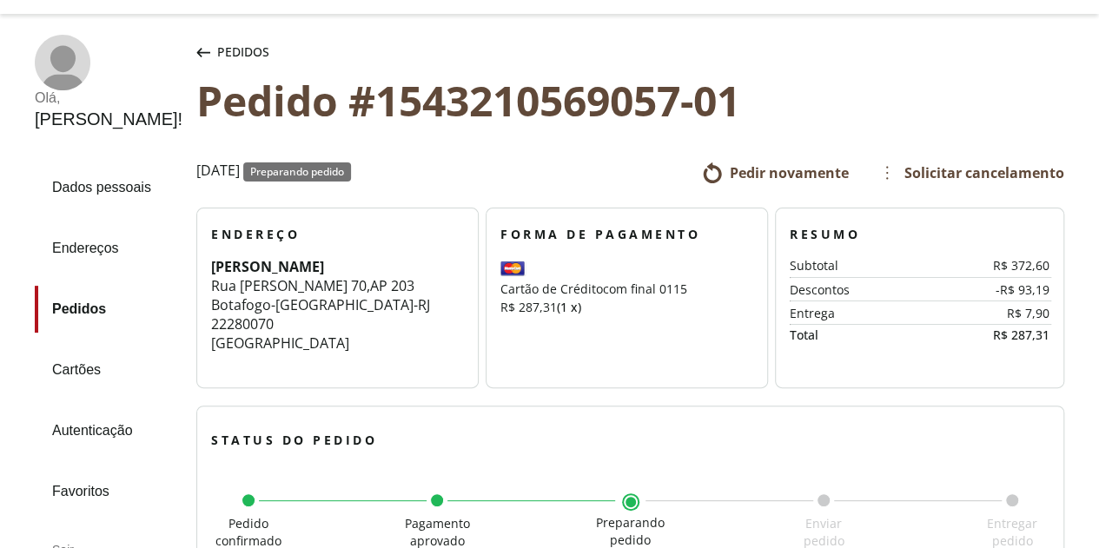
scroll to position [75, 0]
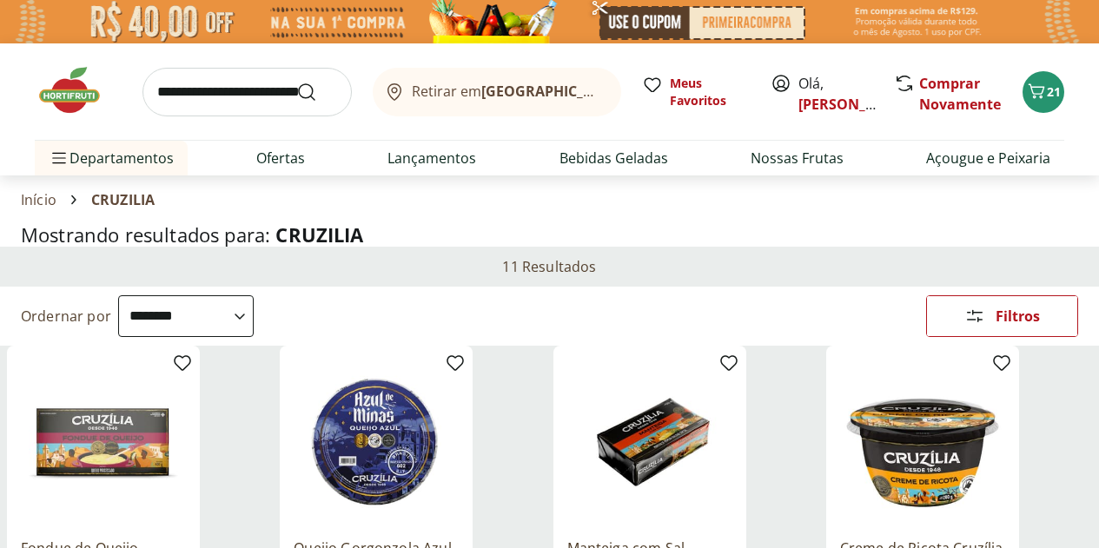
select select "**********"
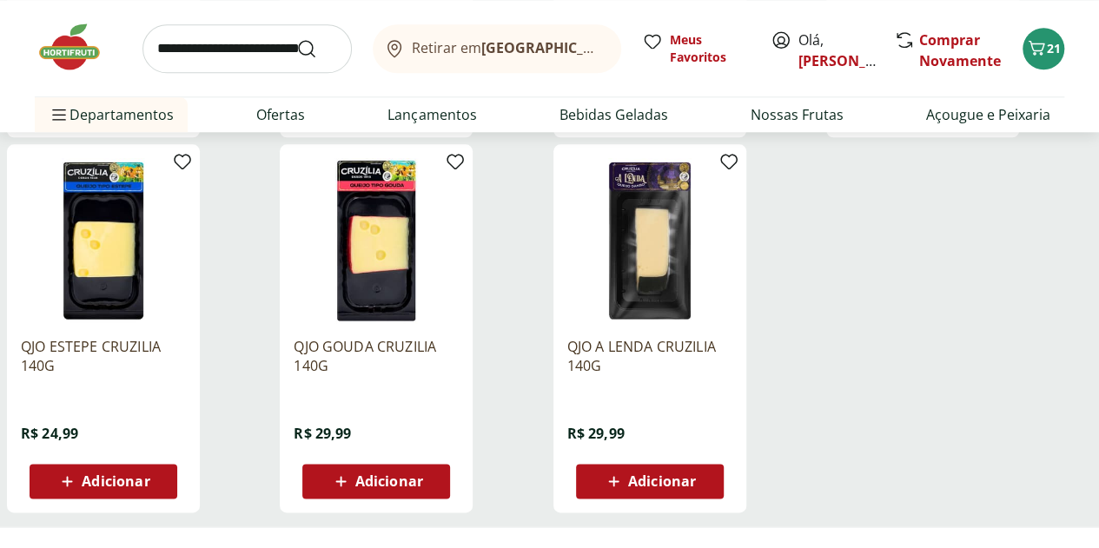
scroll to position [956, 0]
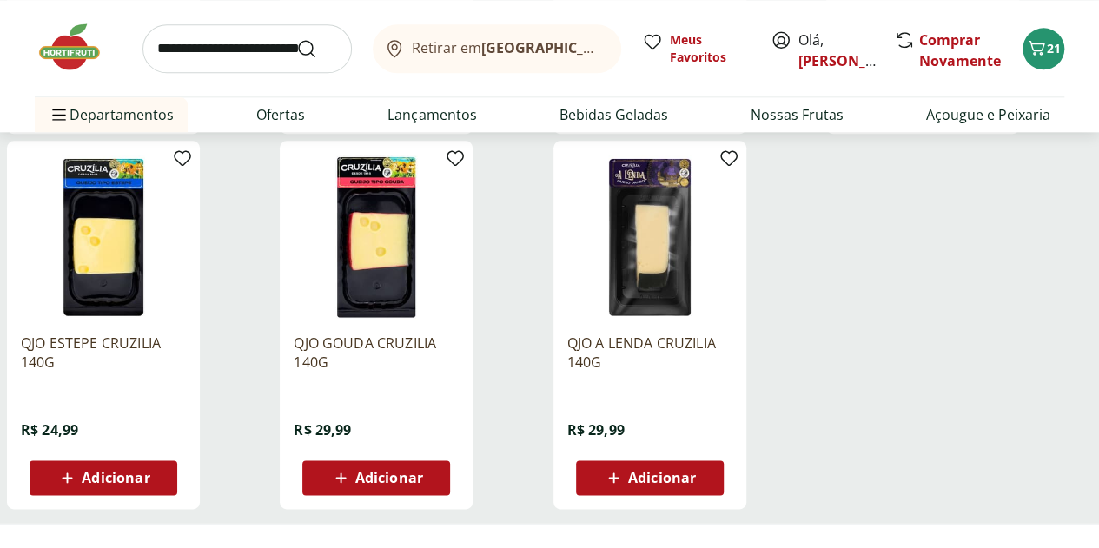
click at [64, 53] on img at bounding box center [78, 47] width 87 height 52
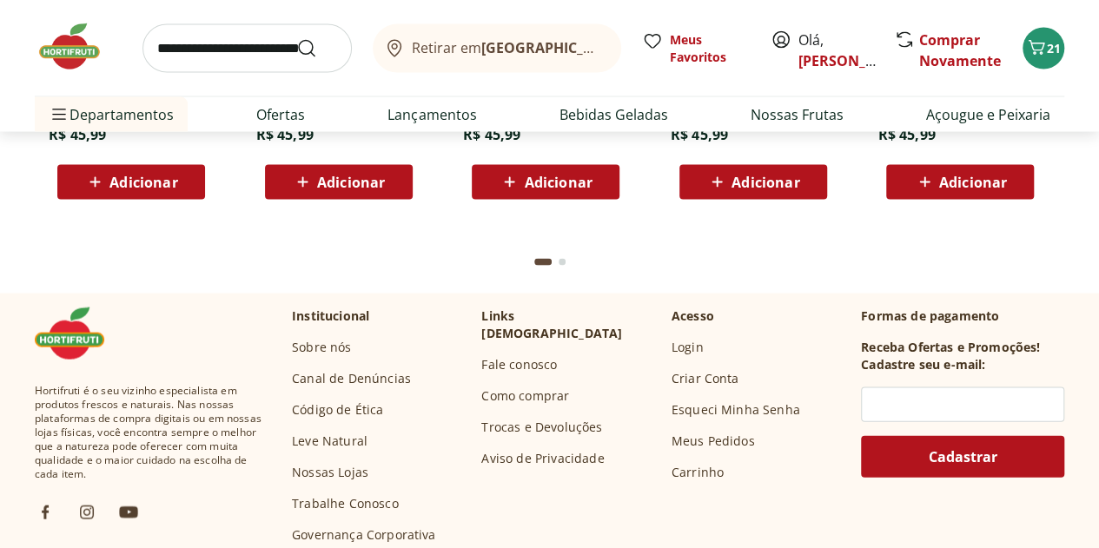
scroll to position [4953, 0]
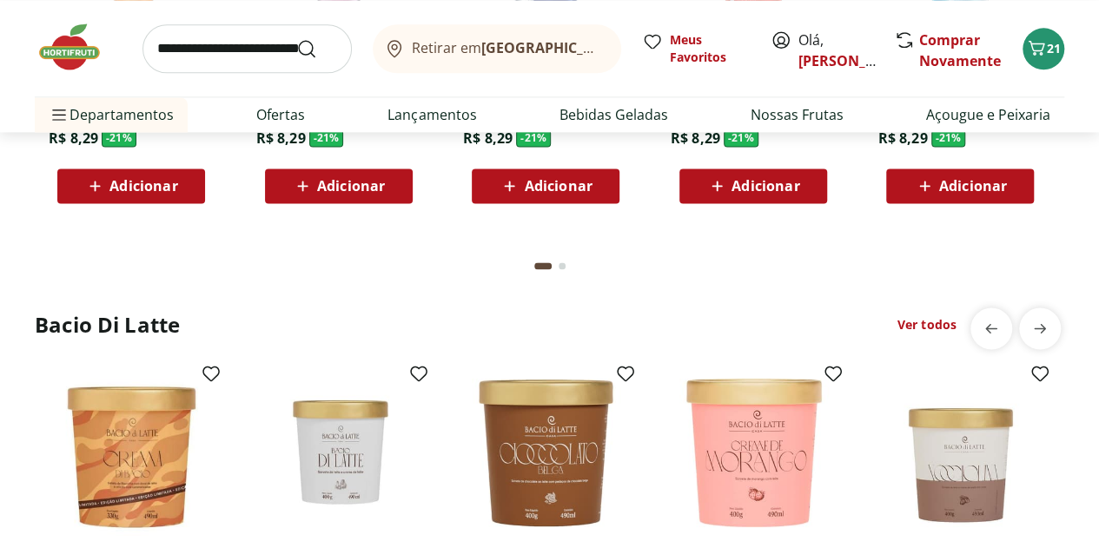
scroll to position [4345, 0]
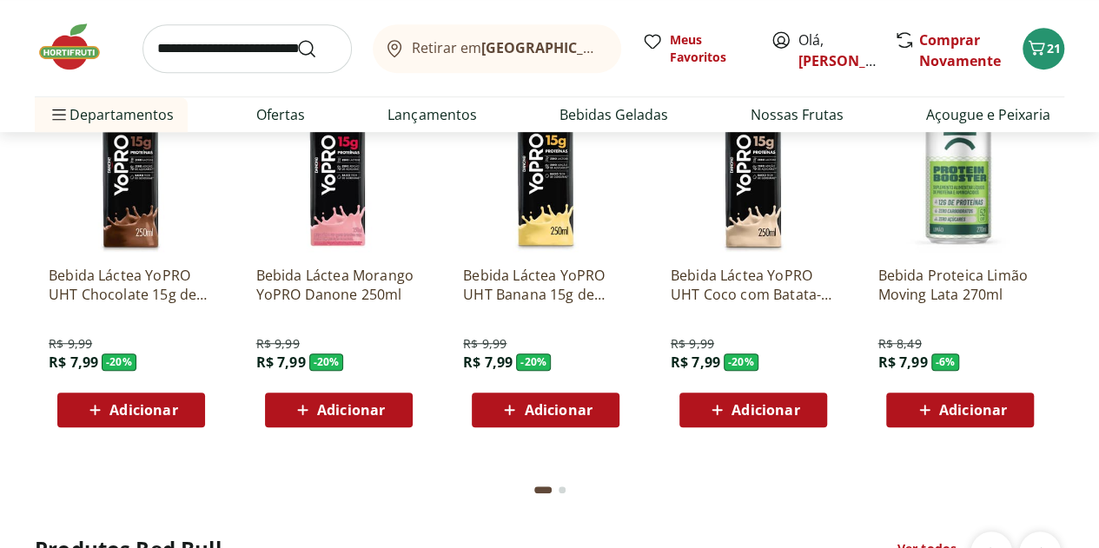
scroll to position [3737, 0]
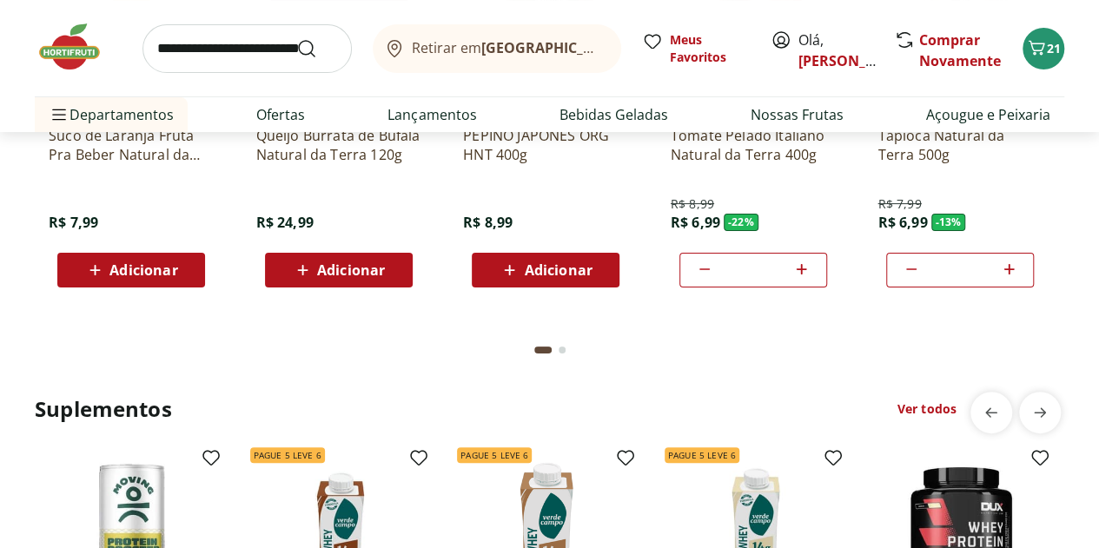
scroll to position [3302, 0]
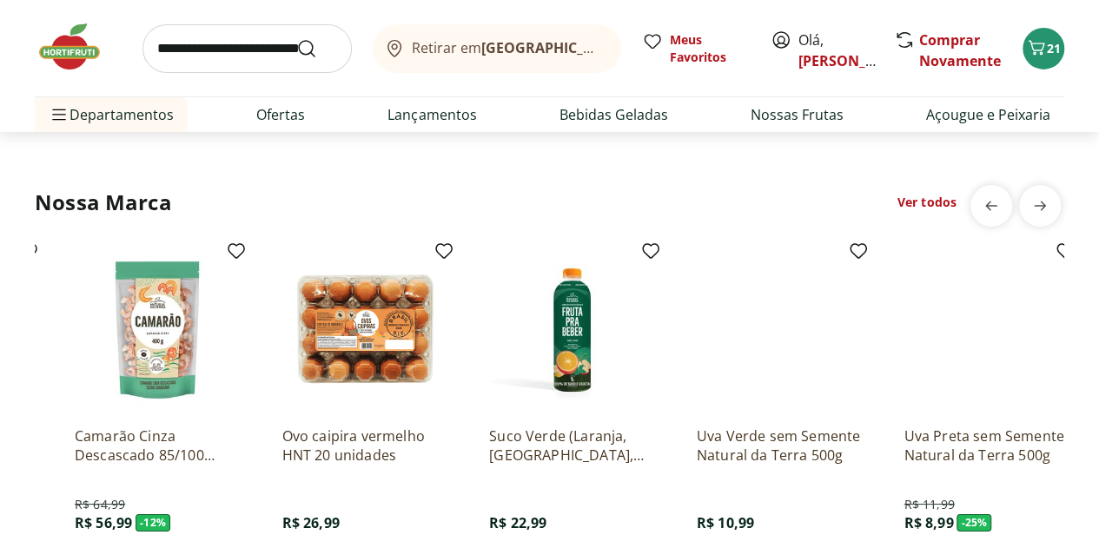
scroll to position [0, 0]
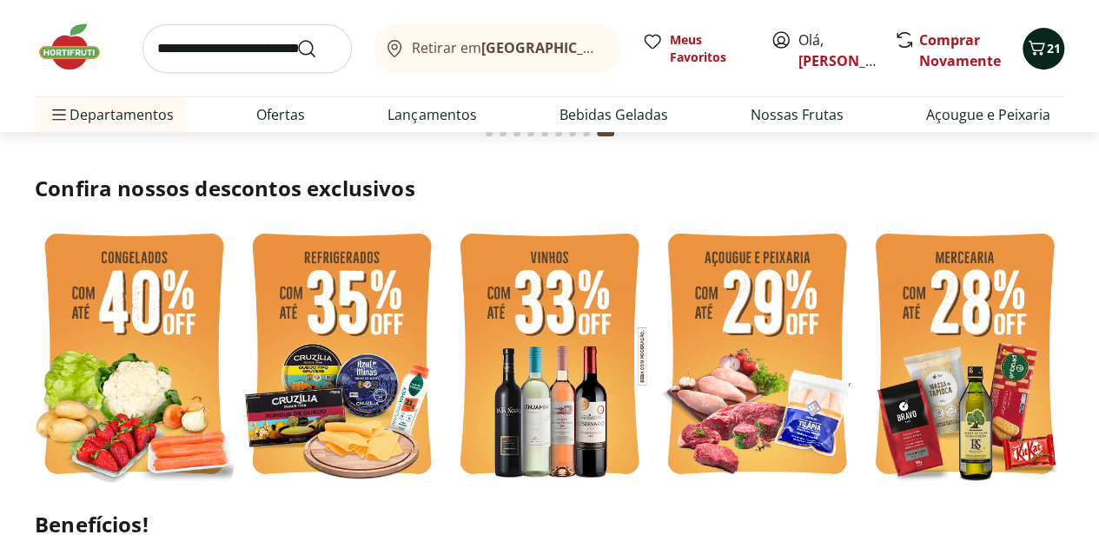
click at [1054, 54] on span "21" at bounding box center [1054, 48] width 14 height 17
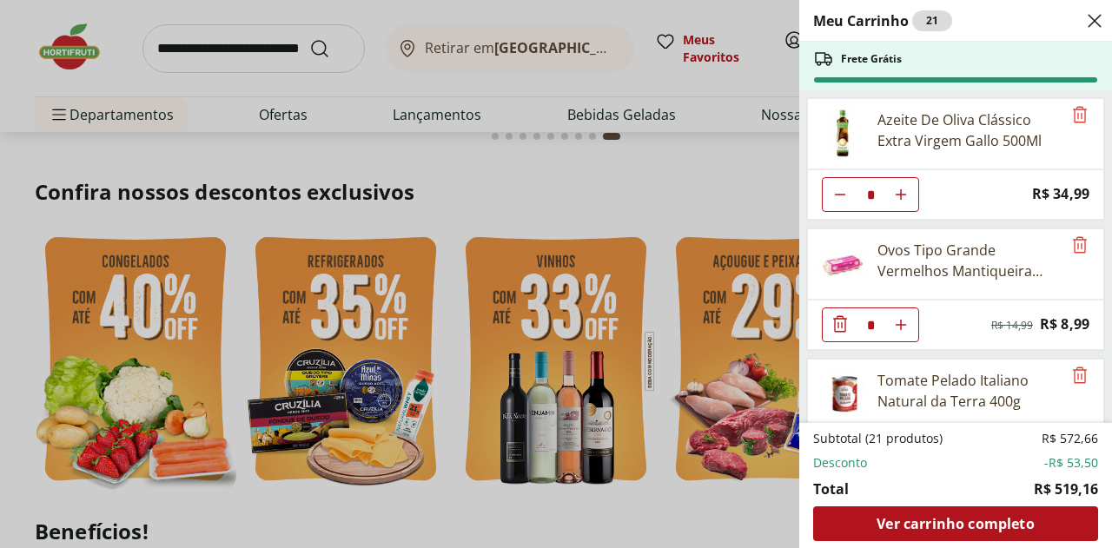
click at [835, 190] on icon "Diminuir Quantidade" at bounding box center [840, 195] width 14 height 14
type input "*"
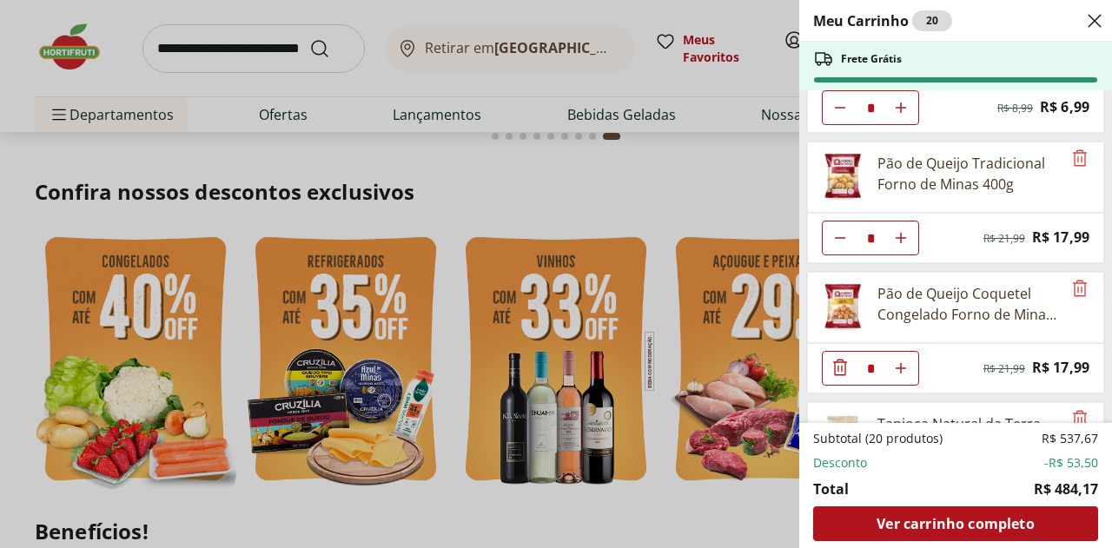
type input "*"
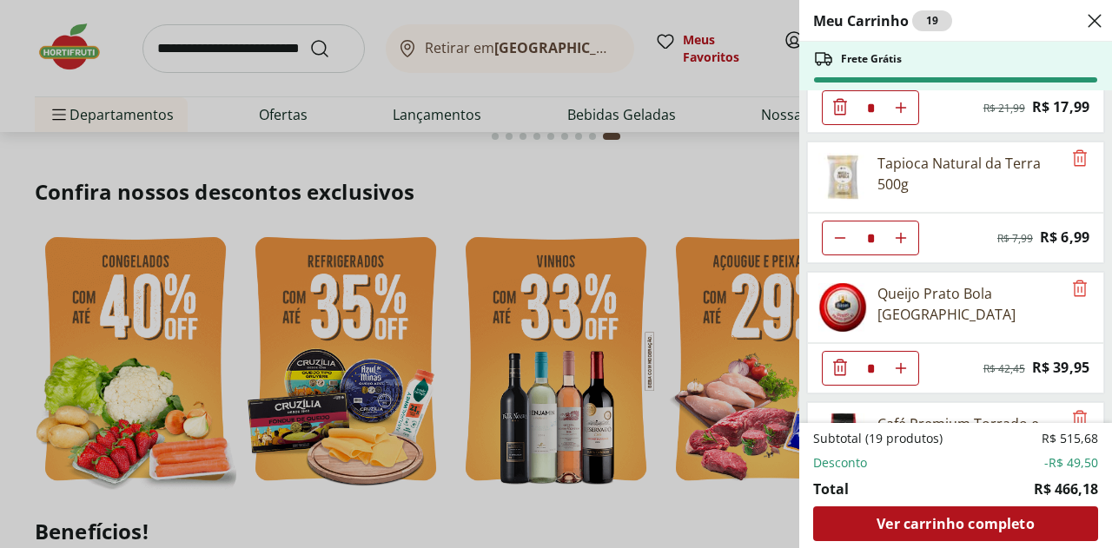
type input "*"
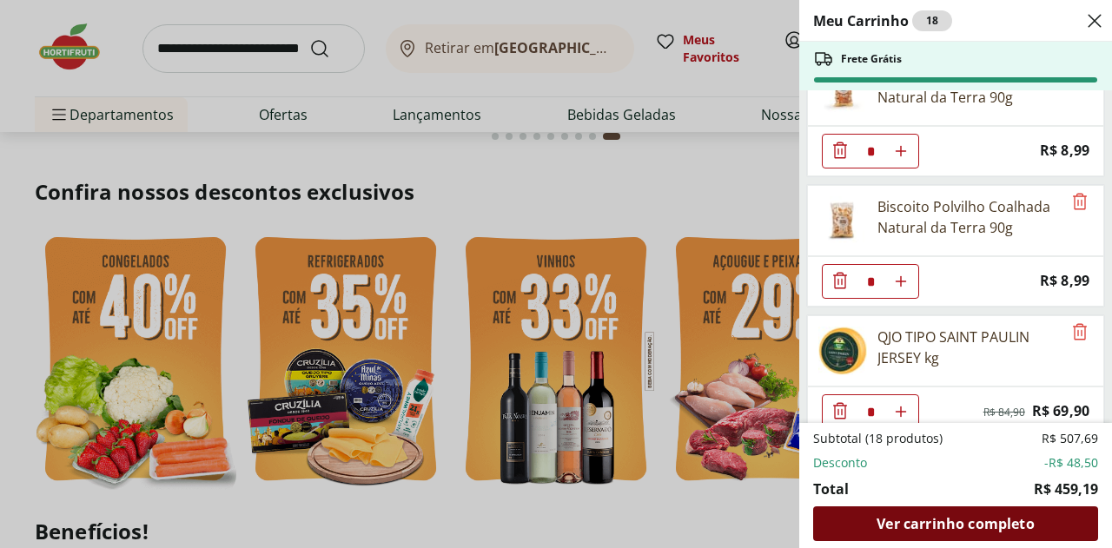
click at [967, 522] on span "Ver carrinho completo" at bounding box center [955, 524] width 157 height 14
